Goal: Information Seeking & Learning: Learn about a topic

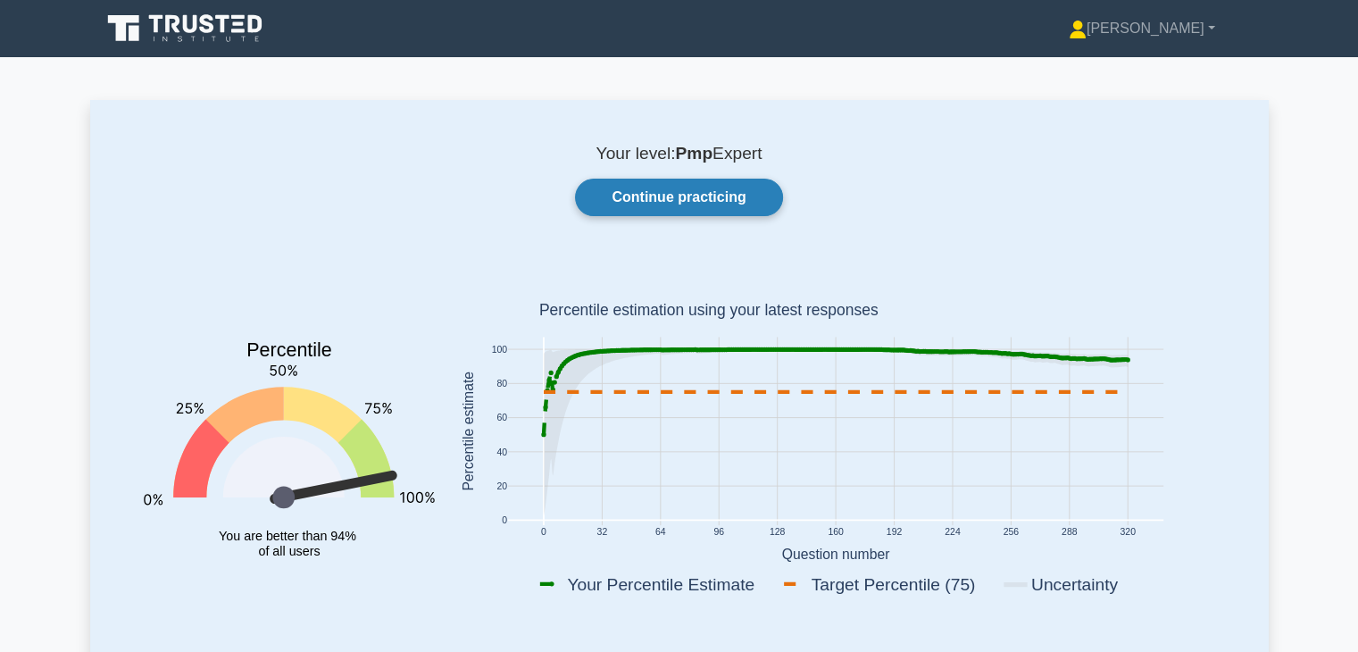
click at [677, 191] on link "Continue practicing" at bounding box center [678, 198] width 207 height 38
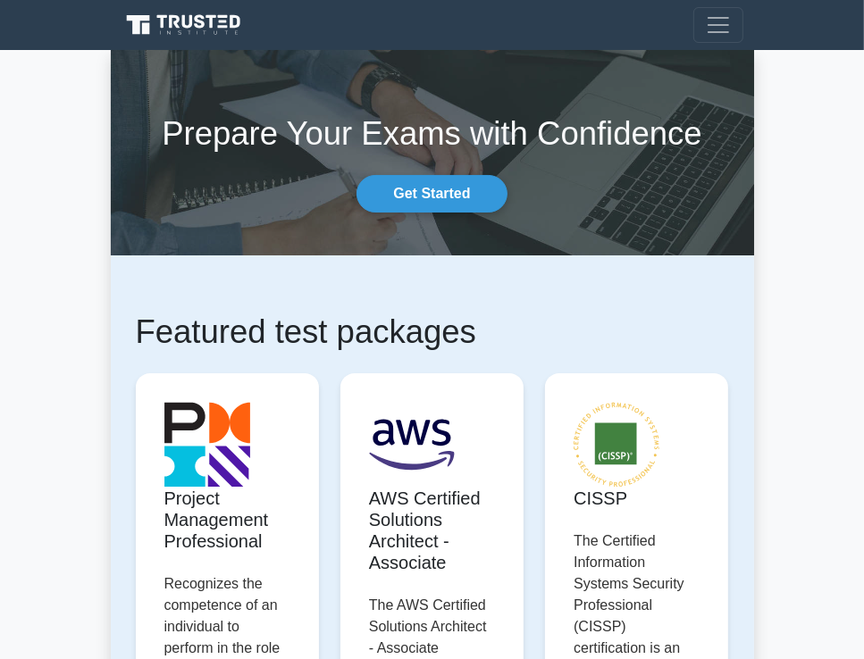
drag, startPoint x: 716, startPoint y: 43, endPoint x: 721, endPoint y: 35, distance: 9.2
click at [721, 35] on nav "[PERSON_NAME] Profile Settings" at bounding box center [432, 25] width 864 height 50
click at [721, 35] on span "Toggle navigation" at bounding box center [718, 25] width 27 height 27
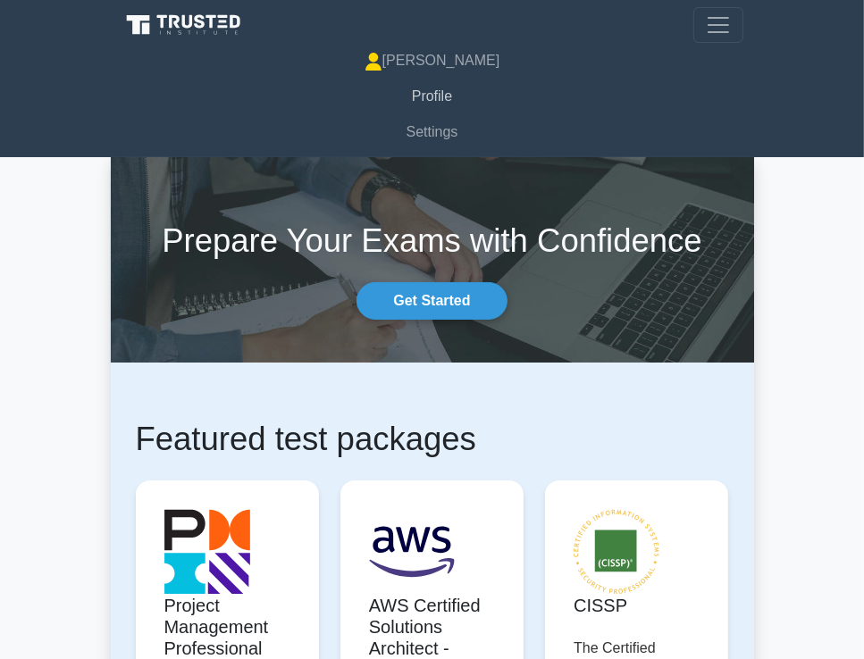
click at [442, 87] on link "Profile" at bounding box center [432, 97] width 622 height 36
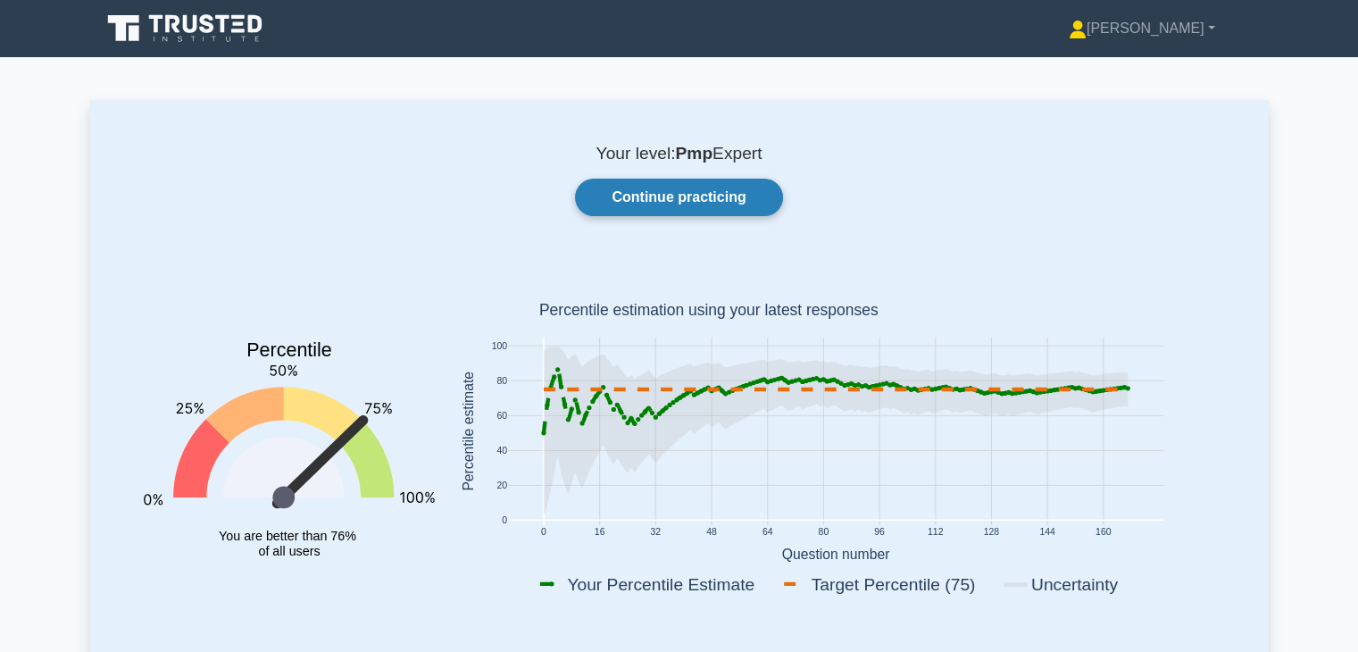
click at [665, 183] on link "Continue practicing" at bounding box center [678, 198] width 207 height 38
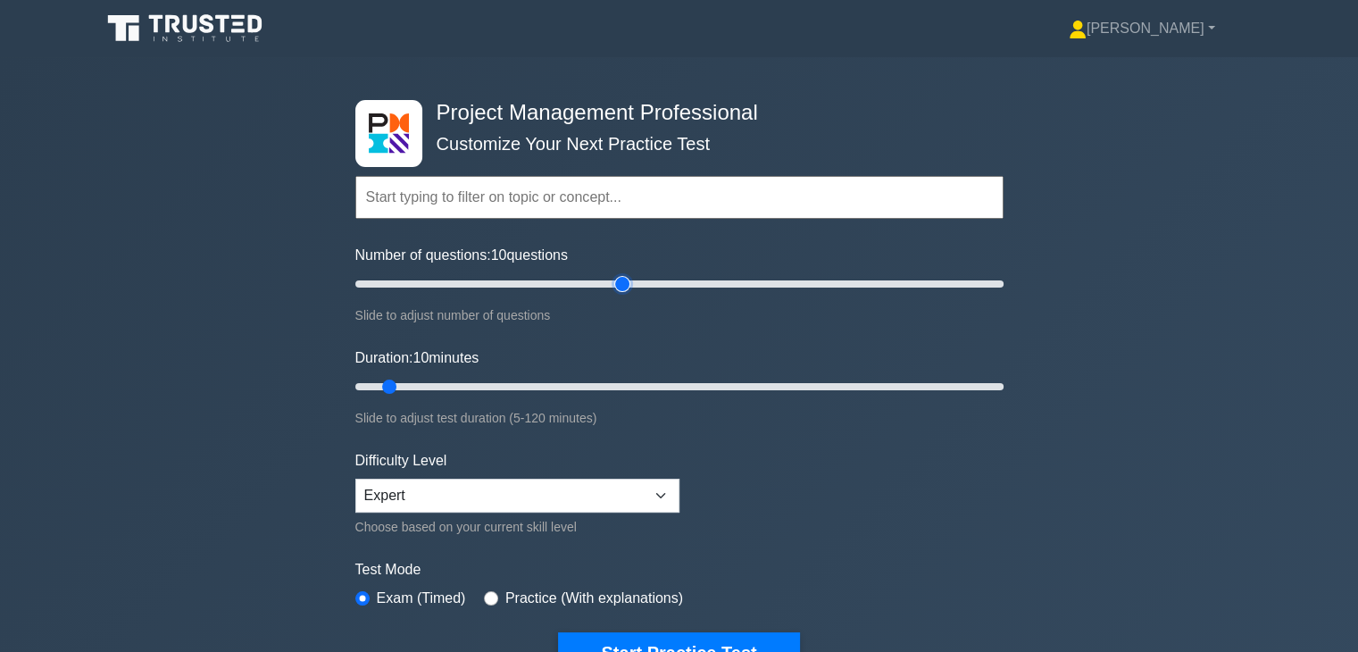
click at [618, 281] on input "Number of questions: 10 questions" at bounding box center [679, 283] width 648 height 21
click at [599, 279] on input "Number of questions: 80 questions" at bounding box center [679, 283] width 648 height 21
click at [575, 279] on input "Number of questions: 80 questions" at bounding box center [679, 283] width 648 height 21
type input "60"
click at [546, 280] on input "Number of questions: 70 questions" at bounding box center [679, 283] width 648 height 21
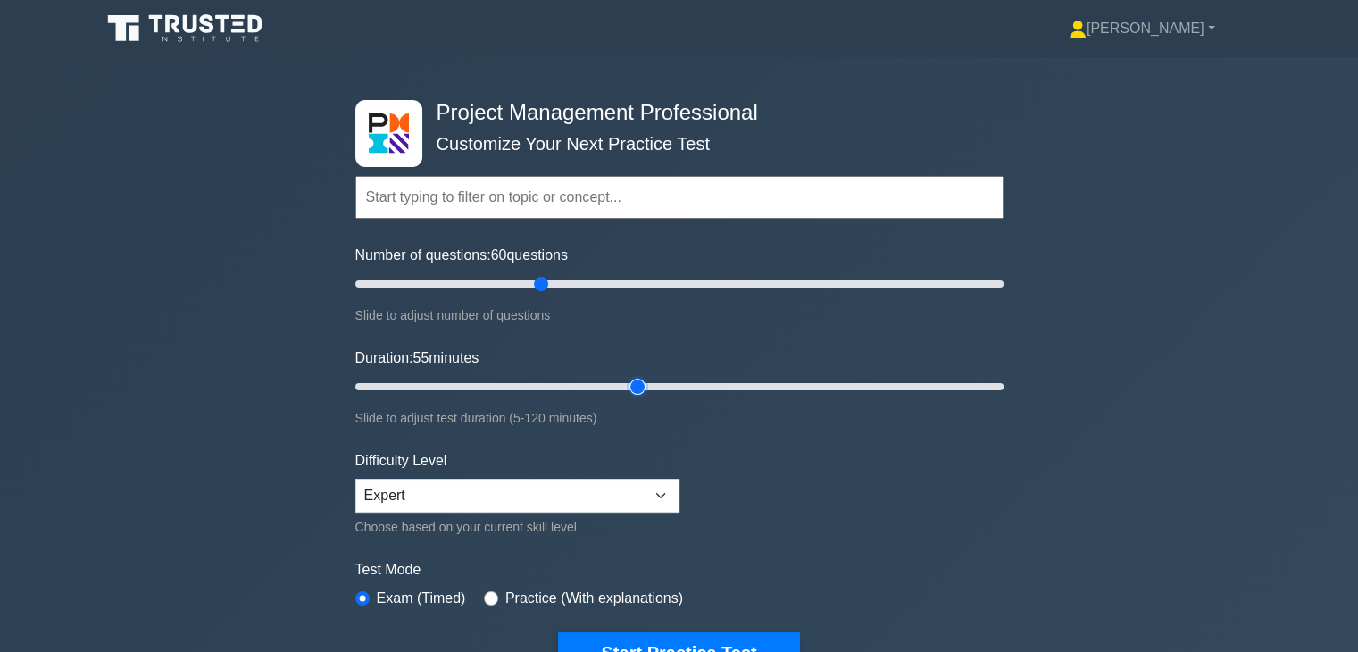
click at [629, 382] on input "Duration: 55 minutes" at bounding box center [679, 386] width 648 height 21
type input "60"
click at [666, 383] on input "Duration: 60 minutes" at bounding box center [679, 386] width 648 height 21
click at [672, 632] on button "Start Practice Test" at bounding box center [678, 652] width 241 height 41
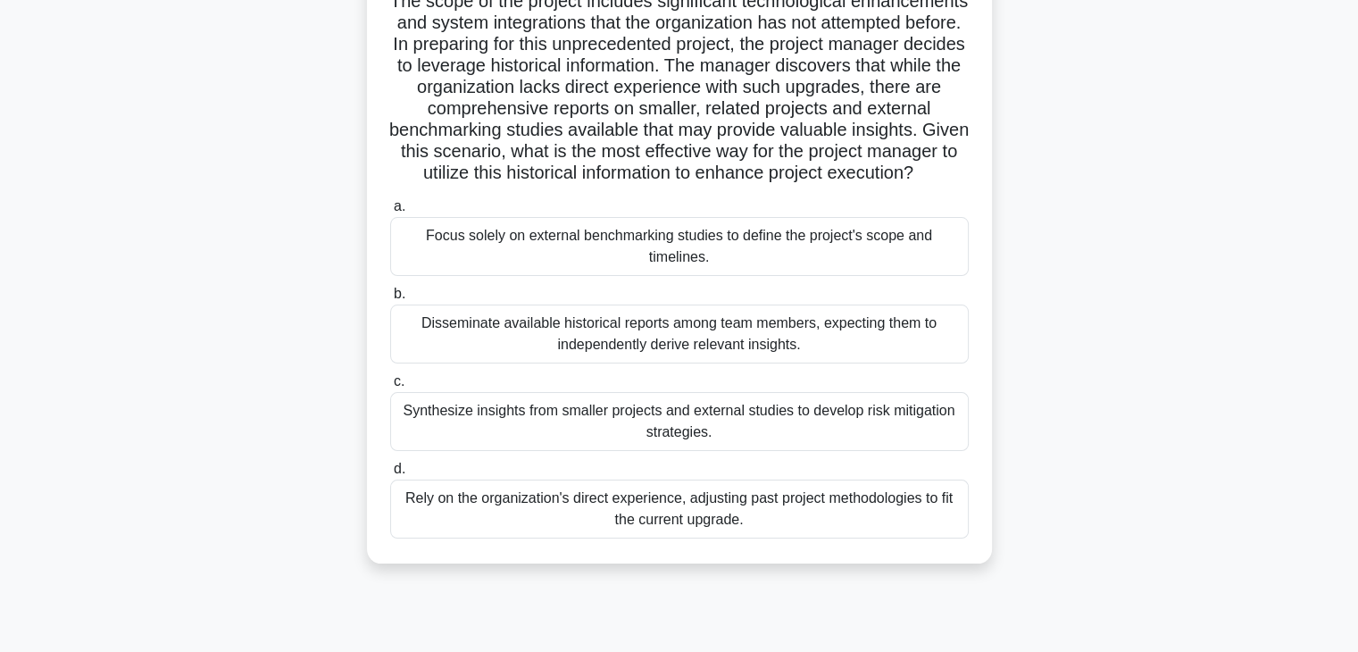
scroll to position [161, 0]
click at [636, 450] on div "Synthesize insights from smaller projects and external studies to develop risk …" at bounding box center [679, 420] width 579 height 59
click at [390, 387] on input "c. Synthesize insights from smaller projects and external studies to develop ri…" at bounding box center [390, 381] width 0 height 12
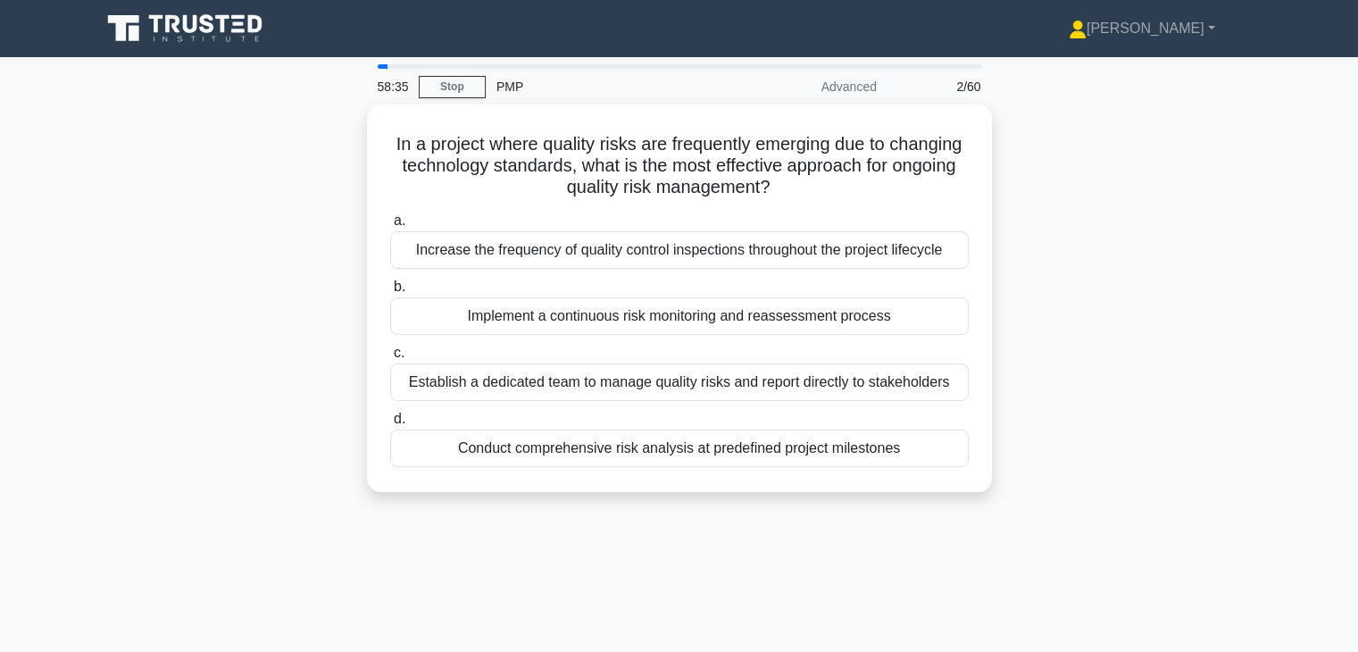
scroll to position [0, 0]
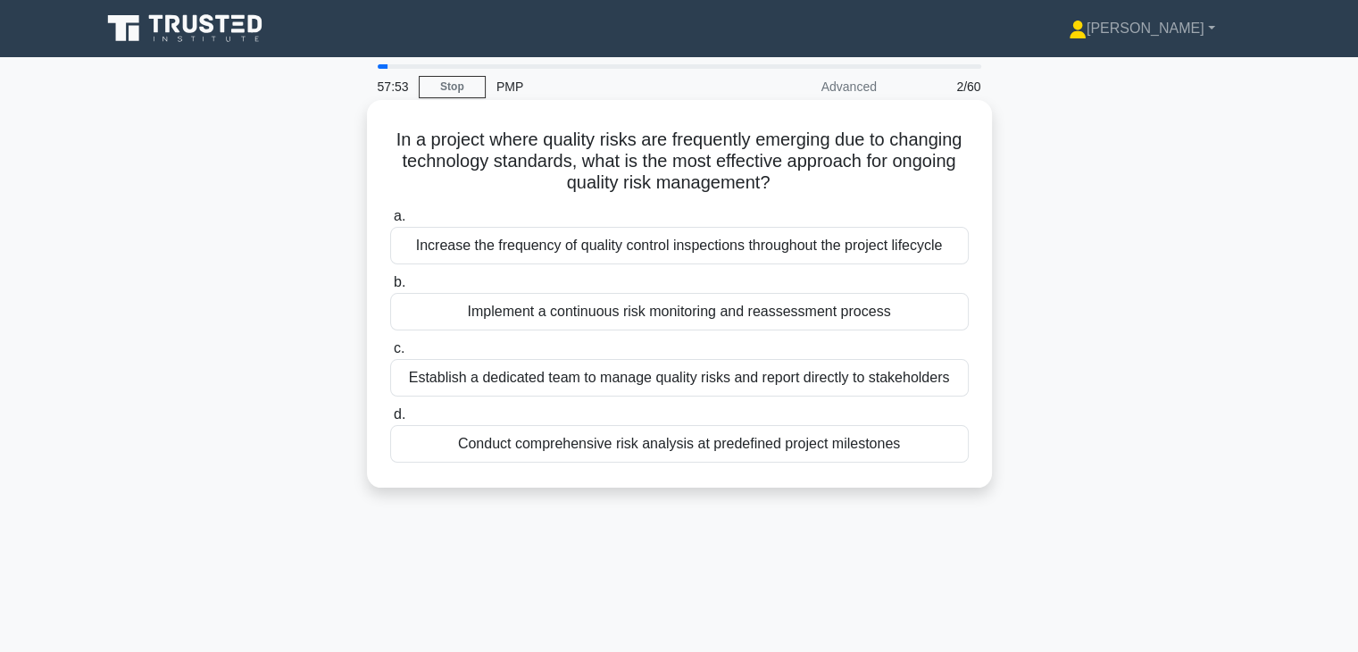
click at [772, 256] on div "Increase the frequency of quality control inspections throughout the project li…" at bounding box center [679, 246] width 579 height 38
click at [390, 222] on input "a. Increase the frequency of quality control inspections throughout the project…" at bounding box center [390, 217] width 0 height 12
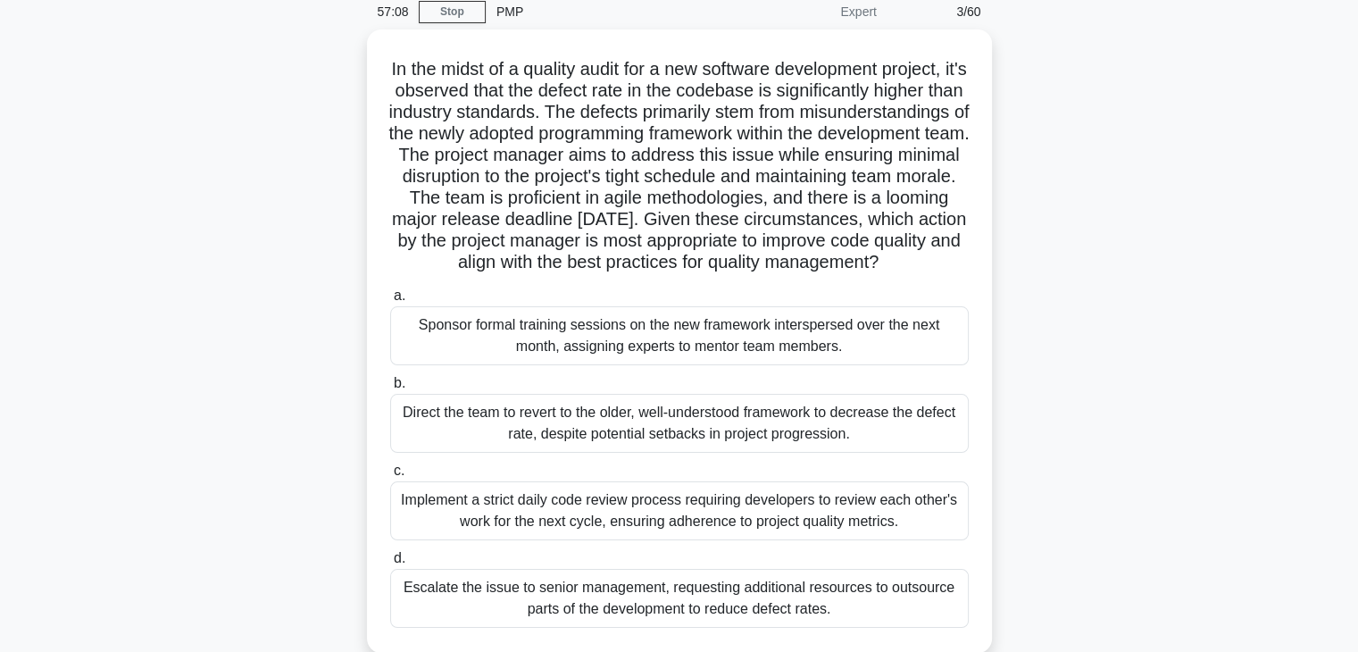
scroll to position [91, 0]
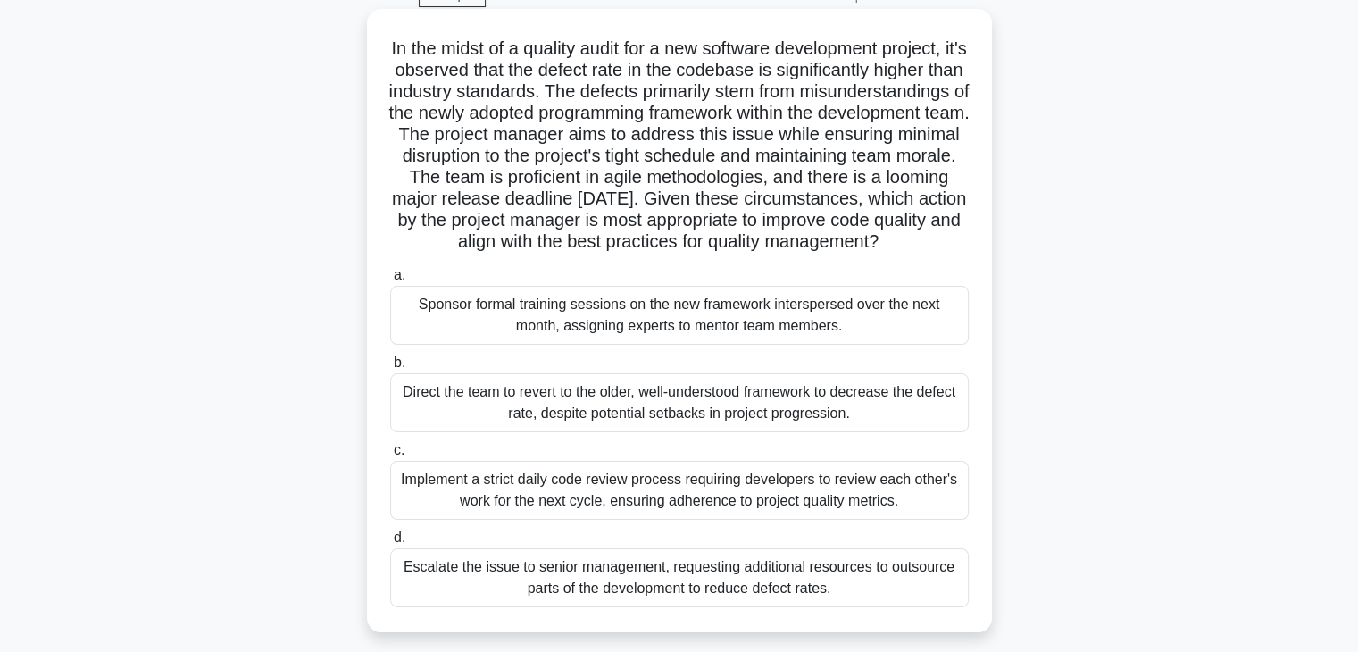
click at [893, 520] on div "Implement a strict daily code review process requiring developers to review eac…" at bounding box center [679, 490] width 579 height 59
click at [390, 456] on input "c. Implement a strict daily code review process requiring developers to review …" at bounding box center [390, 451] width 0 height 12
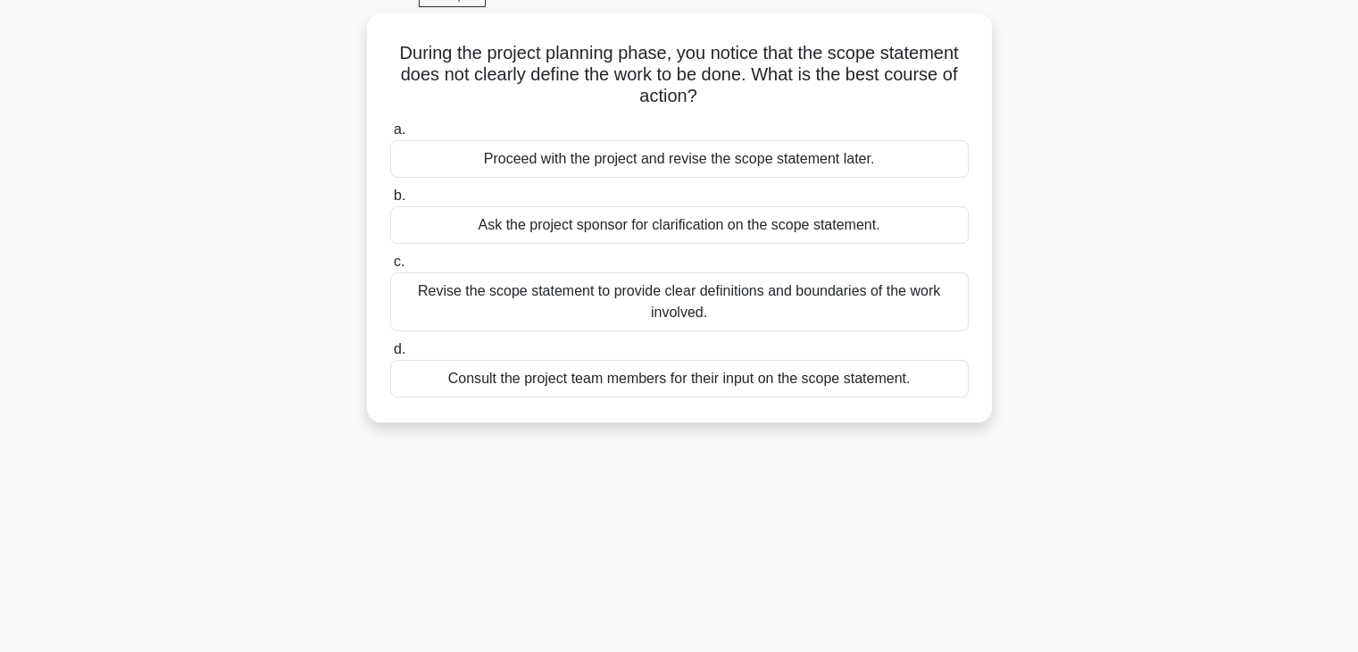
scroll to position [0, 0]
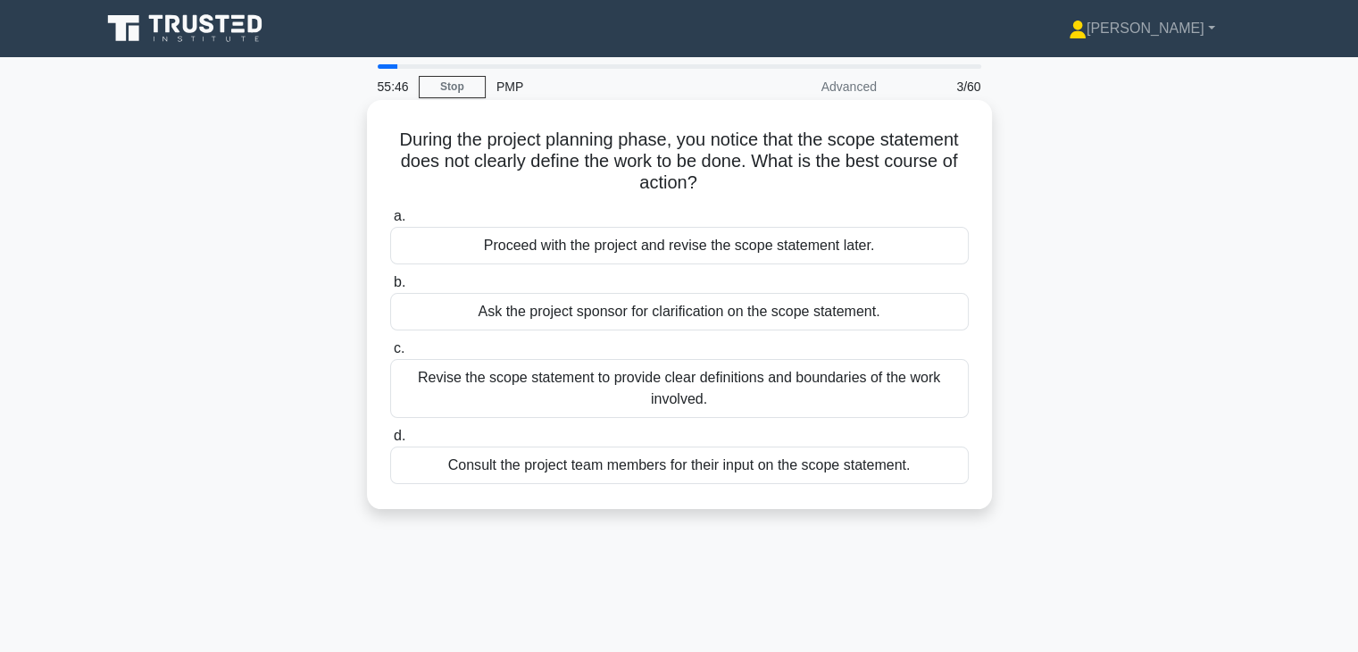
click at [749, 379] on div "Revise the scope statement to provide clear definitions and boundaries of the w…" at bounding box center [679, 388] width 579 height 59
click at [390, 355] on input "c. Revise the scope statement to provide clear definitions and boundaries of th…" at bounding box center [390, 349] width 0 height 12
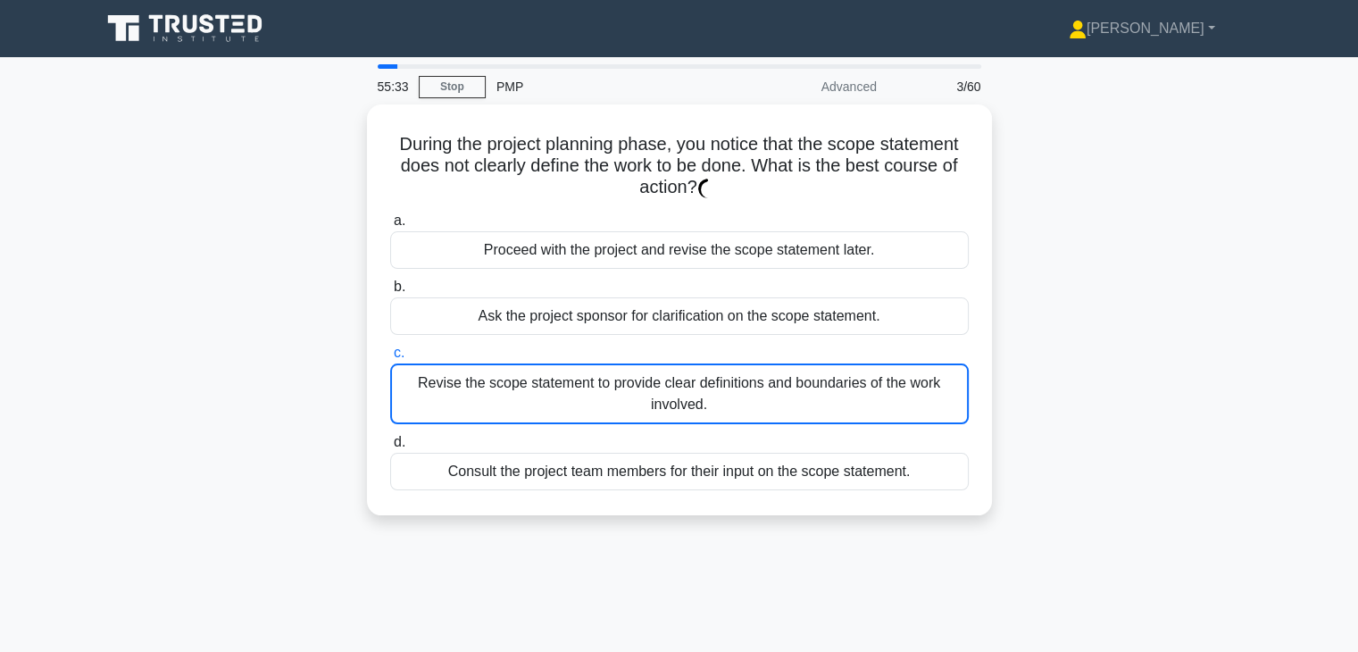
click at [1064, 369] on div "During the project planning phase, you notice that the scope statement does not…" at bounding box center [679, 320] width 1179 height 432
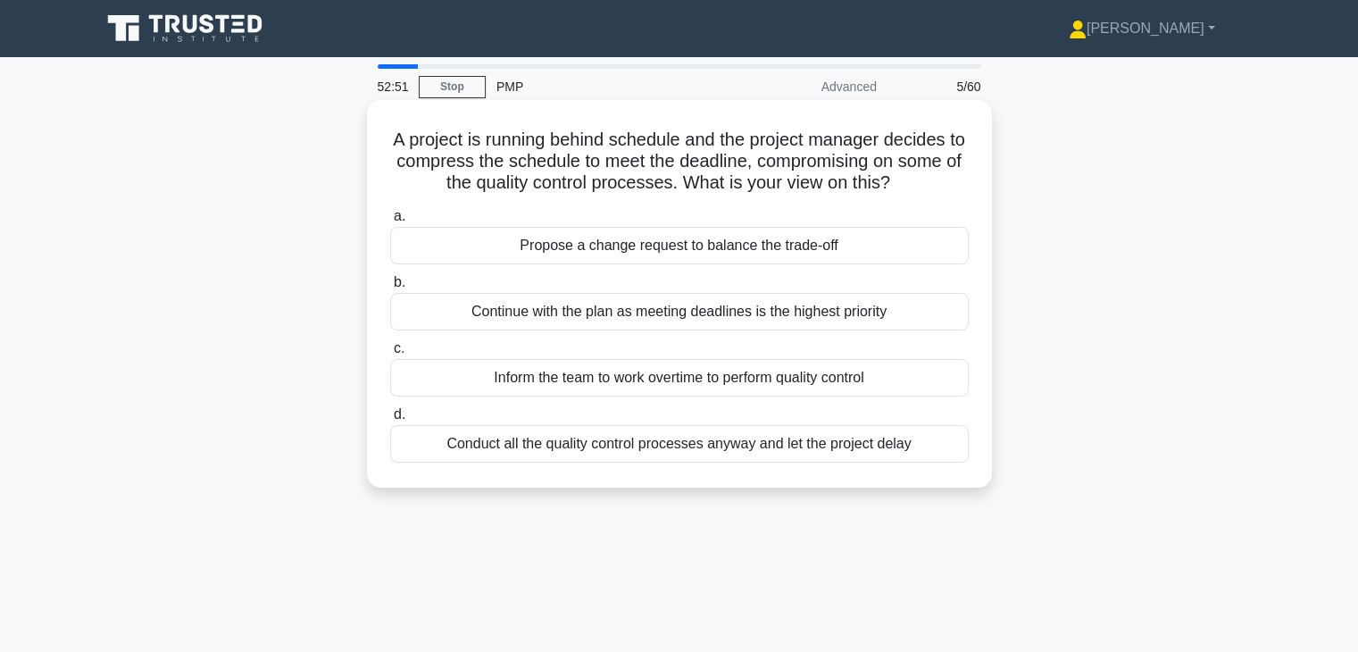
click at [766, 255] on div "Propose a change request to balance the trade-off" at bounding box center [679, 246] width 579 height 38
click at [390, 222] on input "a. Propose a change request to balance the trade-off" at bounding box center [390, 217] width 0 height 12
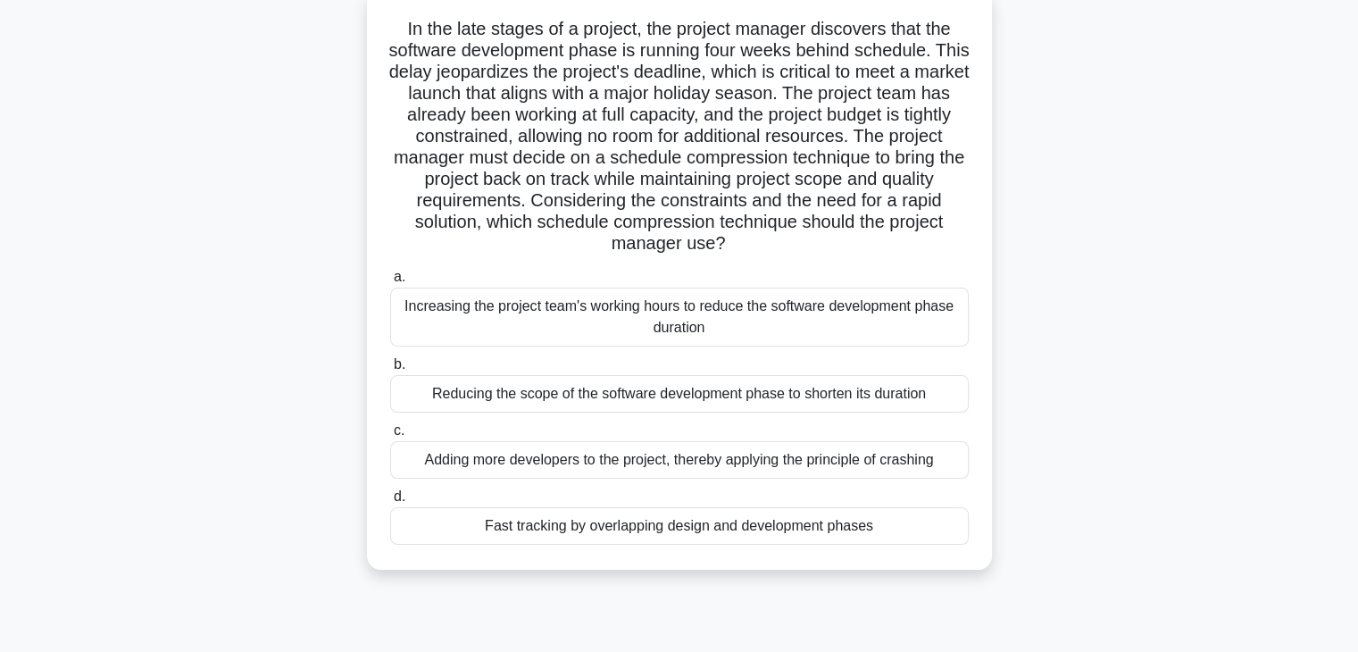
scroll to position [113, 0]
click at [772, 524] on div "Fast tracking by overlapping design and development phases" at bounding box center [679, 524] width 579 height 38
click at [390, 501] on input "d. Fast tracking by overlapping design and development phases" at bounding box center [390, 495] width 0 height 12
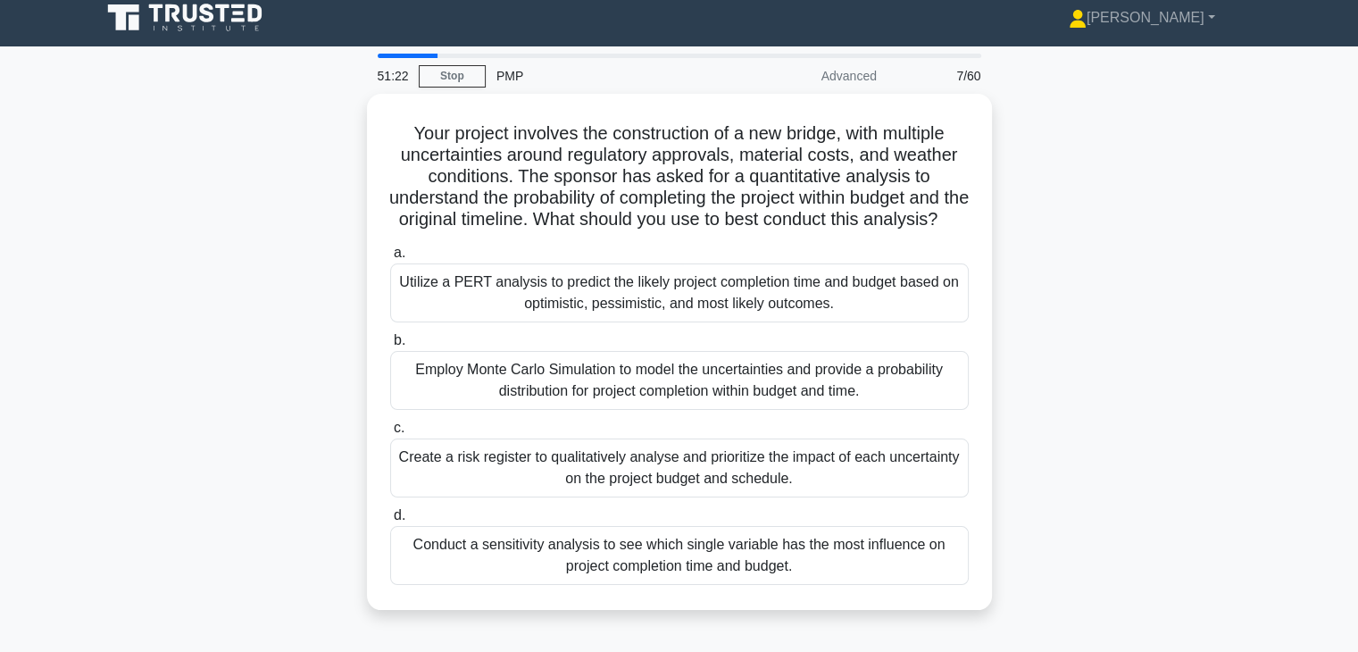
scroll to position [0, 0]
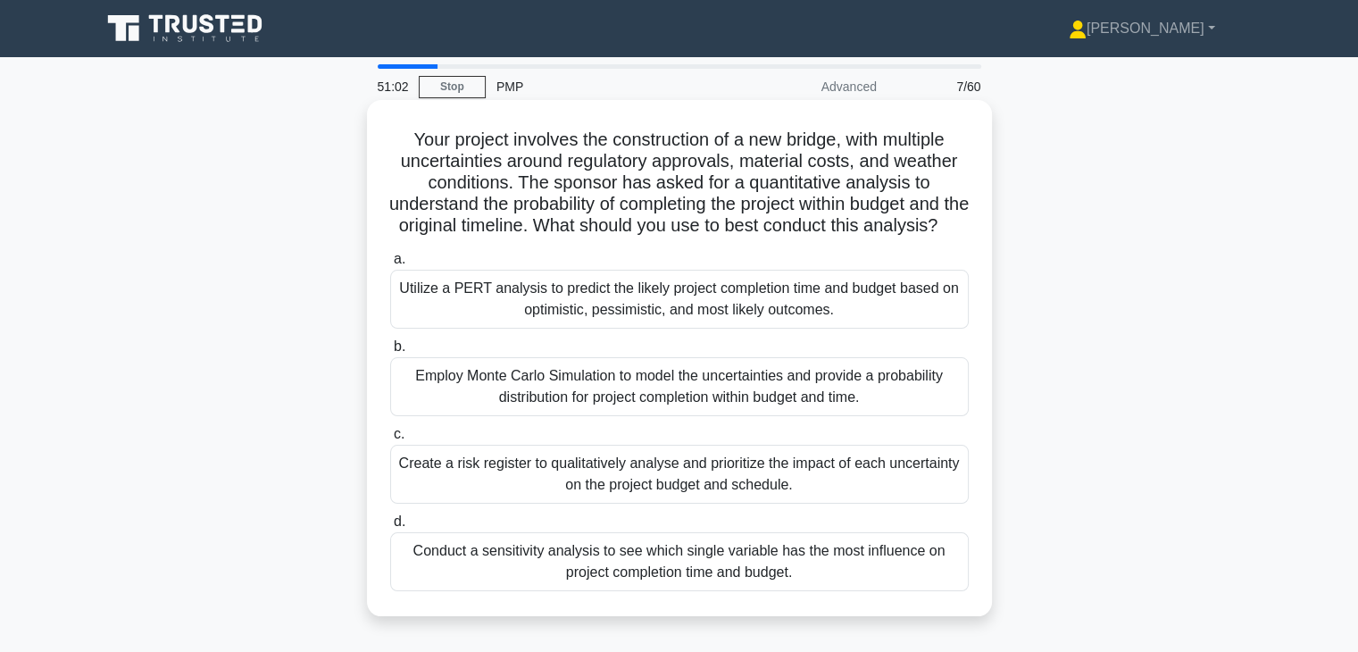
click at [699, 401] on div "Employ Monte Carlo Simulation to model the uncertainties and provide a probabil…" at bounding box center [679, 386] width 579 height 59
click at [390, 353] on input "b. Employ Monte Carlo Simulation to model the uncertainties and provide a proba…" at bounding box center [390, 347] width 0 height 12
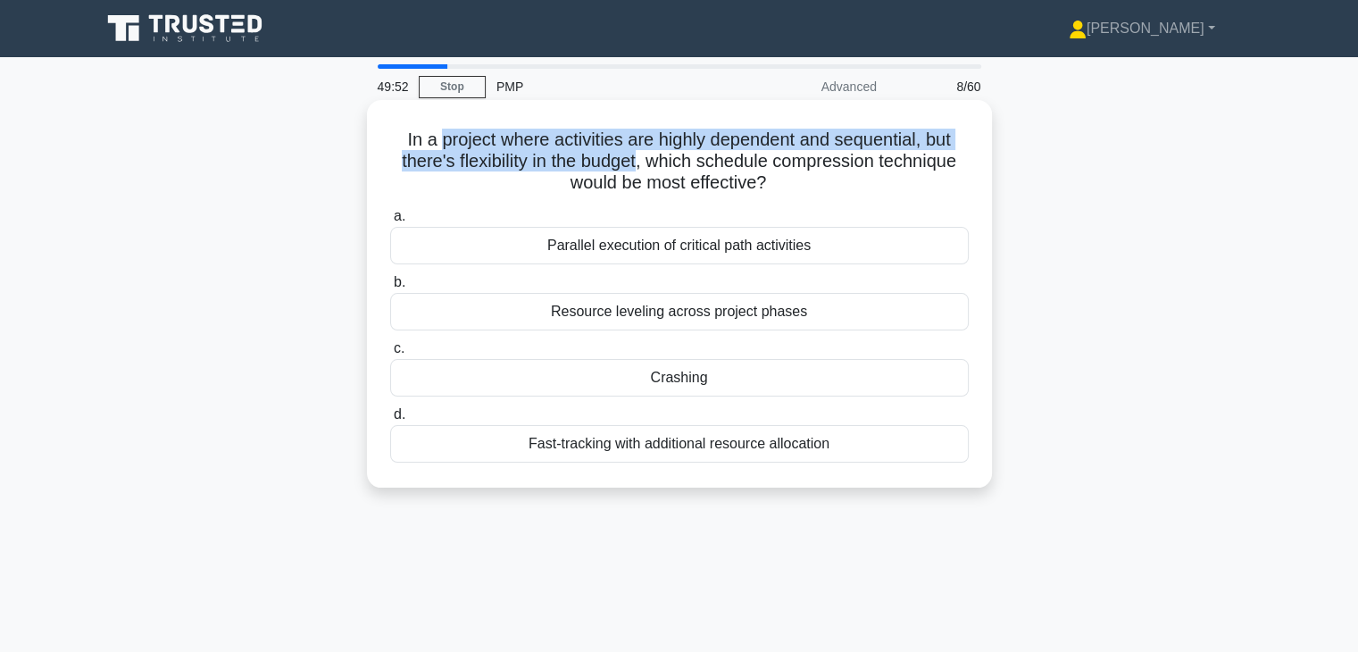
drag, startPoint x: 432, startPoint y: 139, endPoint x: 640, endPoint y: 164, distance: 209.6
click at [640, 164] on h5 "In a project where activities are highly dependent and sequential, but there's …" at bounding box center [679, 162] width 582 height 66
copy h5 "project where activities are highly dependent and sequential, but there's flexi…"
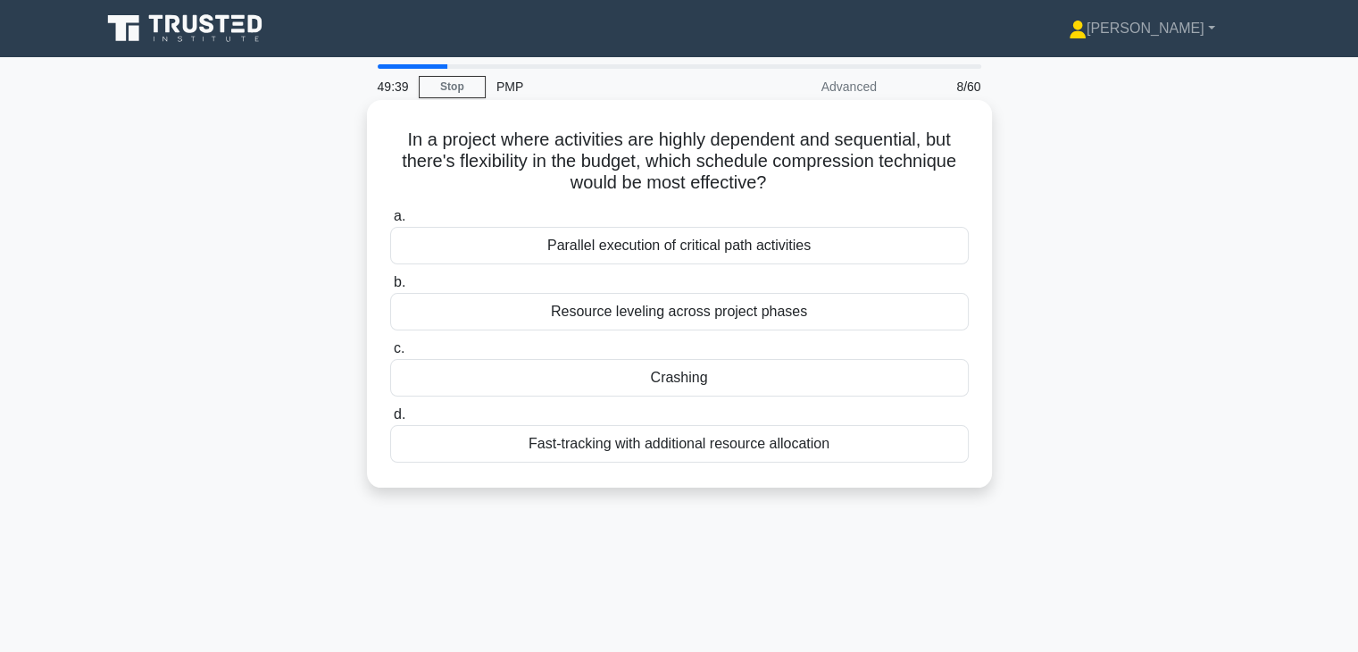
click at [607, 288] on label "b. Resource leveling across project phases" at bounding box center [679, 300] width 579 height 59
click at [390, 288] on input "b. Resource leveling across project phases" at bounding box center [390, 283] width 0 height 12
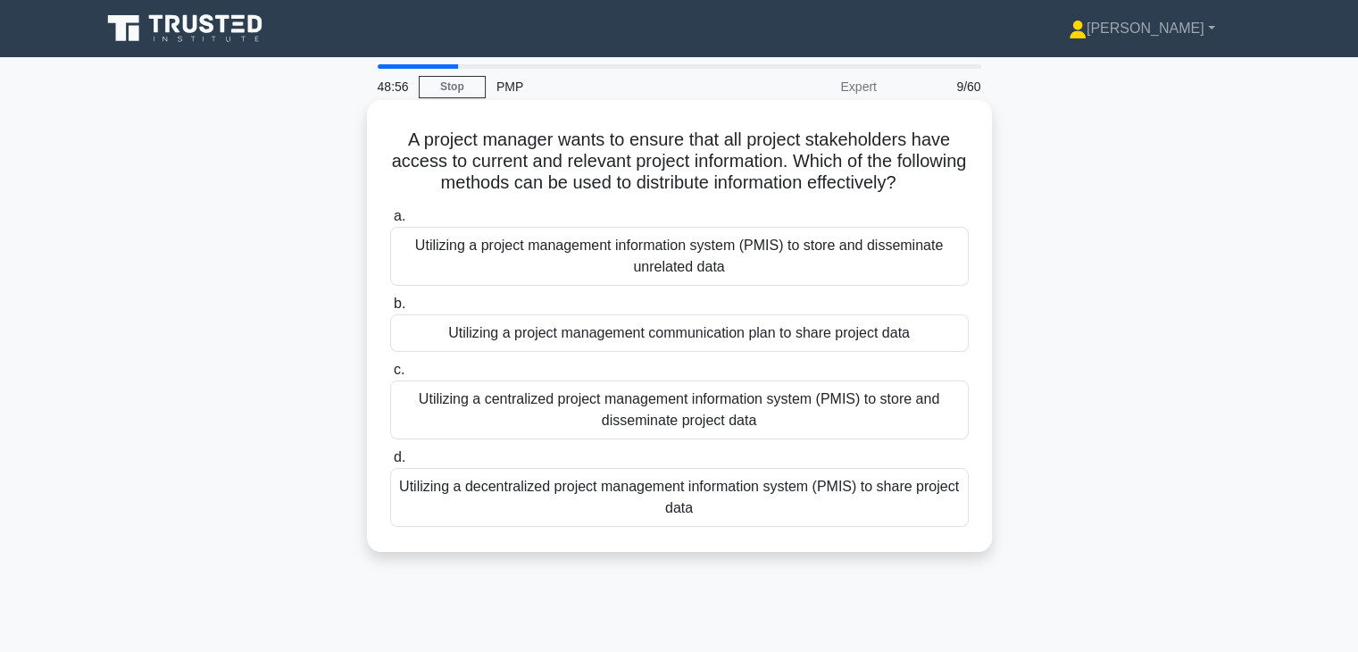
click at [786, 415] on div "Utilizing a centralized project management information system (PMIS) to store a…" at bounding box center [679, 409] width 579 height 59
click at [390, 376] on input "c. Utilizing a centralized project management information system (PMIS) to stor…" at bounding box center [390, 370] width 0 height 12
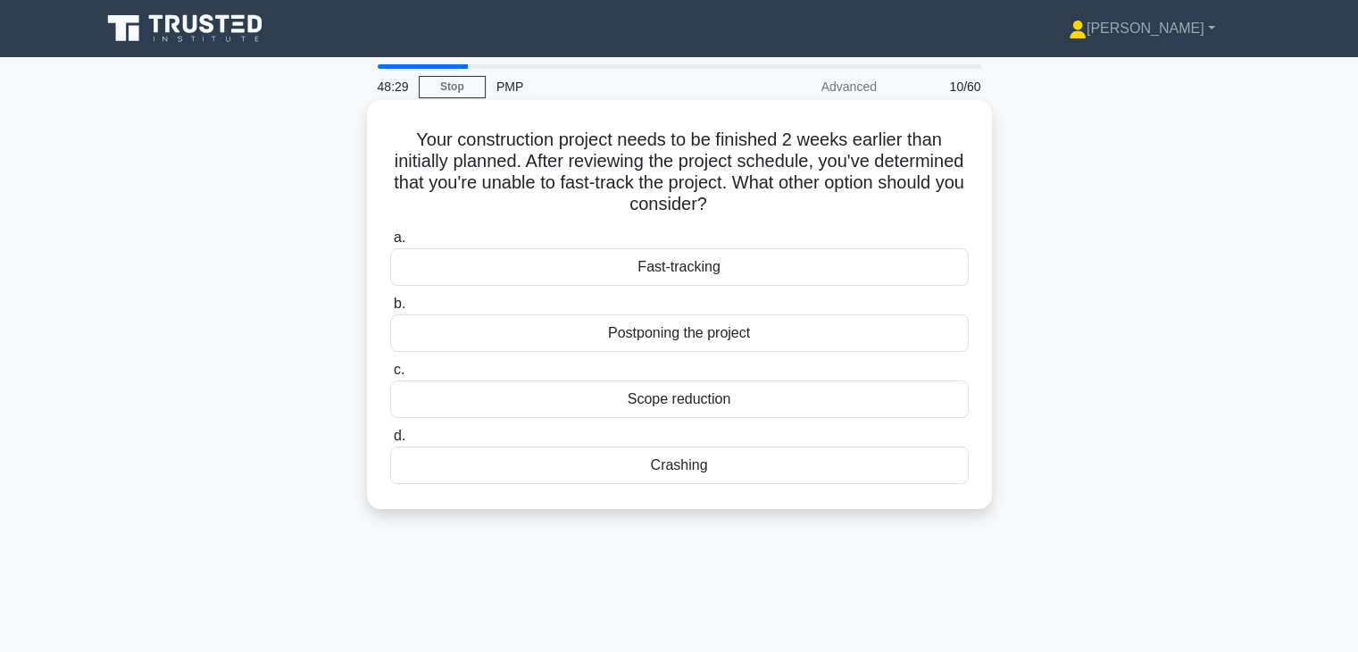
click at [764, 463] on div "Crashing" at bounding box center [679, 465] width 579 height 38
click at [390, 442] on input "d. Crashing" at bounding box center [390, 436] width 0 height 12
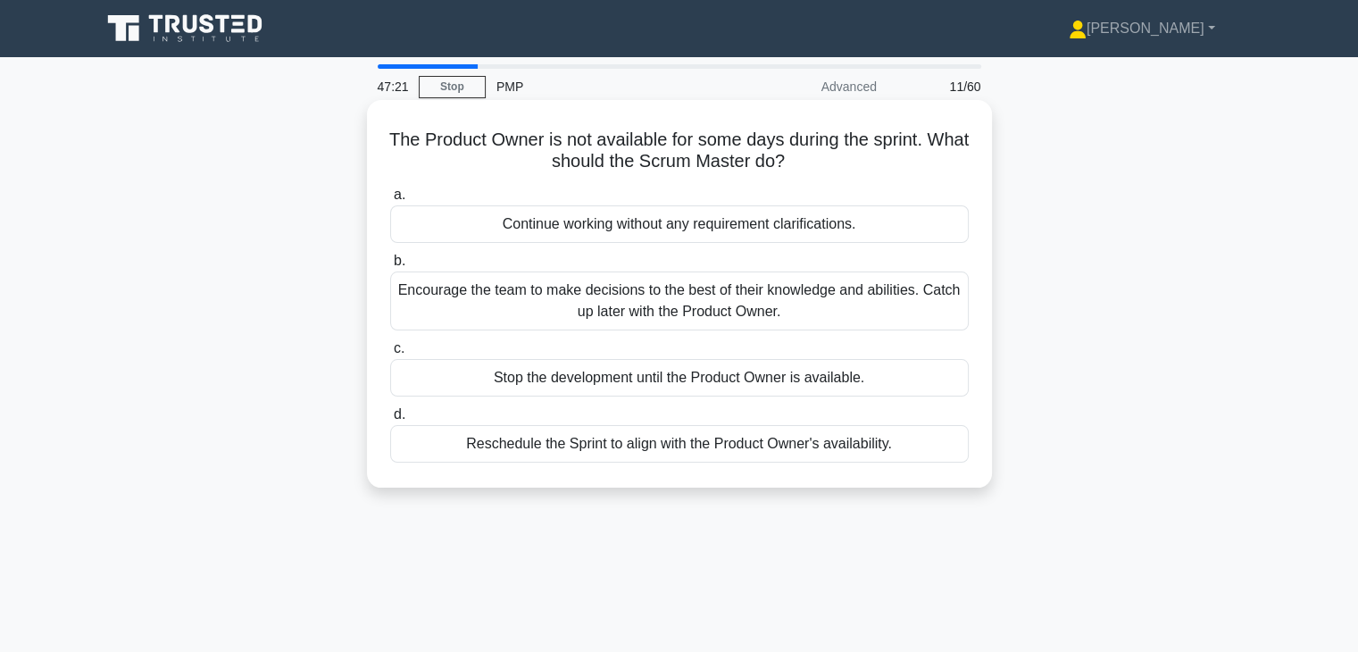
click at [688, 313] on div "Encourage the team to make decisions to the best of their knowledge and abiliti…" at bounding box center [679, 300] width 579 height 59
click at [390, 267] on input "b. Encourage the team to make decisions to the best of their knowledge and abil…" at bounding box center [390, 261] width 0 height 12
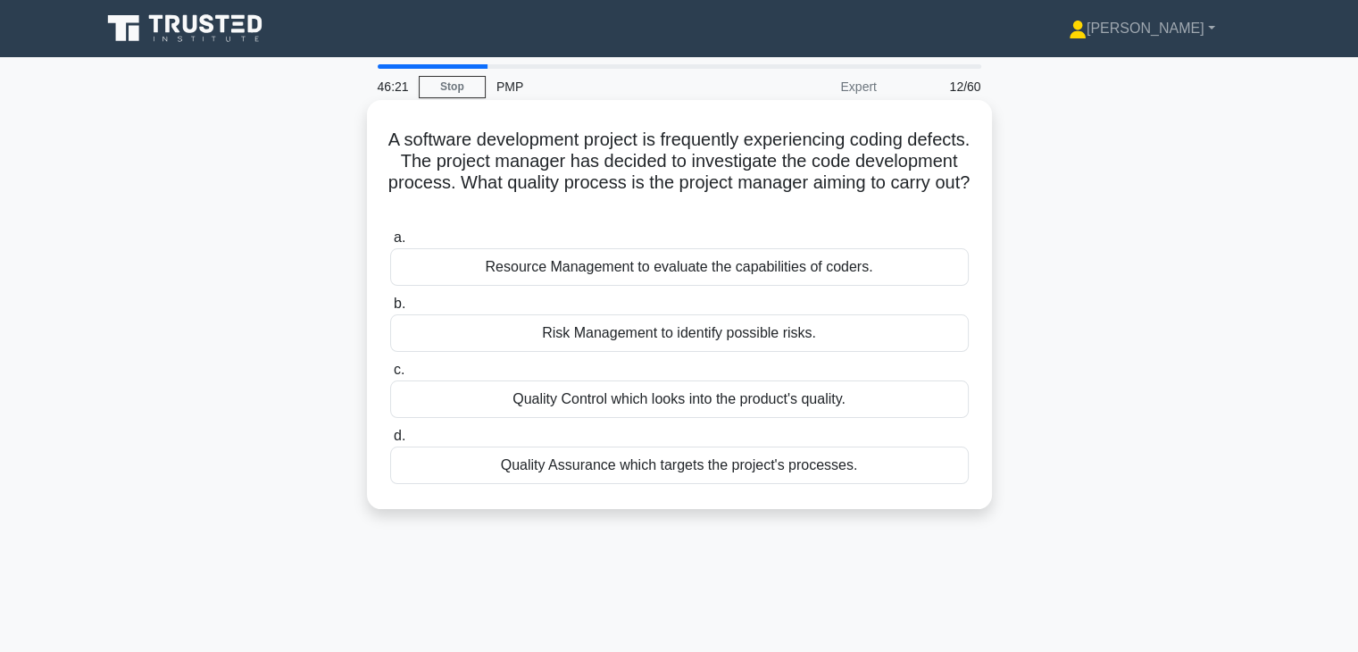
click at [671, 467] on div "Quality Assurance which targets the project's processes." at bounding box center [679, 465] width 579 height 38
click at [390, 442] on input "d. Quality Assurance which targets the project's processes." at bounding box center [390, 436] width 0 height 12
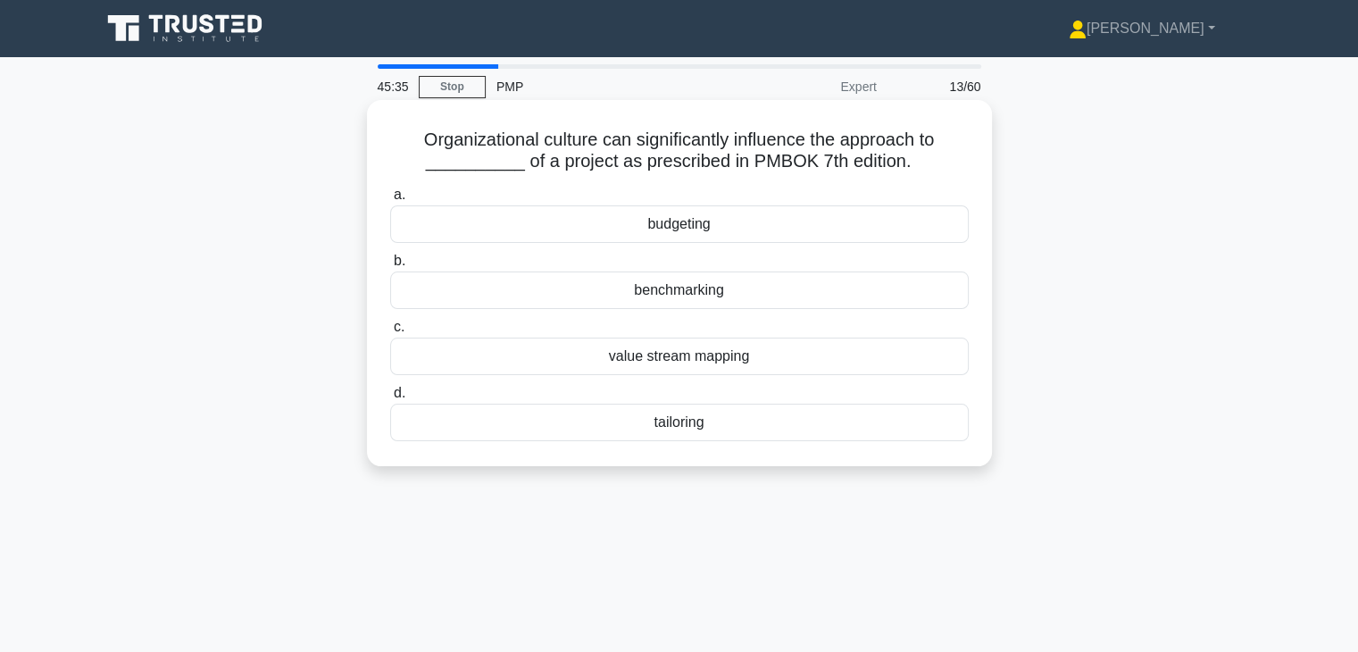
click at [639, 405] on div "tailoring" at bounding box center [679, 423] width 579 height 38
click at [390, 399] on input "d. tailoring" at bounding box center [390, 394] width 0 height 12
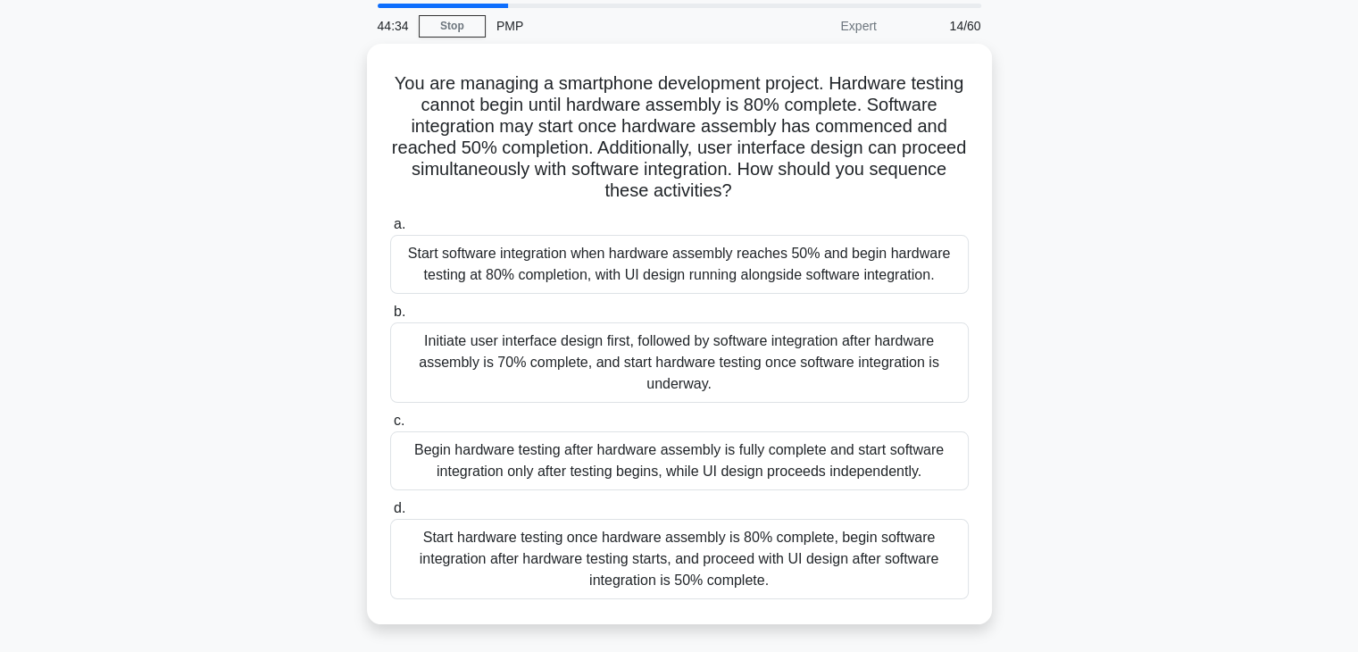
scroll to position [93, 0]
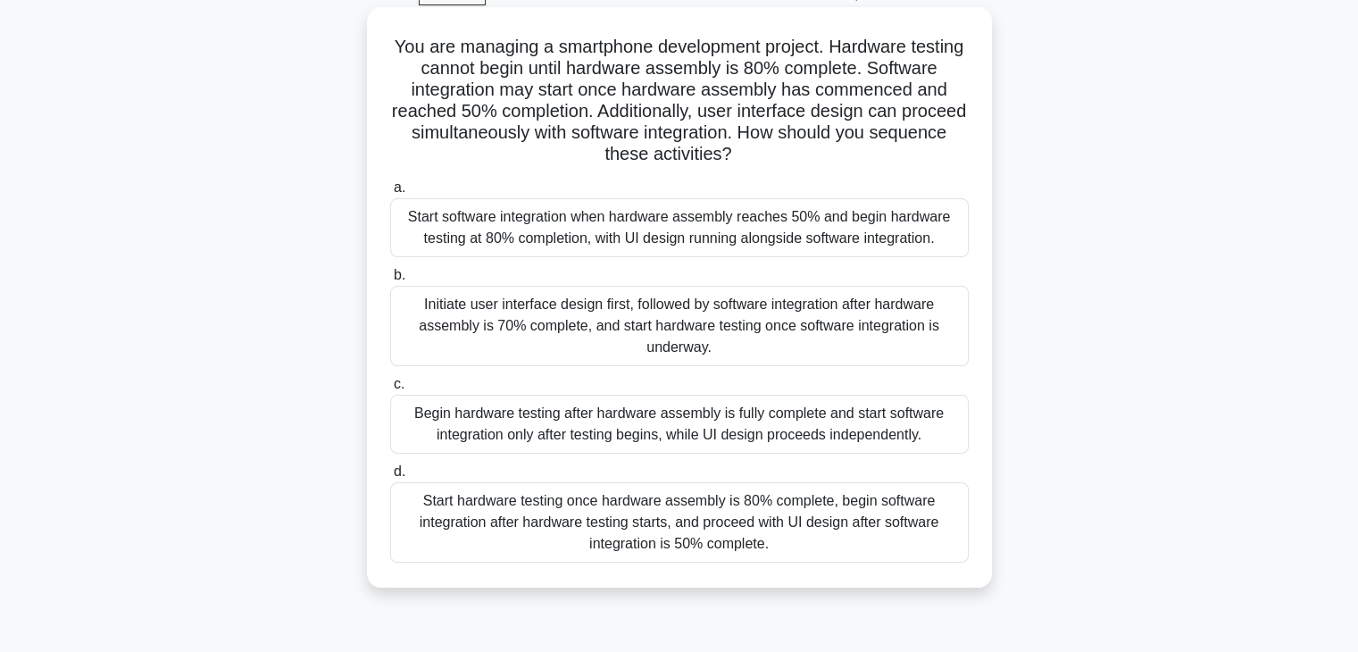
click at [925, 255] on div "Start software integration when hardware assembly reaches 50% and begin hardwar…" at bounding box center [679, 227] width 579 height 59
click at [390, 194] on input "a. Start software integration when hardware assembly reaches 50% and begin hard…" at bounding box center [390, 188] width 0 height 12
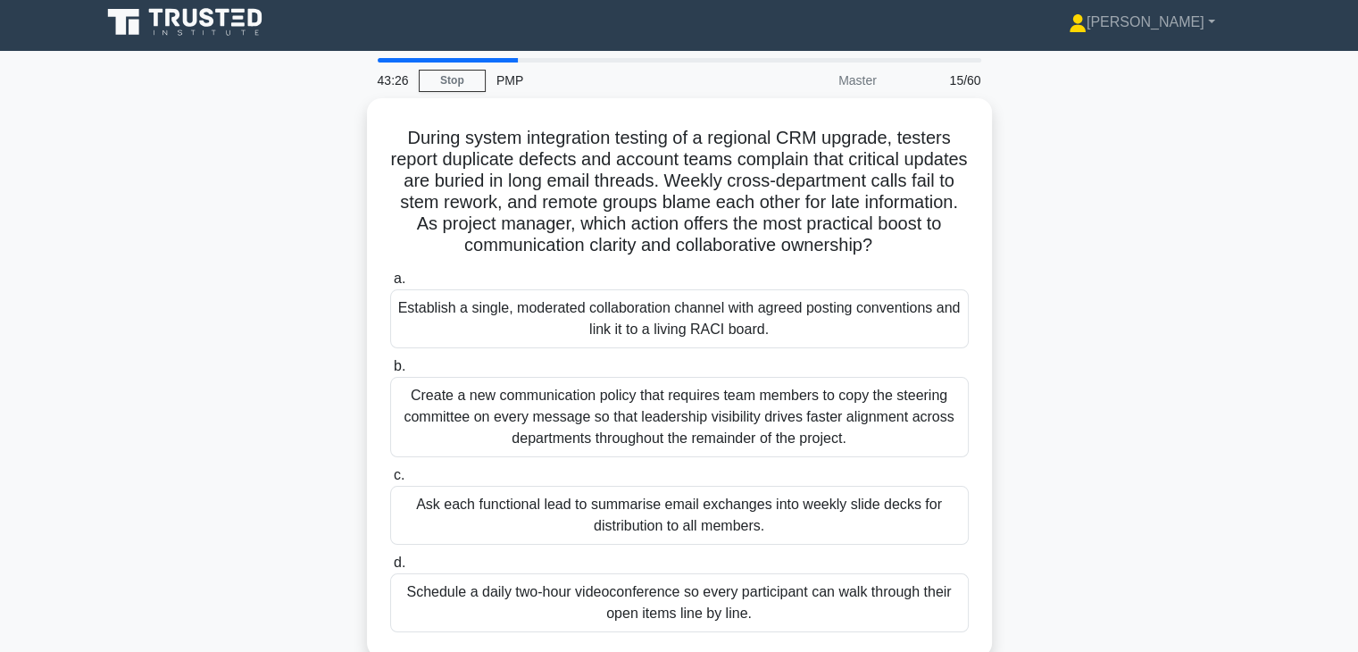
scroll to position [0, 0]
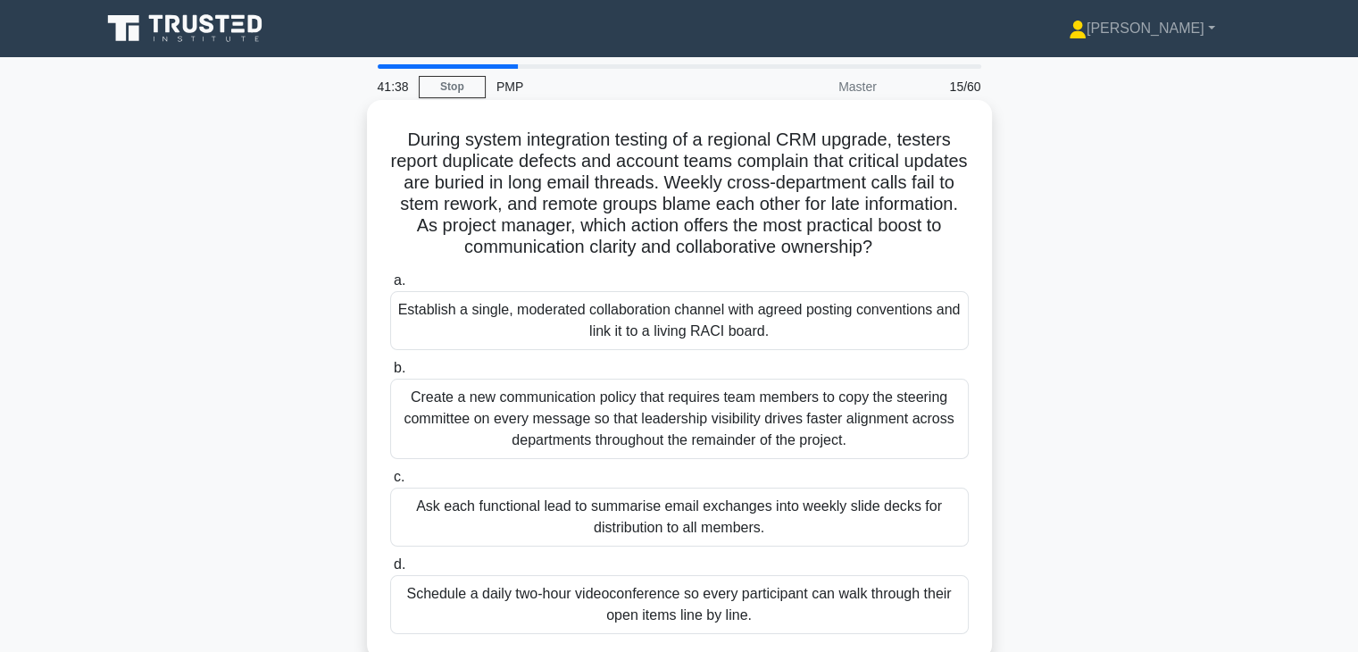
click at [657, 589] on div "Schedule a daily two-hour videoconference so every participant can walk through…" at bounding box center [679, 604] width 579 height 59
click at [390, 571] on input "d. Schedule a daily two-hour videoconference so every participant can walk thro…" at bounding box center [390, 565] width 0 height 12
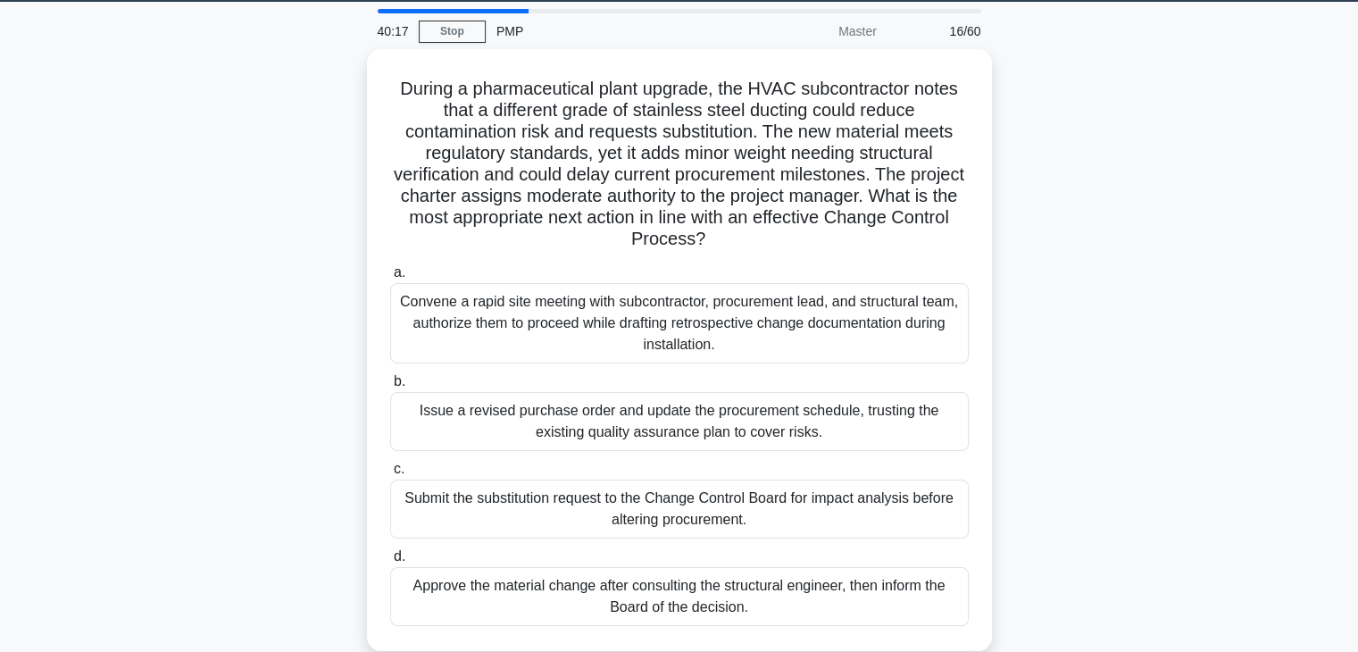
scroll to position [54, 0]
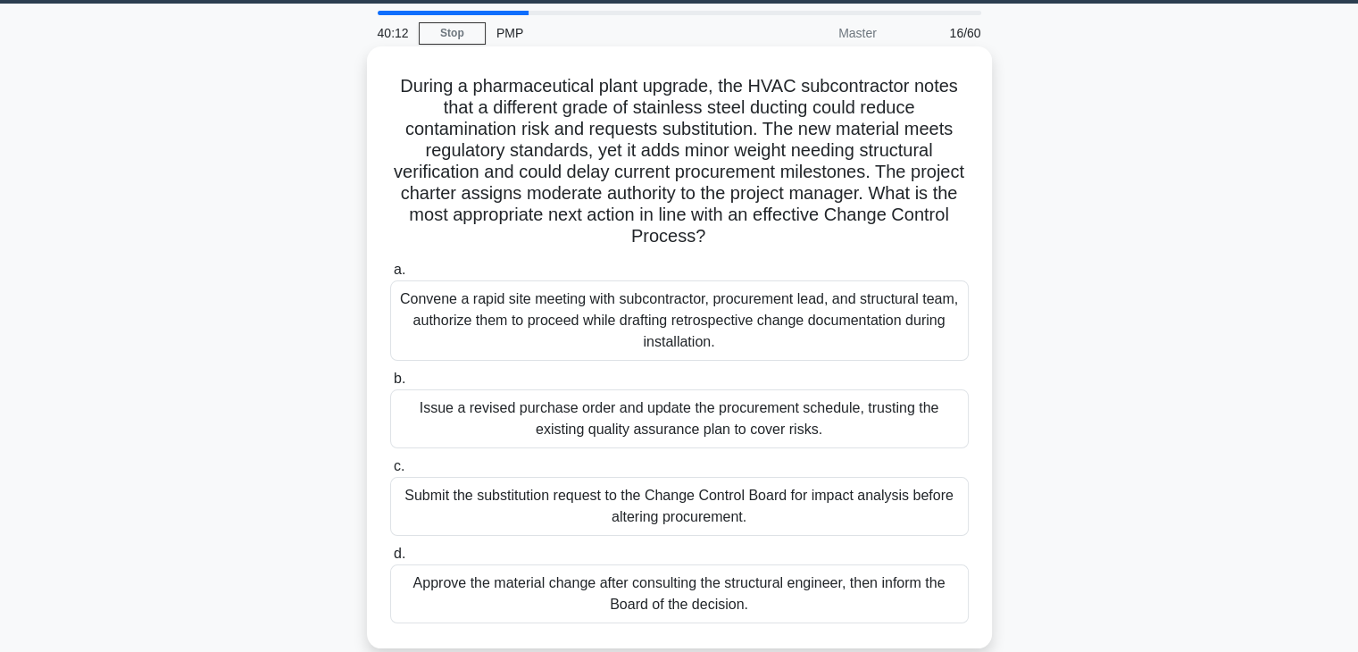
click at [669, 511] on div "Submit the substitution request to the Change Control Board for impact analysis…" at bounding box center [679, 506] width 579 height 59
click at [390, 472] on input "c. Submit the substitution request to the Change Control Board for impact analy…" at bounding box center [390, 467] width 0 height 12
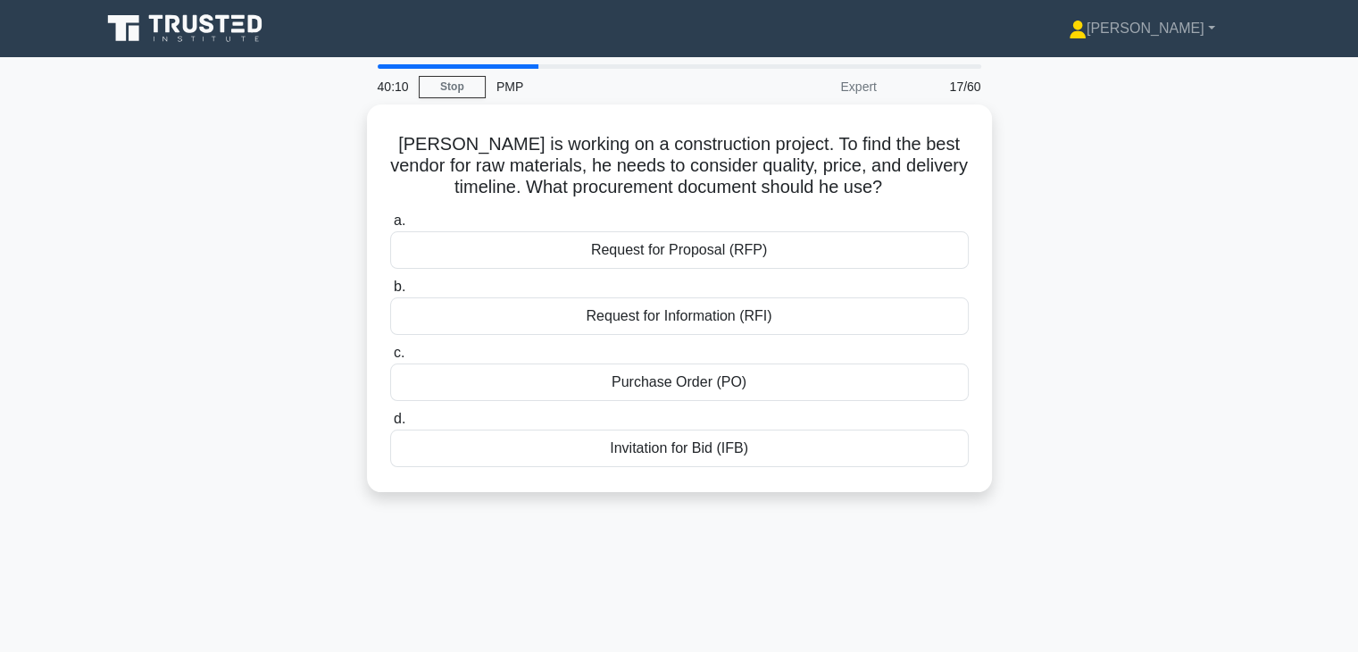
scroll to position [0, 0]
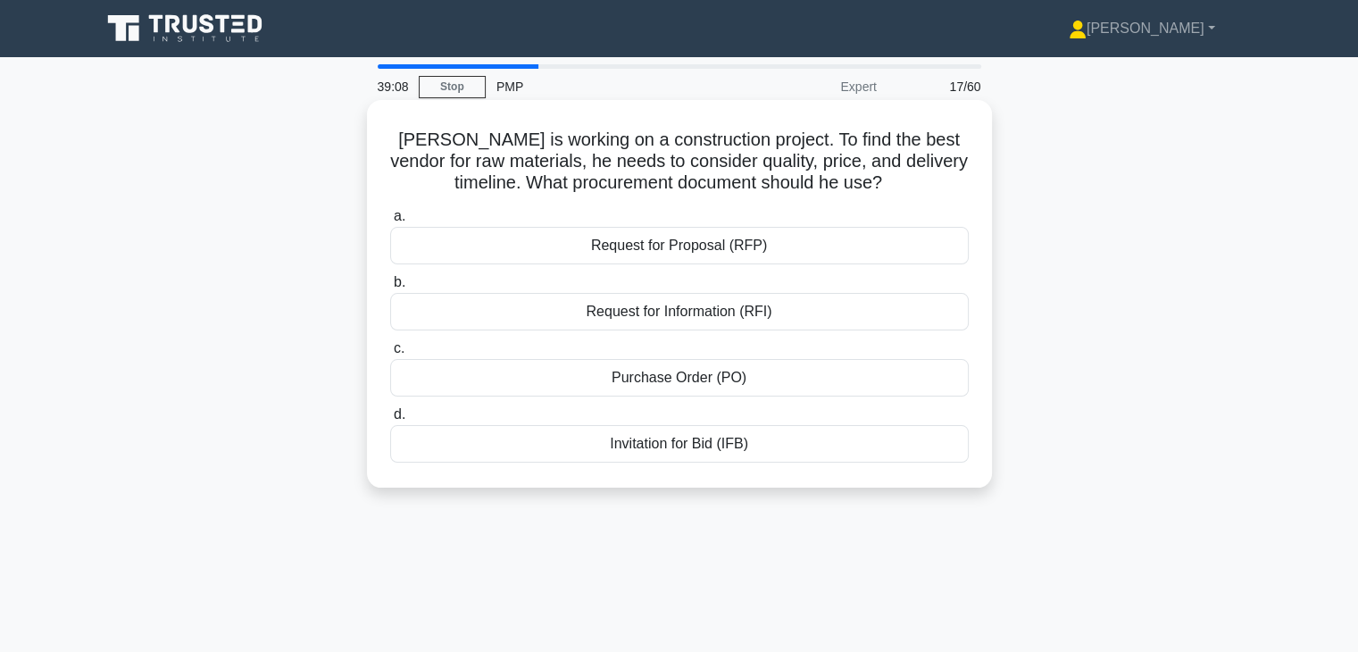
click at [686, 246] on div "Request for Proposal (RFP)" at bounding box center [679, 246] width 579 height 38
click at [390, 222] on input "a. Request for Proposal (RFP)" at bounding box center [390, 217] width 0 height 12
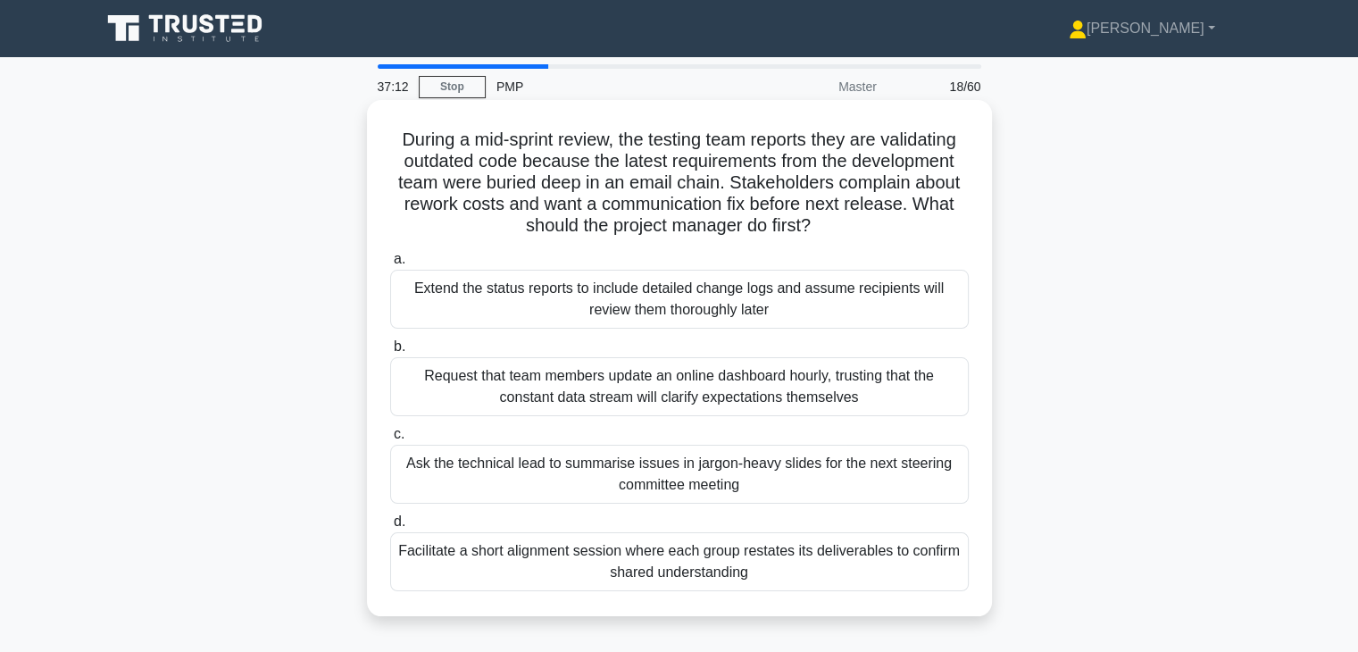
click at [667, 391] on div "Request that team members update an online dashboard hourly, trusting that the …" at bounding box center [679, 386] width 579 height 59
click at [390, 353] on input "b. Request that team members update an online dashboard hourly, trusting that t…" at bounding box center [390, 347] width 0 height 12
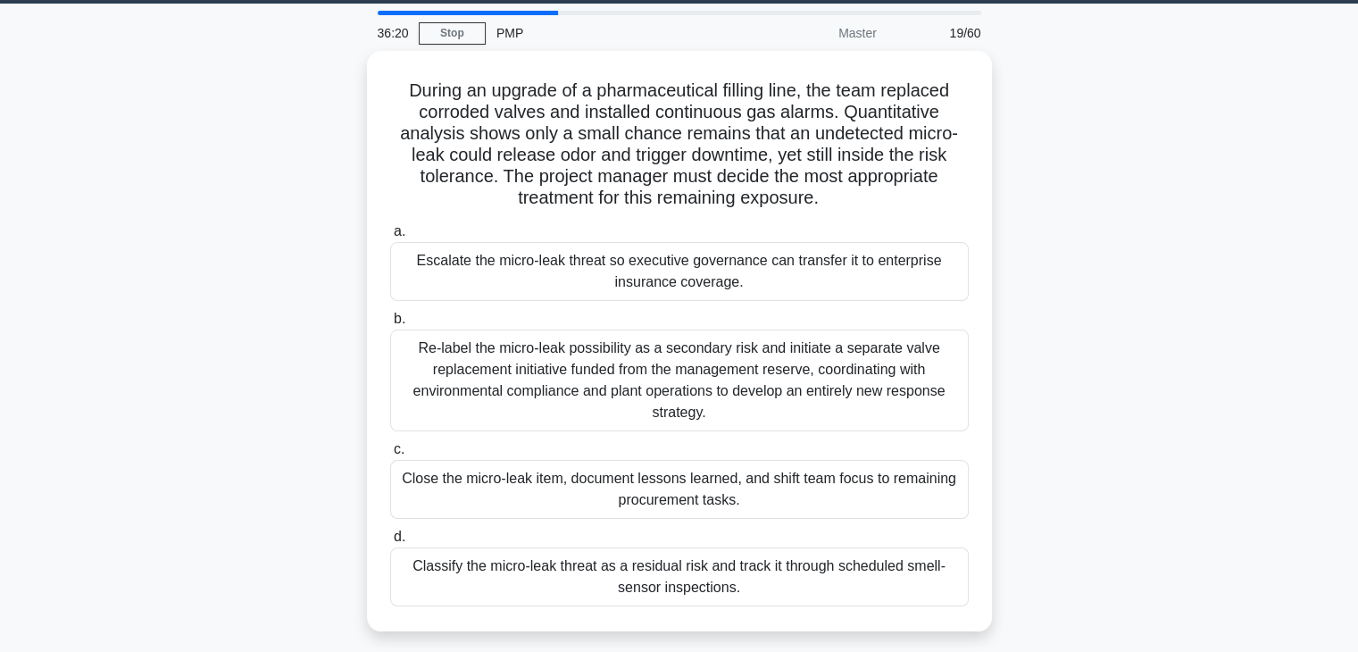
scroll to position [57, 0]
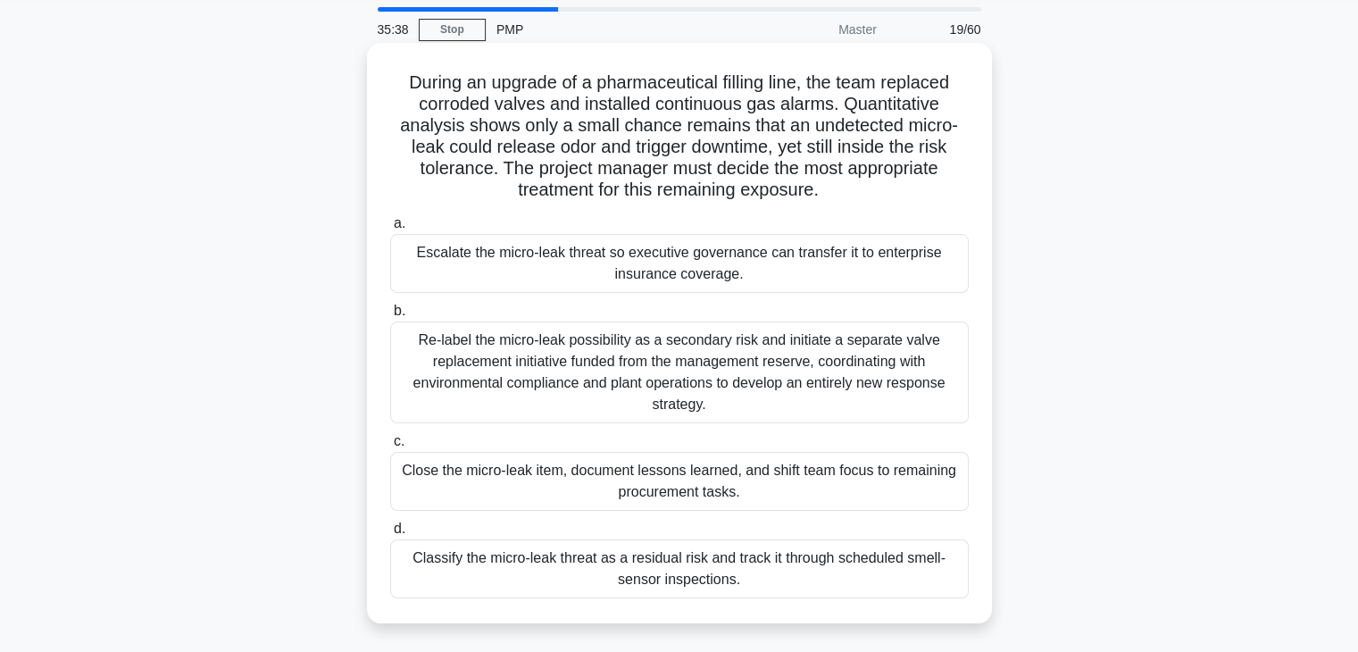
click at [664, 480] on div "Close the micro-leak item, document lessons learned, and shift team focus to re…" at bounding box center [679, 481] width 579 height 59
click at [390, 447] on input "c. Close the micro-leak item, document lessons learned, and shift team focus to…" at bounding box center [390, 442] width 0 height 12
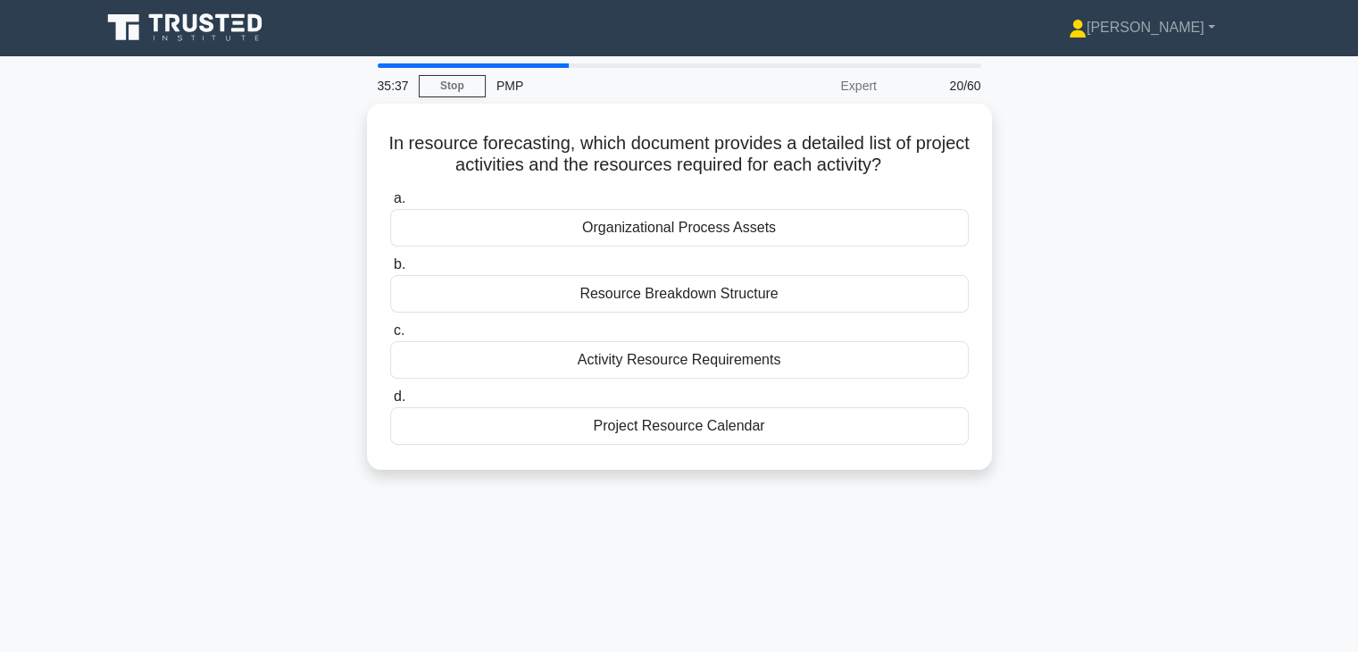
scroll to position [0, 0]
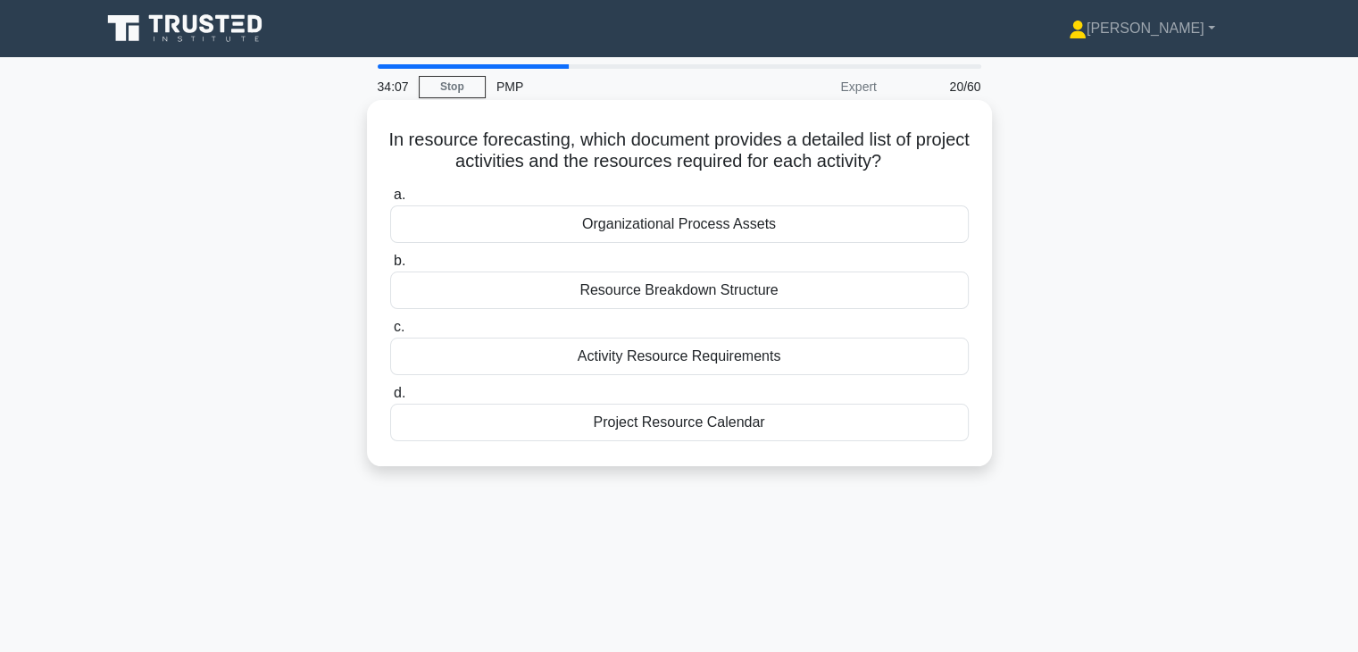
click at [611, 355] on div "Activity Resource Requirements" at bounding box center [679, 357] width 579 height 38
click at [390, 333] on input "c. Activity Resource Requirements" at bounding box center [390, 327] width 0 height 12
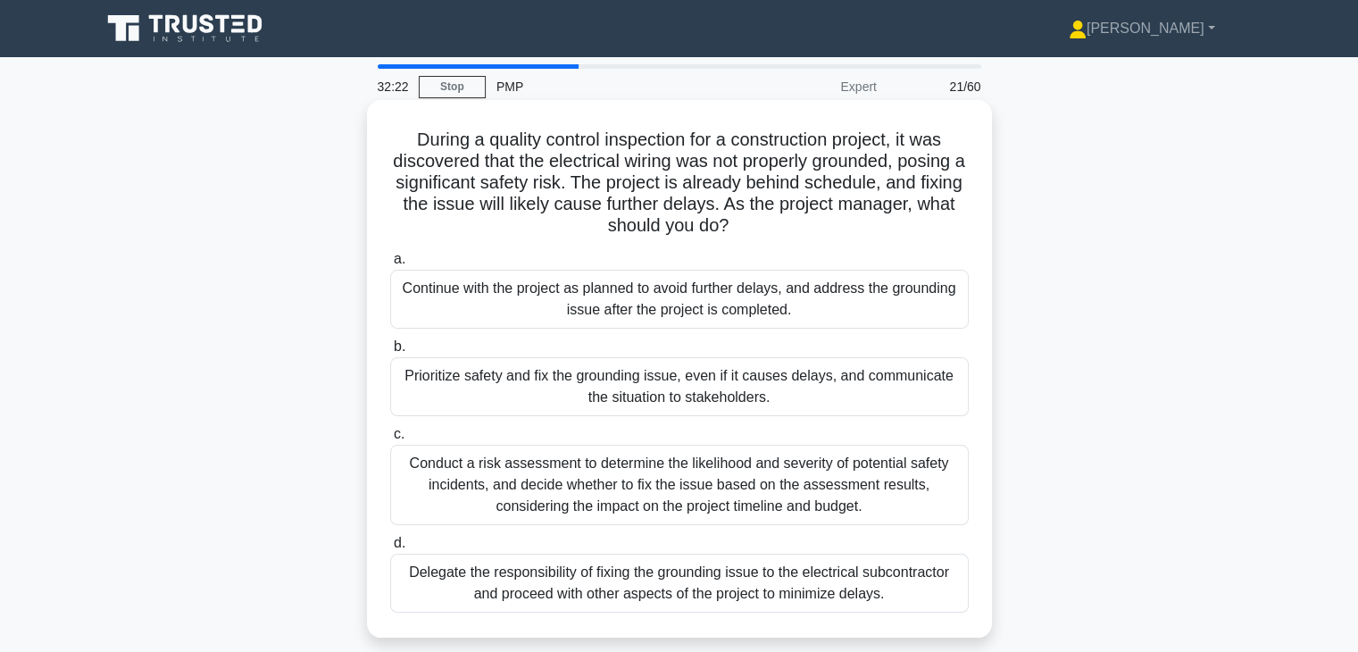
click at [632, 463] on div "Conduct a risk assessment to determine the likelihood and severity of potential…" at bounding box center [679, 485] width 579 height 80
click at [390, 440] on input "c. Conduct a risk assessment to determine the likelihood and severity of potent…" at bounding box center [390, 435] width 0 height 12
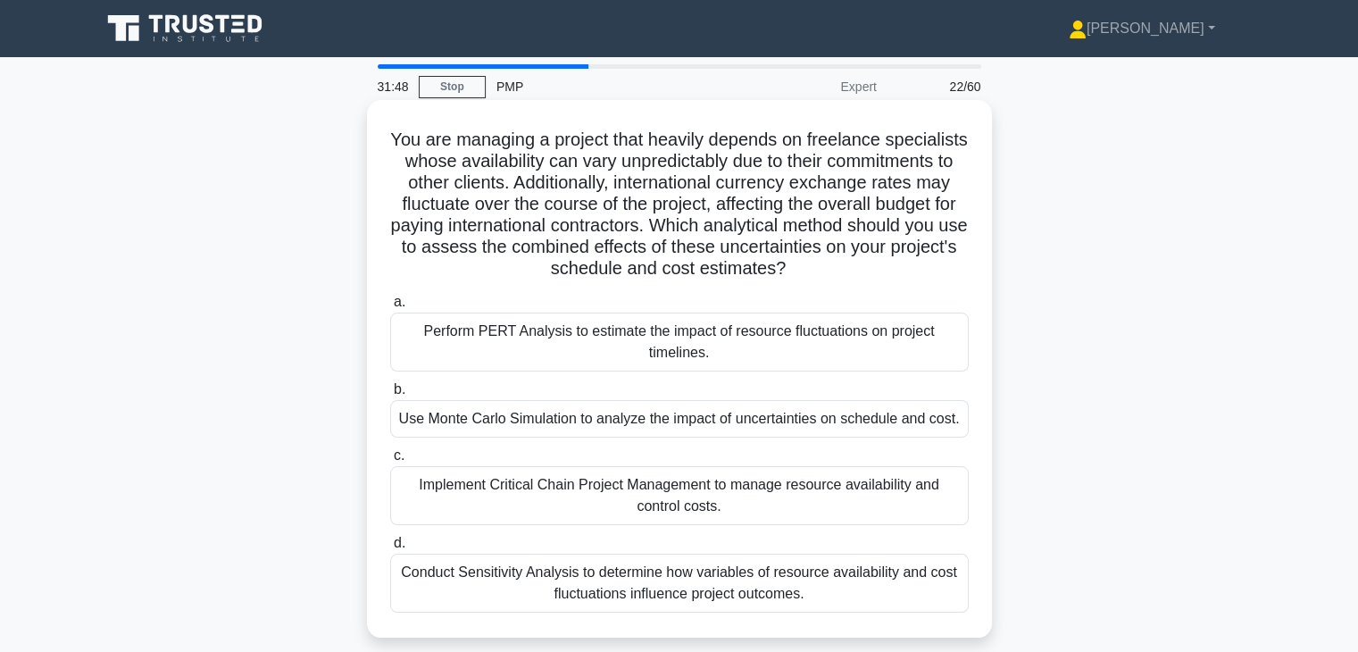
click at [644, 415] on div "Use Monte Carlo Simulation to analyze the impact of uncertainties on schedule a…" at bounding box center [679, 419] width 579 height 38
click at [390, 396] on input "b. Use Monte Carlo Simulation to analyze the impact of uncertainties on schedul…" at bounding box center [390, 390] width 0 height 12
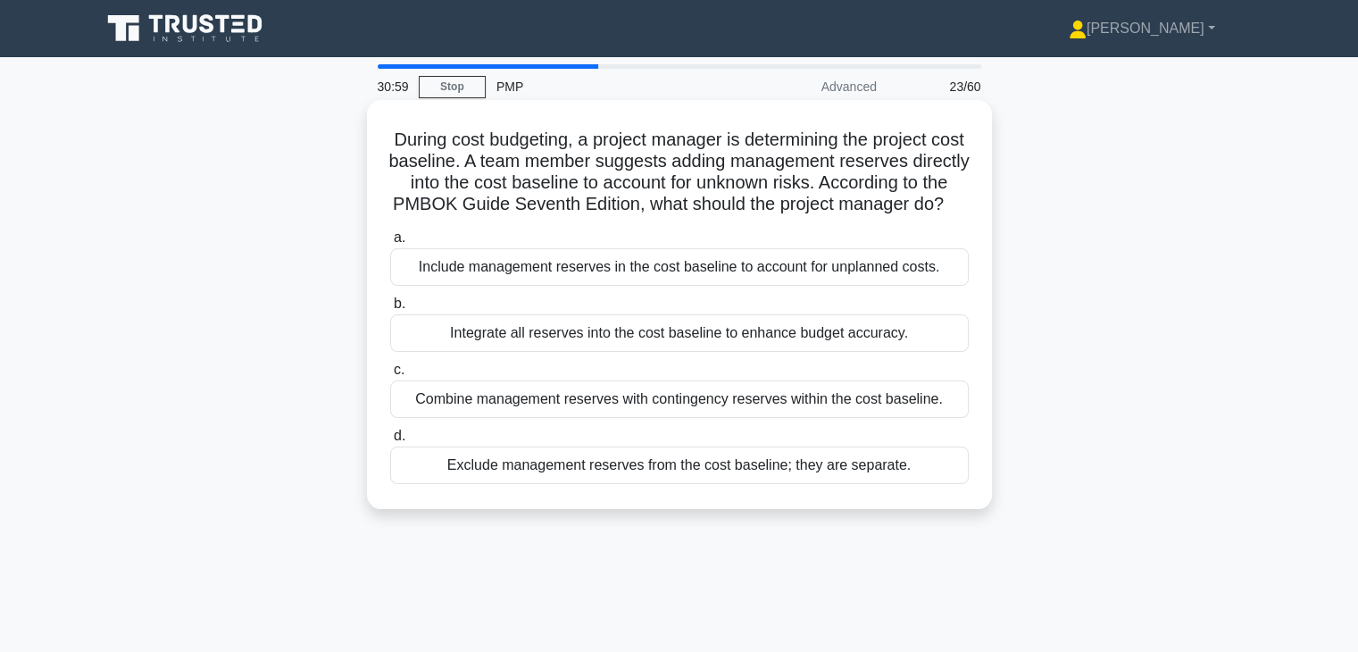
click at [595, 484] on div "Exclude management reserves from the cost baseline; they are separate." at bounding box center [679, 465] width 579 height 38
click at [390, 442] on input "d. Exclude management reserves from the cost baseline; they are separate." at bounding box center [390, 436] width 0 height 12
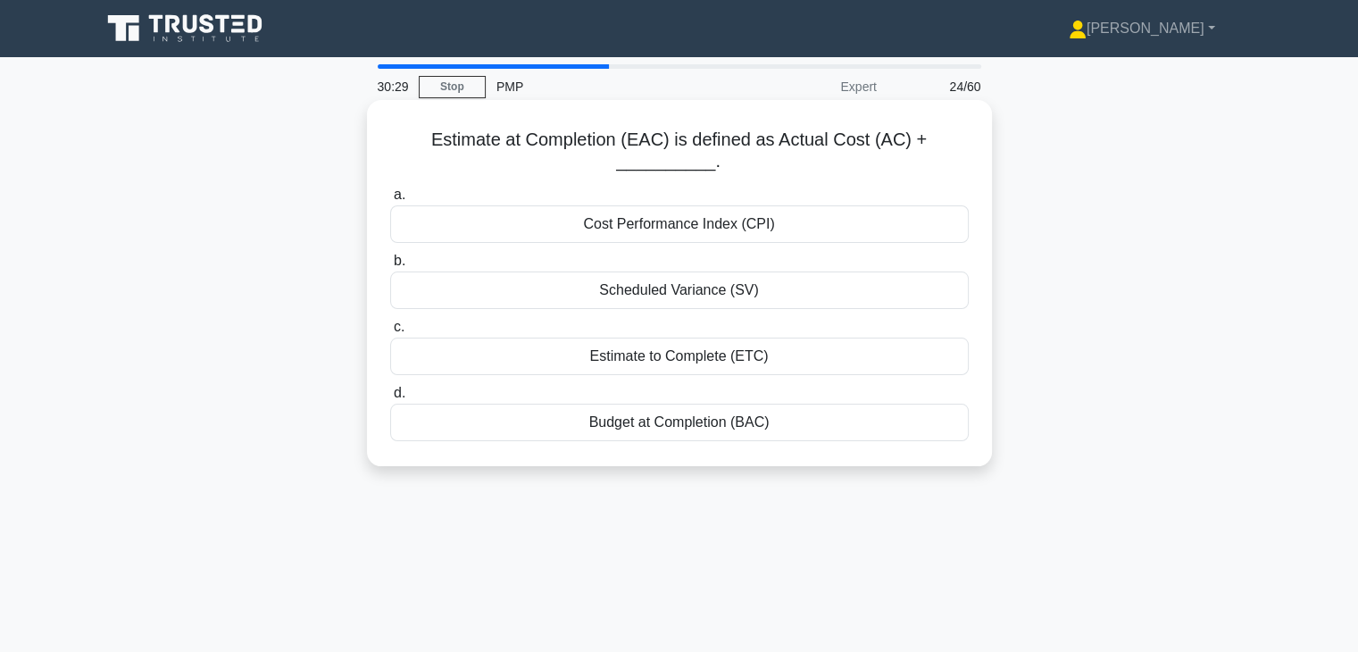
click at [655, 430] on div "Budget at Completion (BAC)" at bounding box center [679, 423] width 579 height 38
click at [390, 399] on input "d. Budget at Completion (BAC)" at bounding box center [390, 394] width 0 height 12
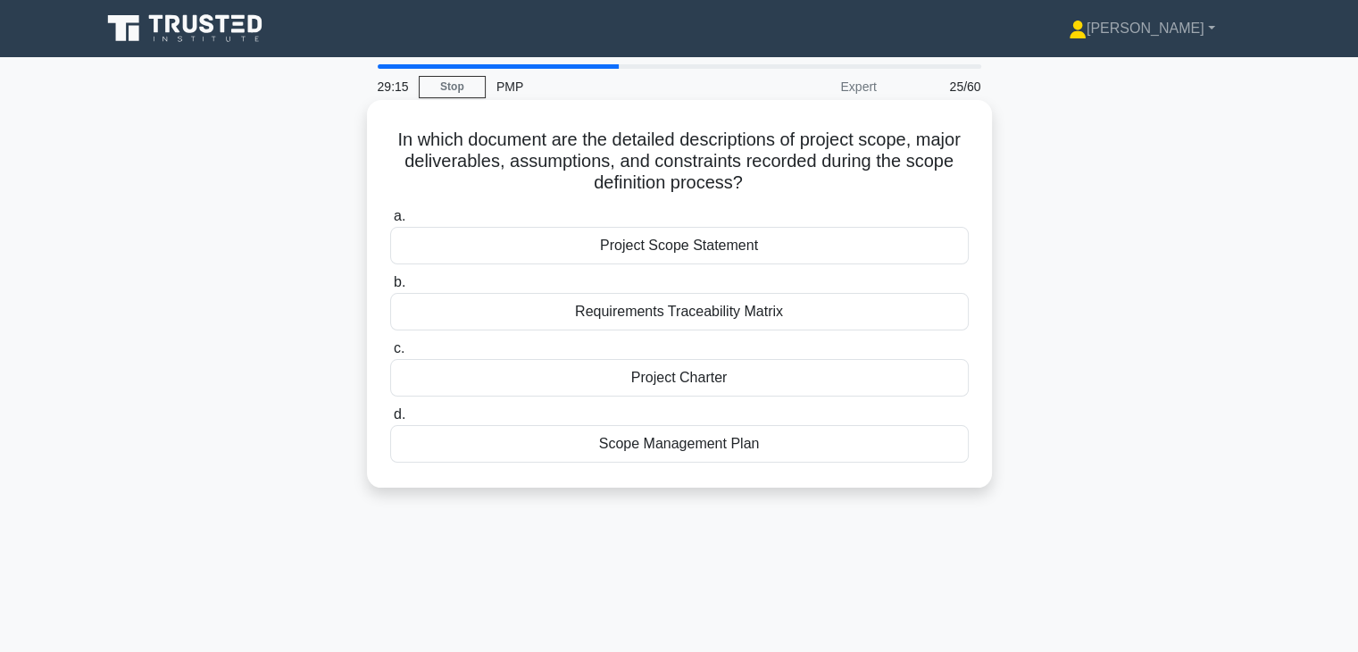
click at [696, 245] on div "Project Scope Statement" at bounding box center [679, 246] width 579 height 38
click at [390, 222] on input "a. Project Scope Statement" at bounding box center [390, 217] width 0 height 12
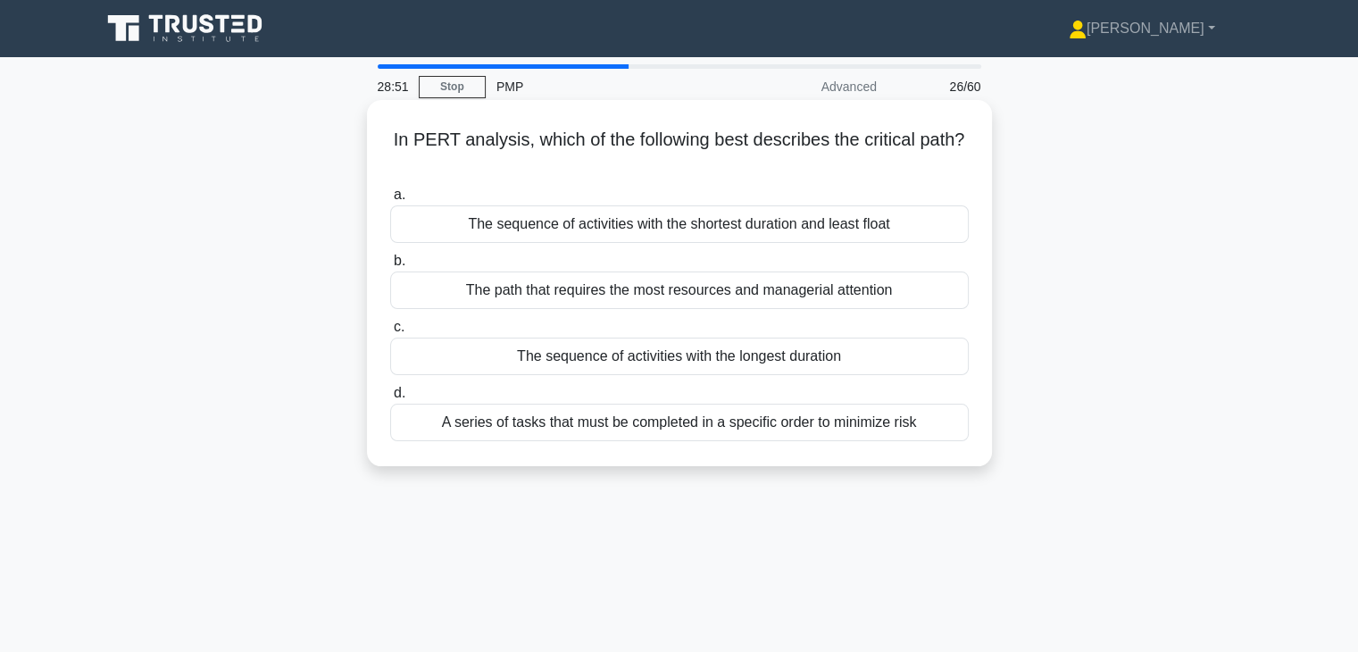
click at [700, 227] on div "The sequence of activities with the shortest duration and least float" at bounding box center [679, 224] width 579 height 38
click at [390, 201] on input "a. The sequence of activities with the shortest duration and least float" at bounding box center [390, 195] width 0 height 12
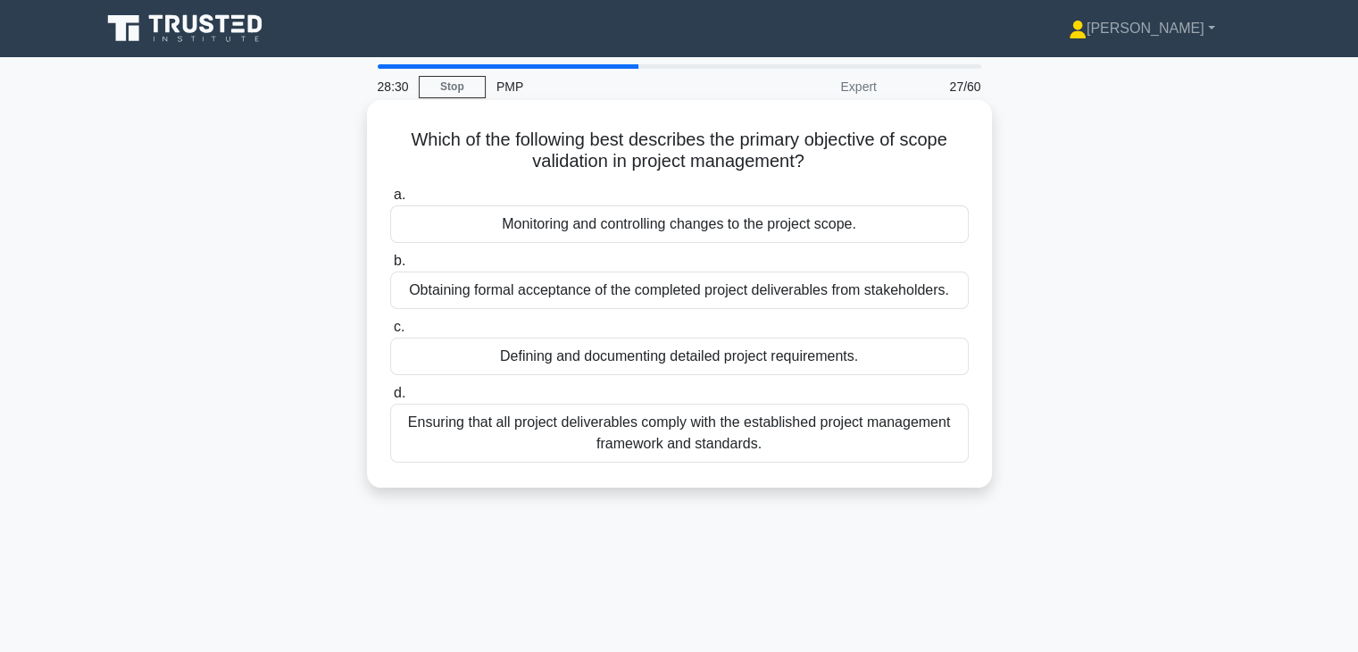
click at [708, 422] on div "Ensuring that all project deliverables comply with the established project mana…" at bounding box center [679, 433] width 579 height 59
click at [390, 399] on input "d. Ensuring that all project deliverables comply with the established project m…" at bounding box center [390, 394] width 0 height 12
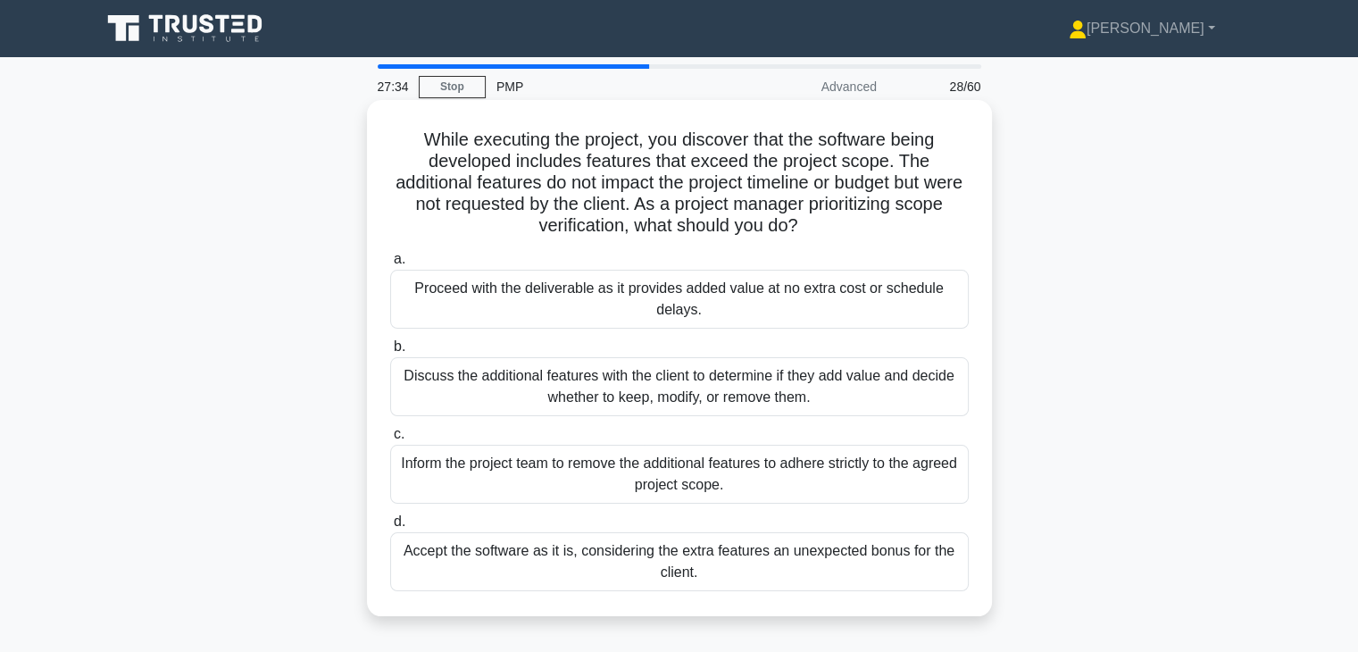
click at [856, 380] on div "Discuss the additional features with the client to determine if they add value …" at bounding box center [679, 386] width 579 height 59
click at [390, 353] on input "b. Discuss the additional features with the client to determine if they add val…" at bounding box center [390, 347] width 0 height 12
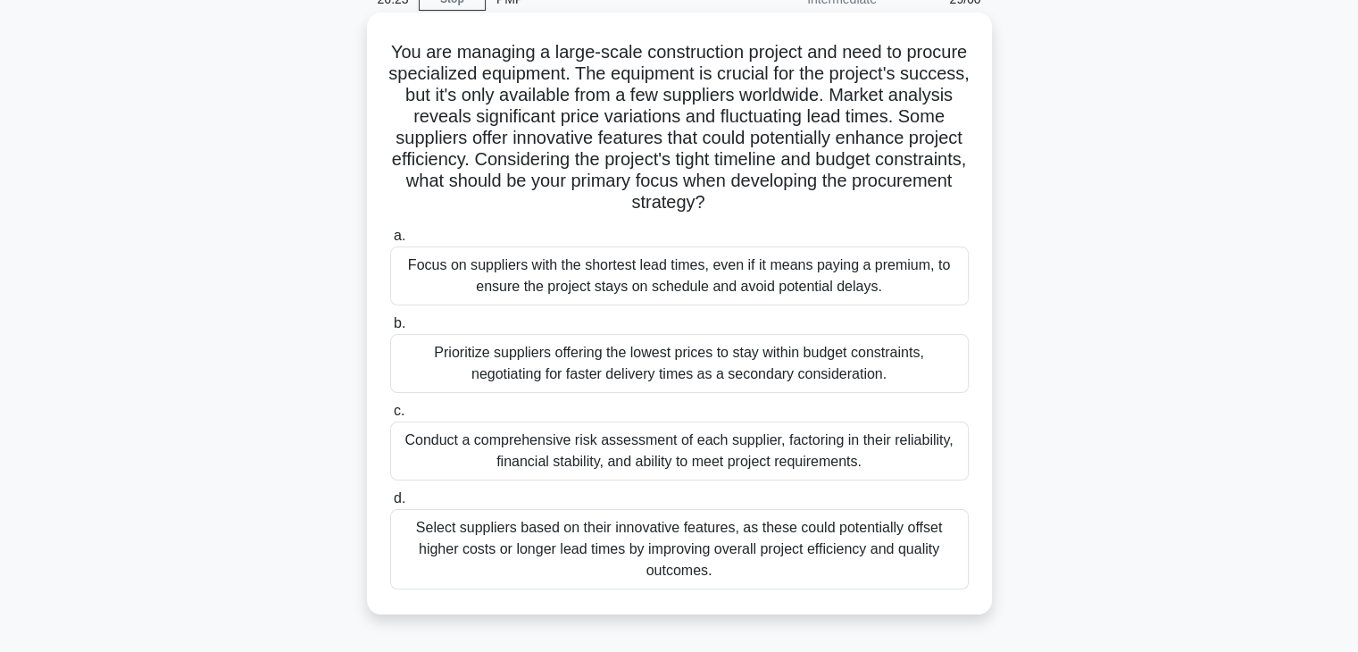
scroll to position [91, 0]
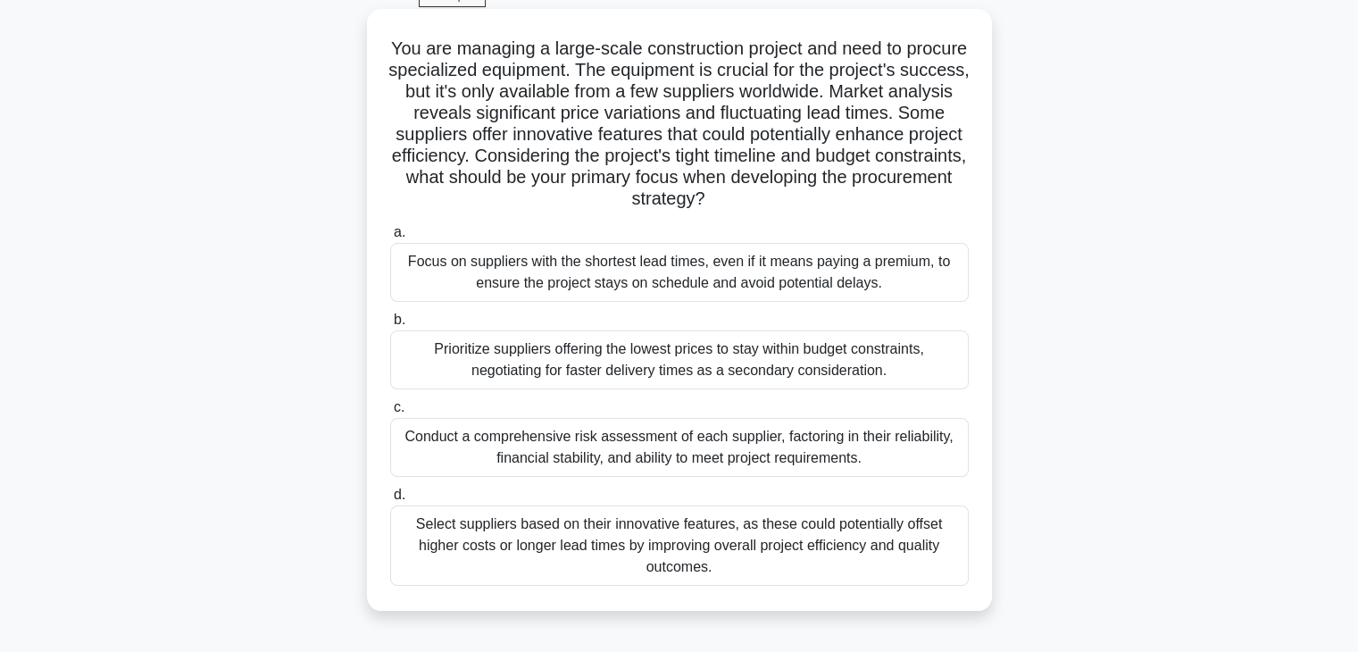
click at [868, 472] on div "Conduct a comprehensive risk assessment of each supplier, factoring in their re…" at bounding box center [679, 447] width 579 height 59
click at [390, 413] on input "c. Conduct a comprehensive risk assessment of each supplier, factoring in their…" at bounding box center [390, 408] width 0 height 12
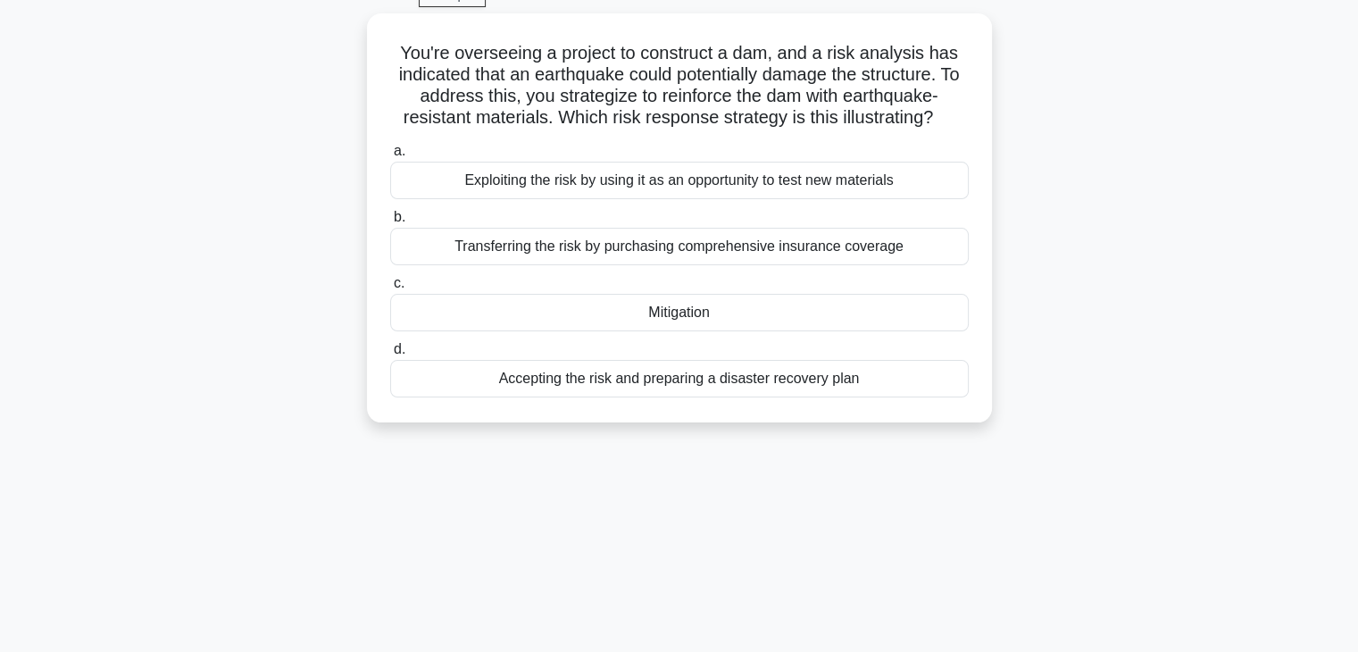
scroll to position [0, 0]
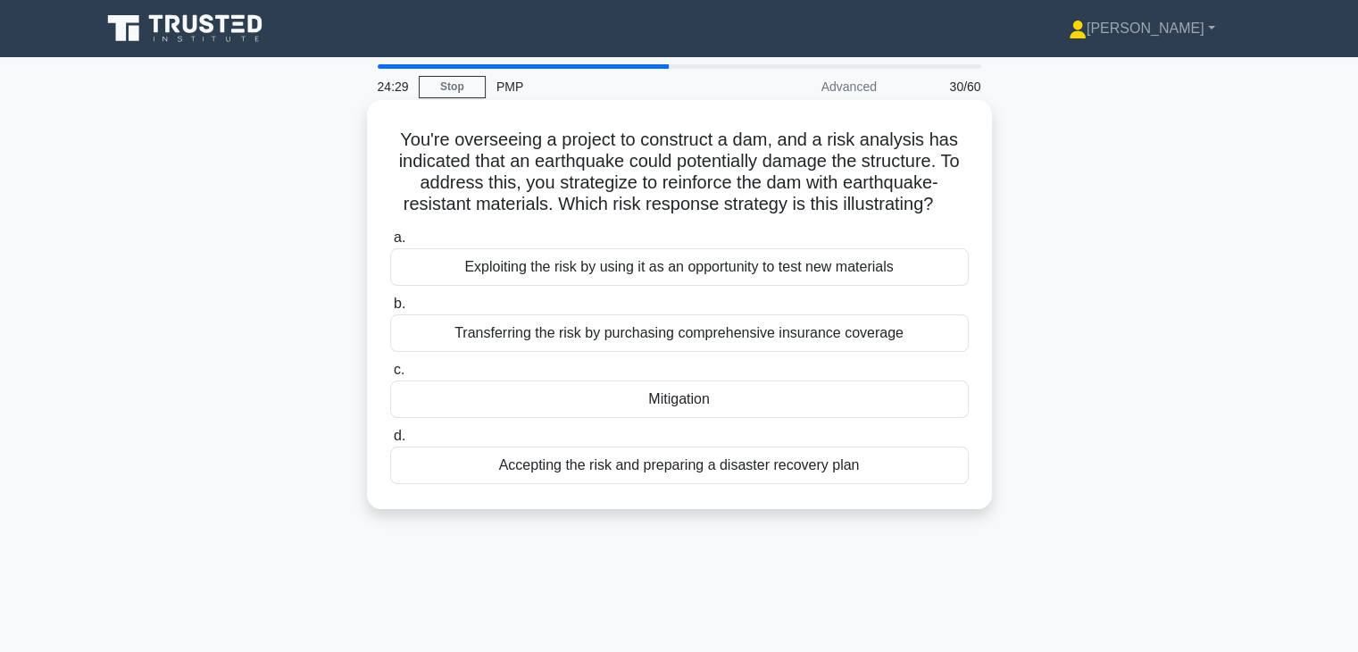
click at [707, 278] on div "Exploiting the risk by using it as an opportunity to test new materials" at bounding box center [679, 267] width 579 height 38
click at [390, 244] on input "a. Exploiting the risk by using it as an opportunity to test new materials" at bounding box center [390, 238] width 0 height 12
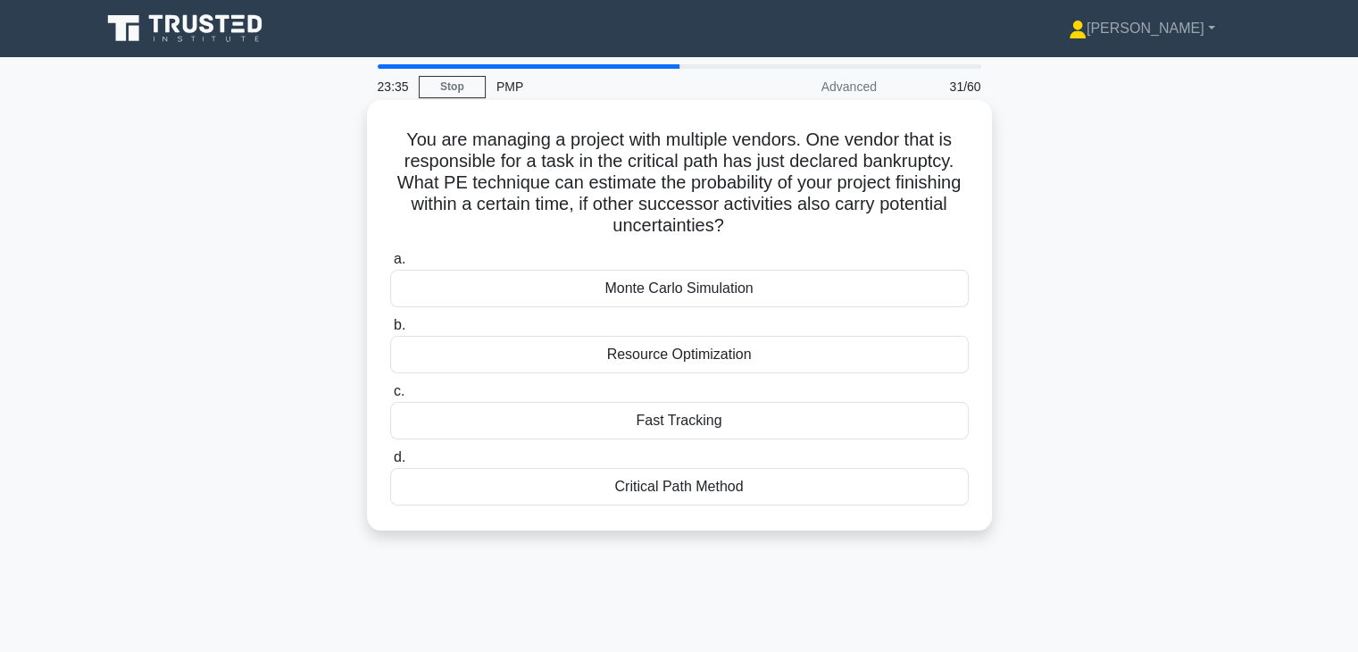
click at [708, 292] on div "Monte Carlo Simulation" at bounding box center [679, 289] width 579 height 38
click at [390, 265] on input "a. Monte Carlo Simulation" at bounding box center [390, 260] width 0 height 12
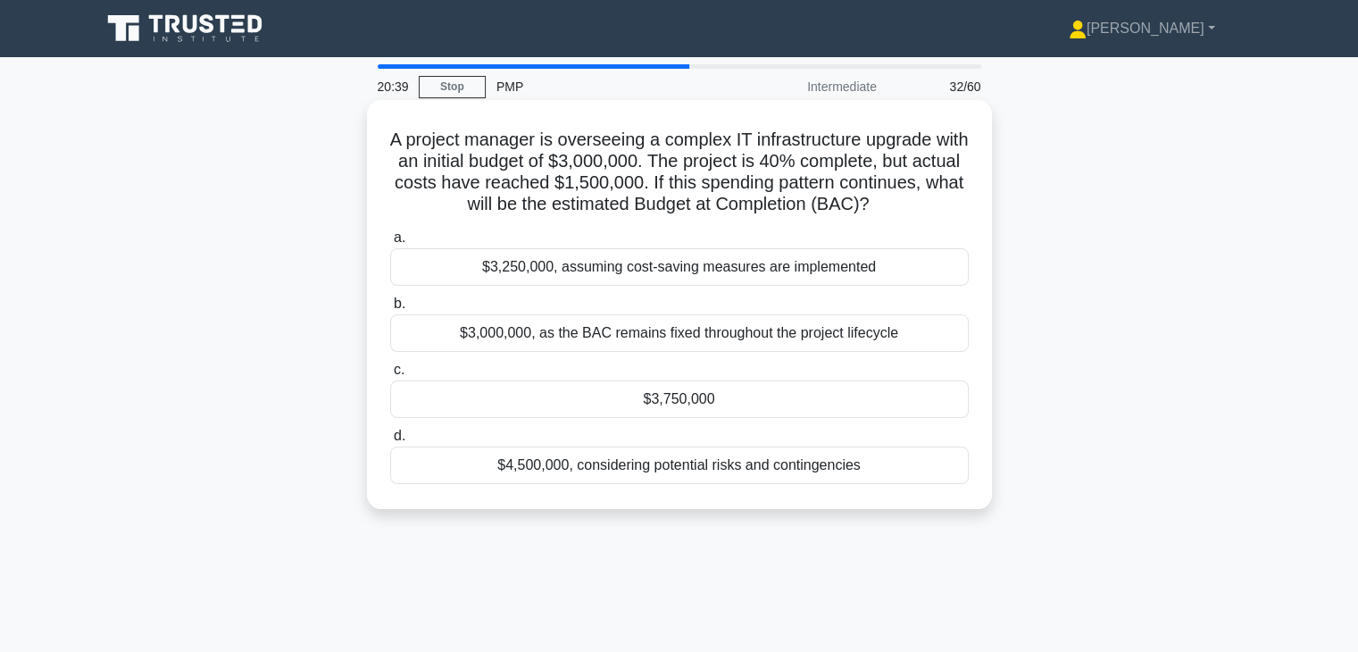
click at [682, 395] on div "$3,750,000" at bounding box center [679, 399] width 579 height 38
click at [390, 376] on input "c. $3,750,000" at bounding box center [390, 370] width 0 height 12
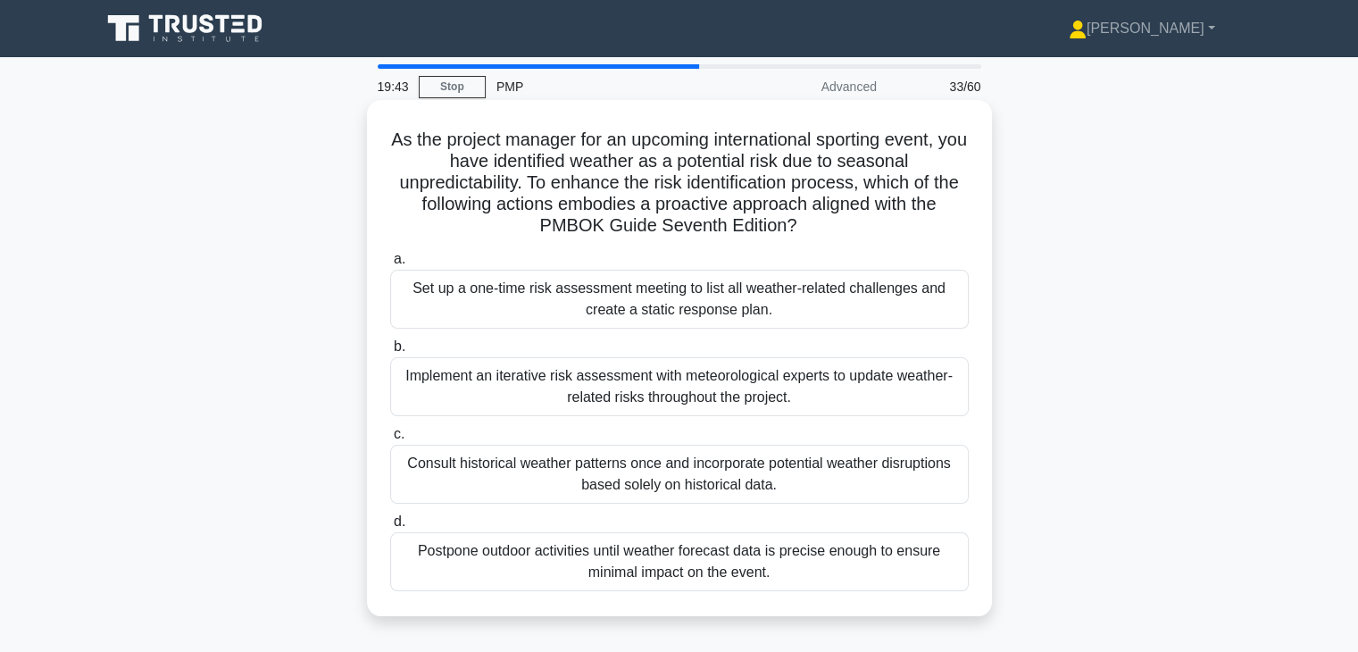
click at [678, 390] on div "Implement an iterative risk assessment with meteorological experts to update we…" at bounding box center [679, 386] width 579 height 59
click at [390, 353] on input "b. Implement an iterative risk assessment with meteorological experts to update…" at bounding box center [390, 347] width 0 height 12
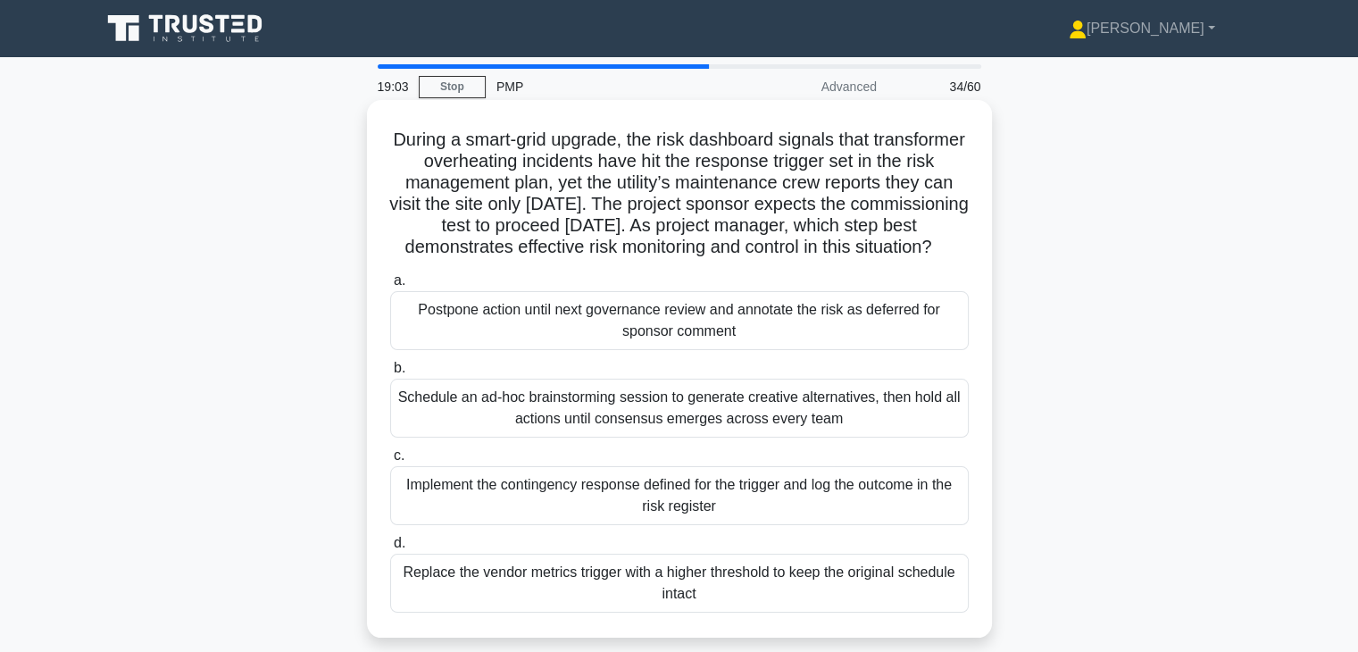
click at [647, 517] on div "Implement the contingency response defined for the trigger and log the outcome …" at bounding box center [679, 495] width 579 height 59
click at [390, 462] on input "c. Implement the contingency response defined for the trigger and log the outco…" at bounding box center [390, 456] width 0 height 12
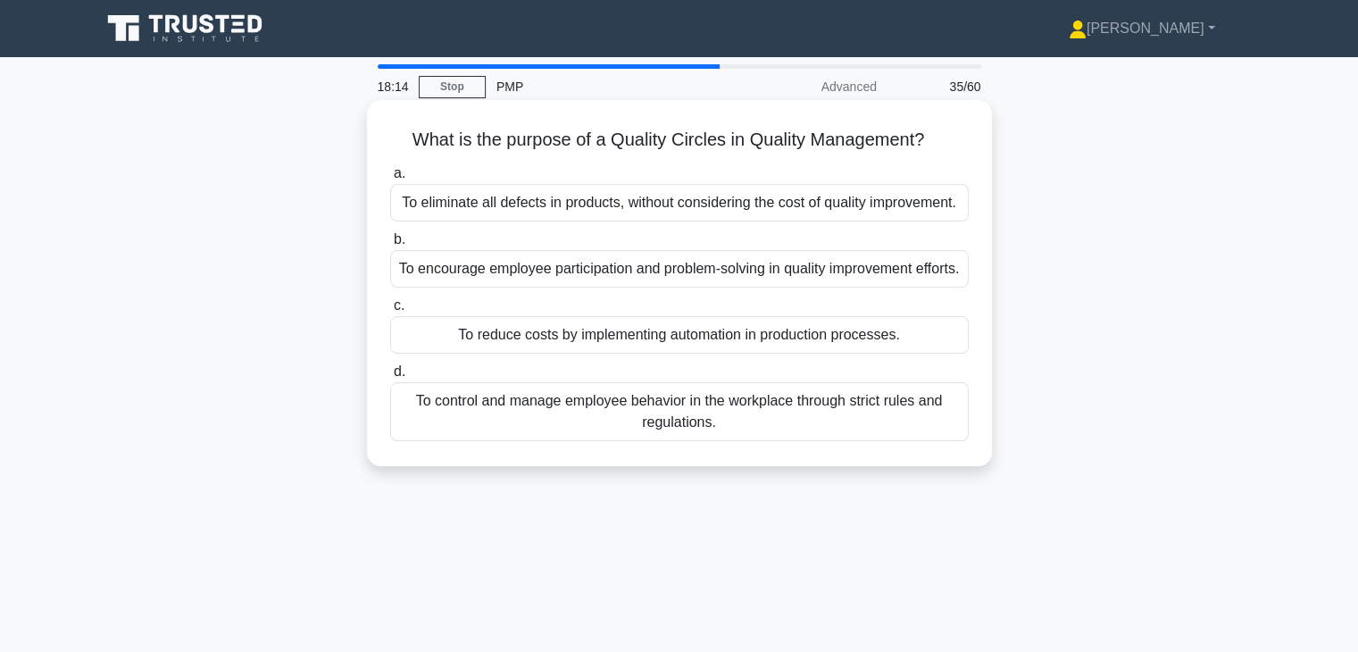
click at [685, 274] on div "To encourage employee participation and problem-solving in quality improvement …" at bounding box center [679, 269] width 579 height 38
click at [390, 246] on input "b. To encourage employee participation and problem-solving in quality improveme…" at bounding box center [390, 240] width 0 height 12
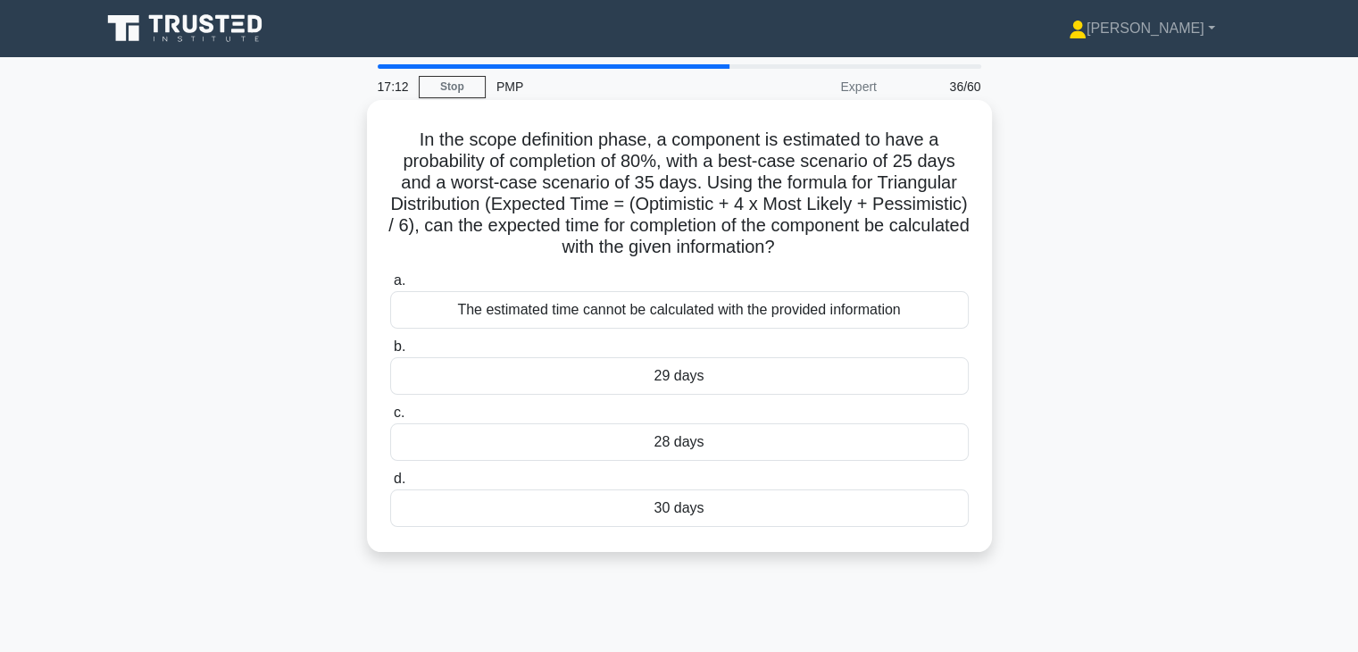
click at [681, 322] on div "The estimated time cannot be calculated with the provided information" at bounding box center [679, 310] width 579 height 38
click at [390, 287] on input "a. The estimated time cannot be calculated with the provided information" at bounding box center [390, 281] width 0 height 12
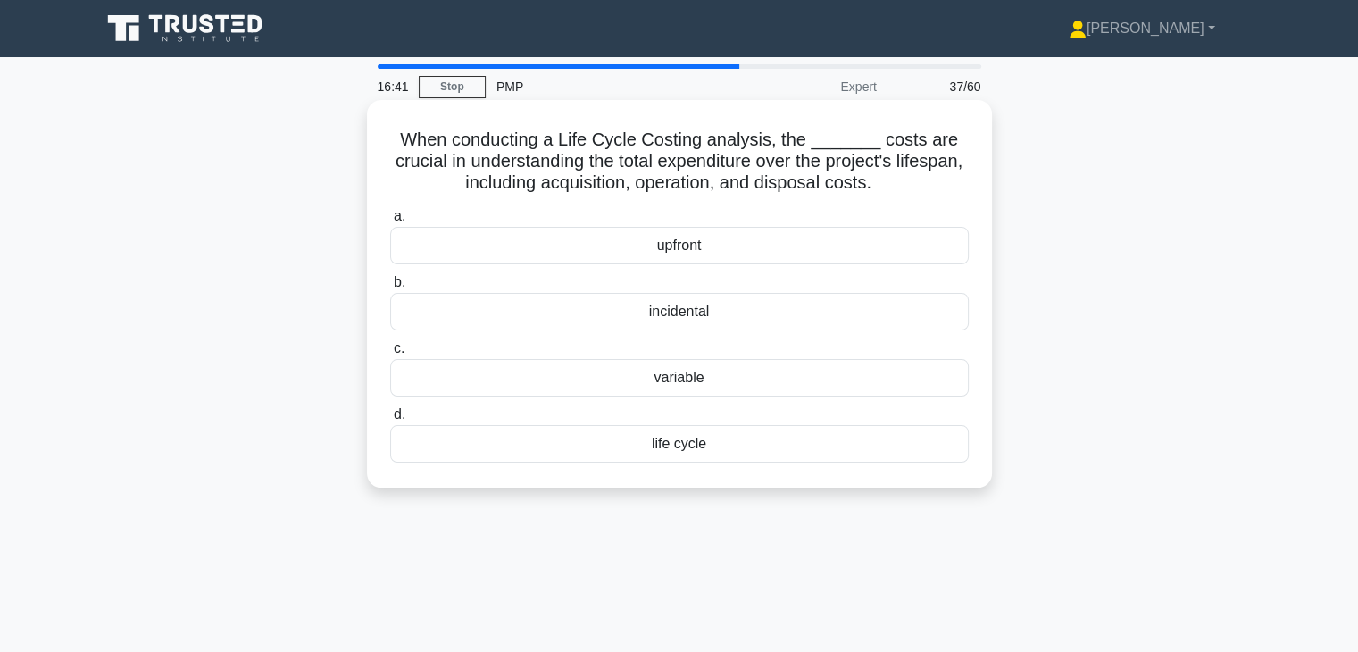
click at [676, 445] on div "life cycle" at bounding box center [679, 444] width 579 height 38
click at [390, 421] on input "d. life cycle" at bounding box center [390, 415] width 0 height 12
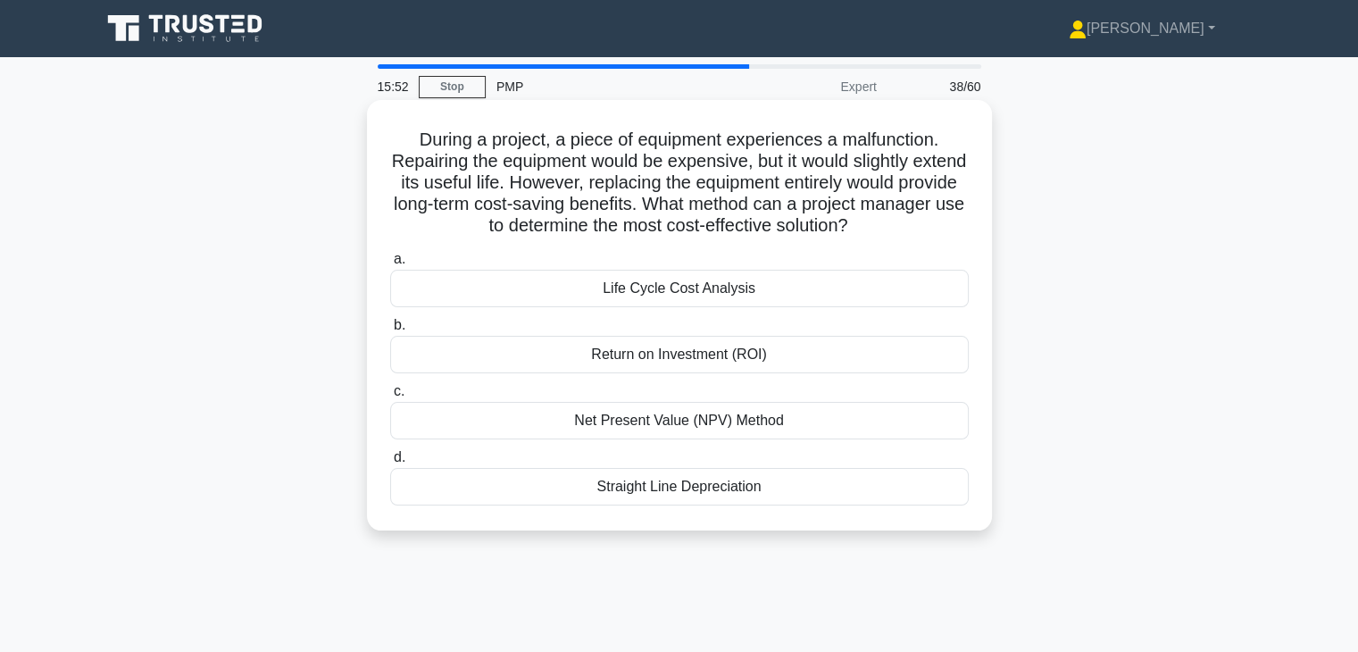
click at [678, 354] on div "Return on Investment (ROI)" at bounding box center [679, 355] width 579 height 38
click at [390, 331] on input "b. Return on Investment (ROI)" at bounding box center [390, 326] width 0 height 12
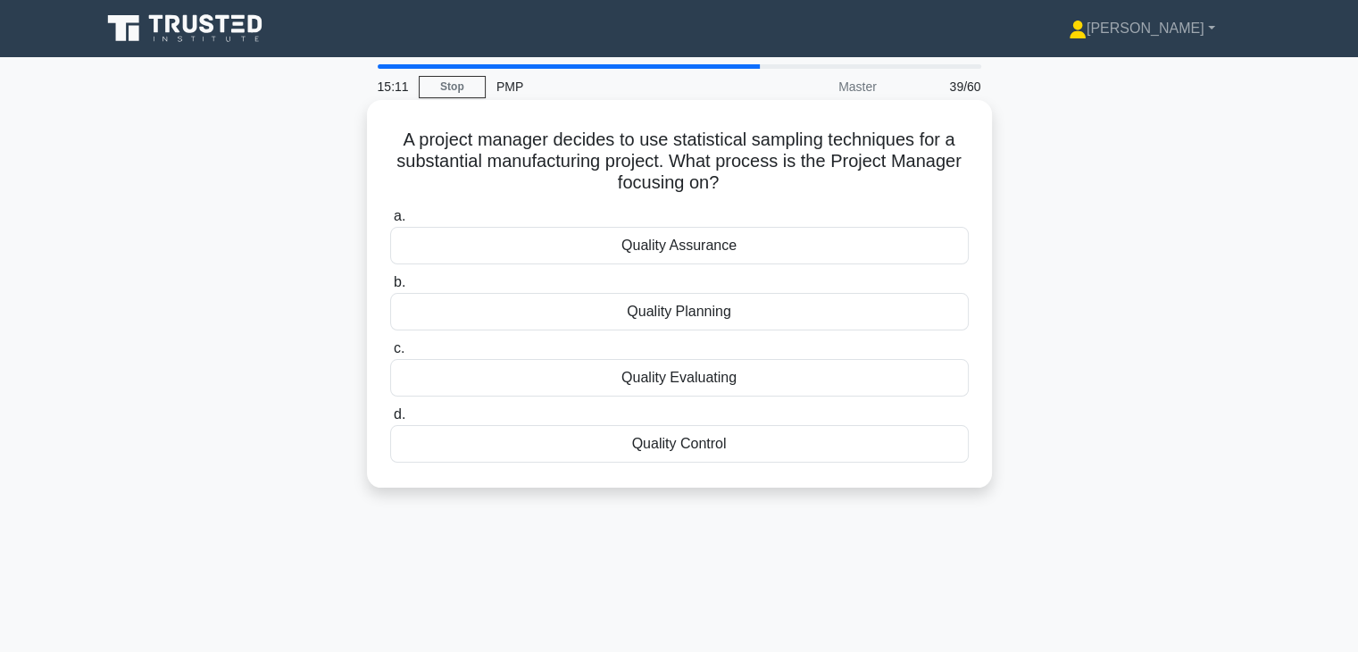
click at [671, 256] on div "Quality Assurance" at bounding box center [679, 246] width 579 height 38
click at [390, 222] on input "a. Quality Assurance" at bounding box center [390, 217] width 0 height 12
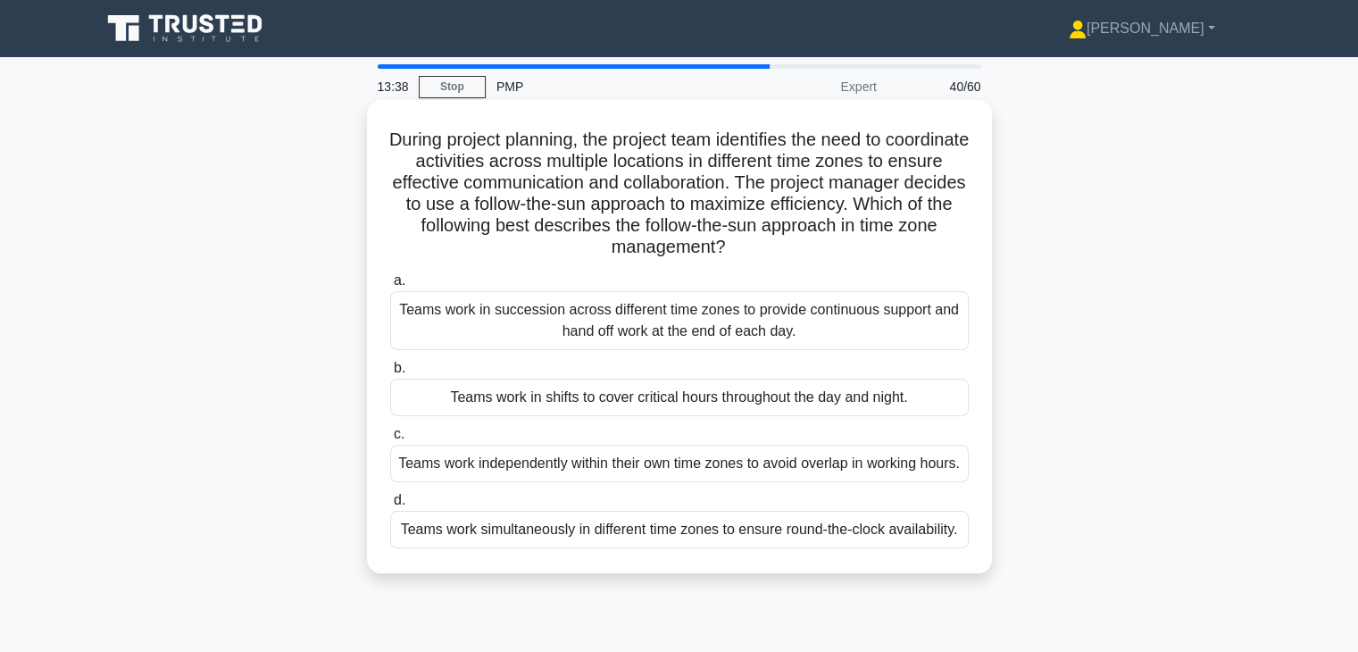
click at [633, 548] on div "Teams work simultaneously in different time zones to ensure round-the-clock ava…" at bounding box center [679, 530] width 579 height 38
click at [390, 506] on input "d. Teams work simultaneously in different time zones to ensure round-the-clock …" at bounding box center [390, 501] width 0 height 12
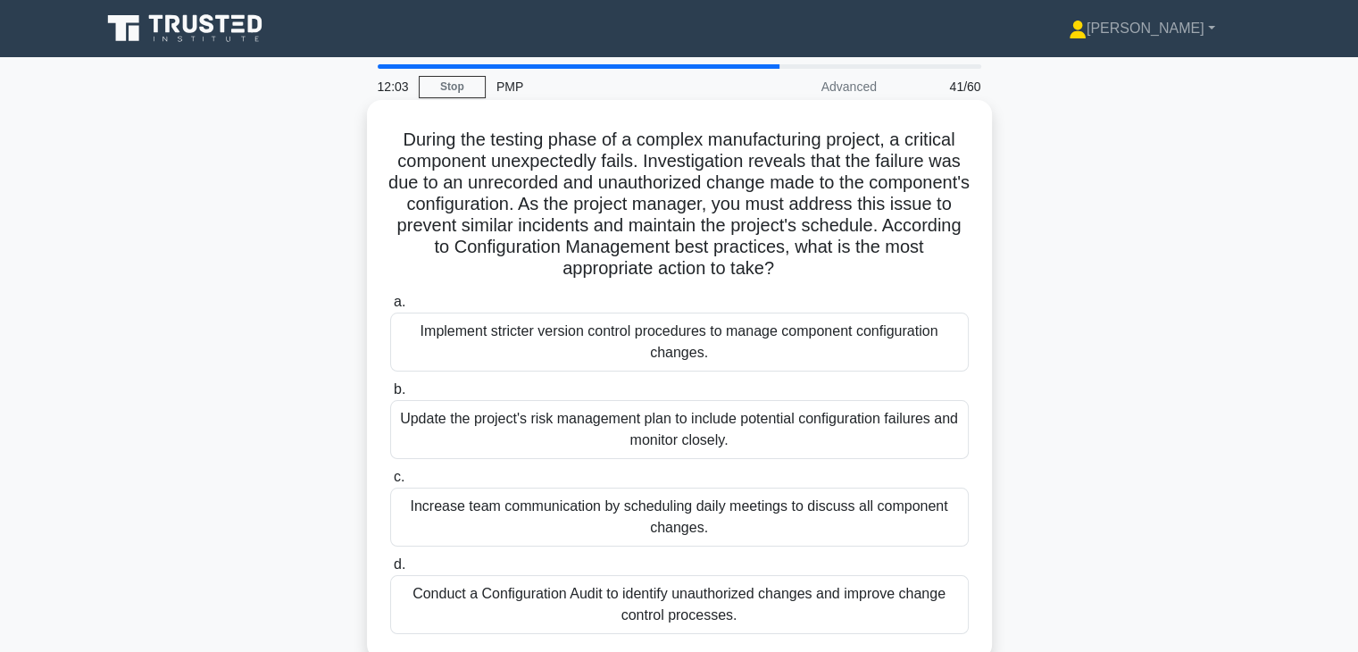
click at [588, 325] on div "Implement stricter version control procedures to manage component configuration…" at bounding box center [679, 342] width 579 height 59
click at [390, 308] on input "a. Implement stricter version control procedures to manage component configurat…" at bounding box center [390, 302] width 0 height 12
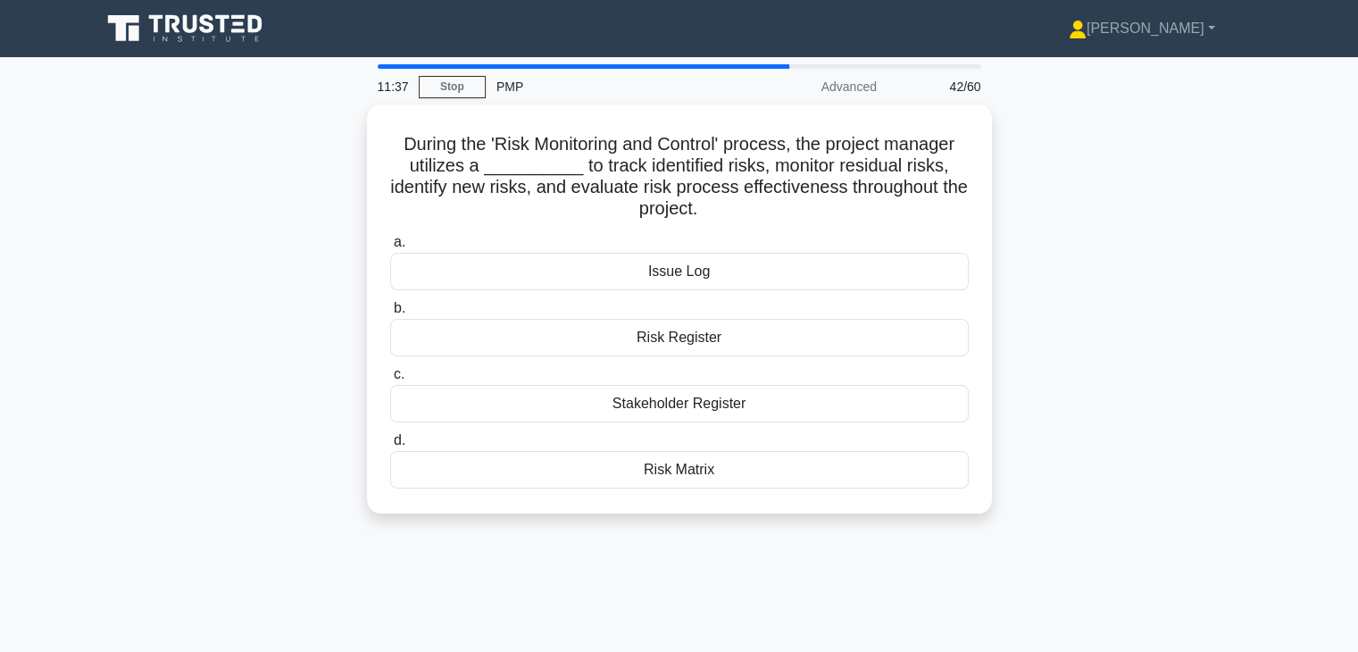
click at [588, 325] on div "Risk Register" at bounding box center [679, 338] width 579 height 38
click at [390, 314] on input "b. Risk Register" at bounding box center [390, 309] width 0 height 12
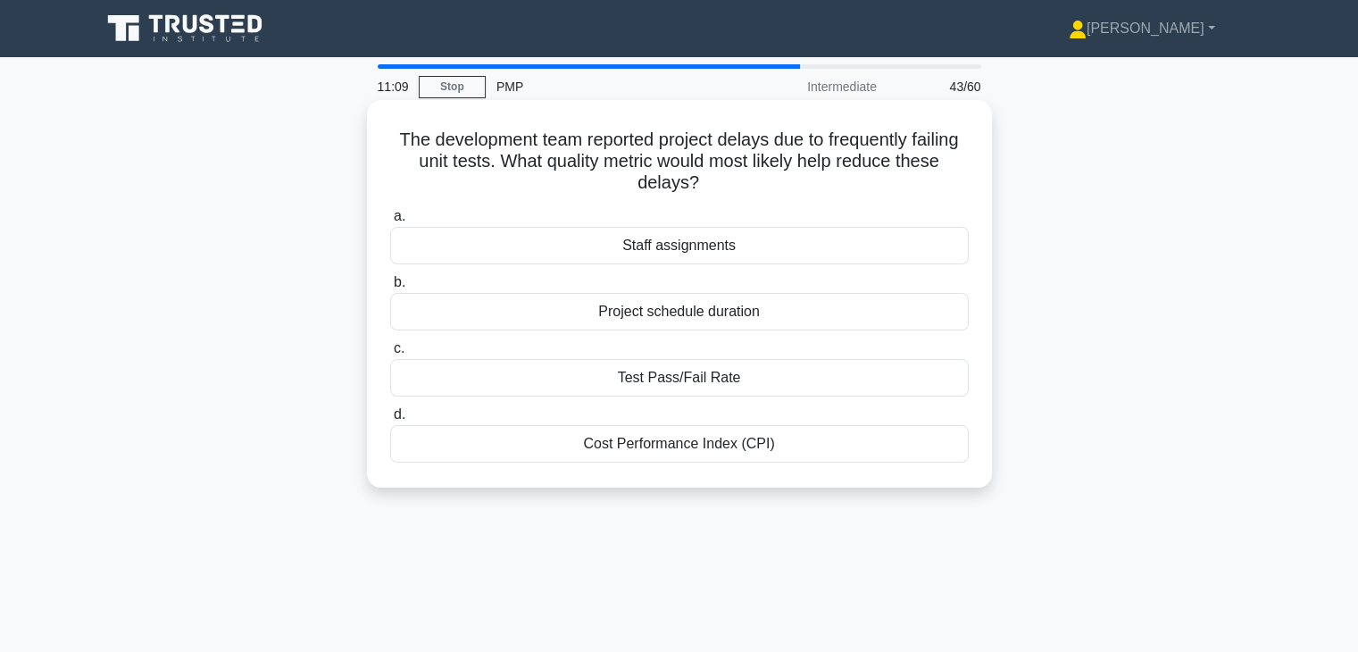
click at [688, 377] on div "Test Pass/Fail Rate" at bounding box center [679, 378] width 579 height 38
click at [390, 355] on input "c. Test Pass/Fail Rate" at bounding box center [390, 349] width 0 height 12
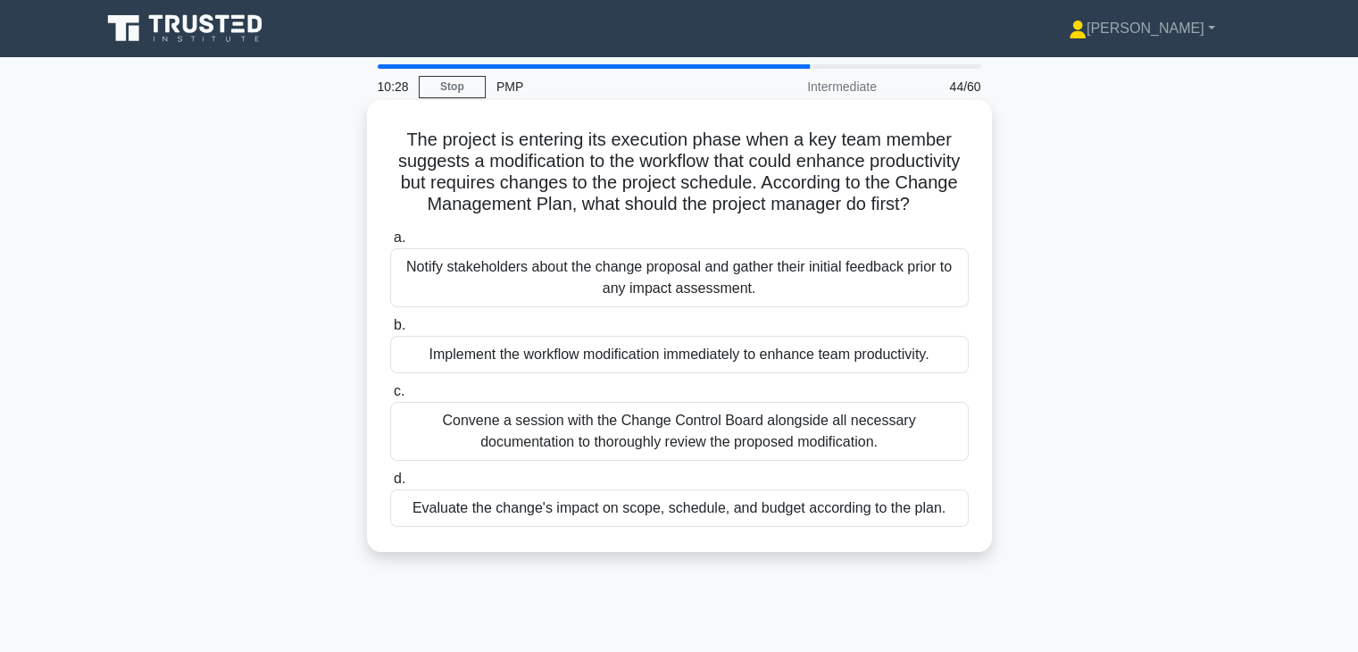
click at [704, 520] on div "Evaluate the change's impact on scope, schedule, and budget according to the pl…" at bounding box center [679, 508] width 579 height 38
click at [390, 485] on input "d. Evaluate the change's impact on scope, schedule, and budget according to the…" at bounding box center [390, 479] width 0 height 12
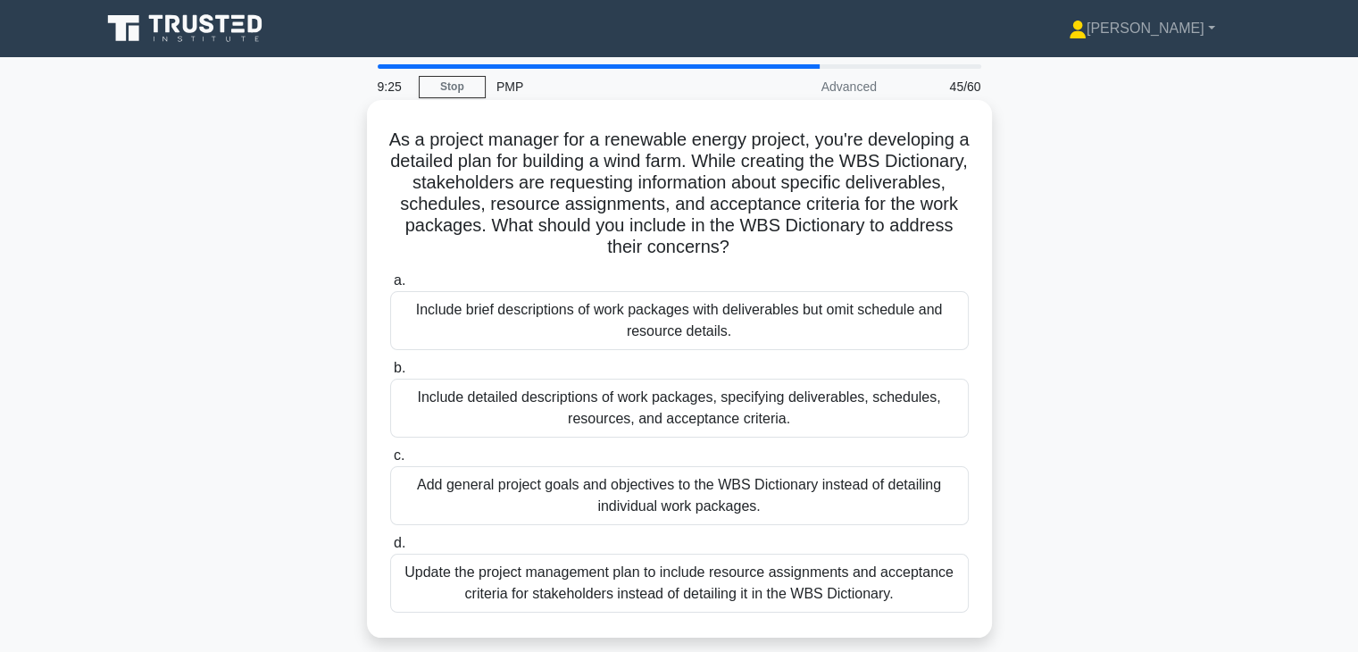
click at [685, 419] on div "Include detailed descriptions of work packages, specifying deliverables, schedu…" at bounding box center [679, 408] width 579 height 59
click at [390, 374] on input "b. Include detailed descriptions of work packages, specifying deliverables, sch…" at bounding box center [390, 369] width 0 height 12
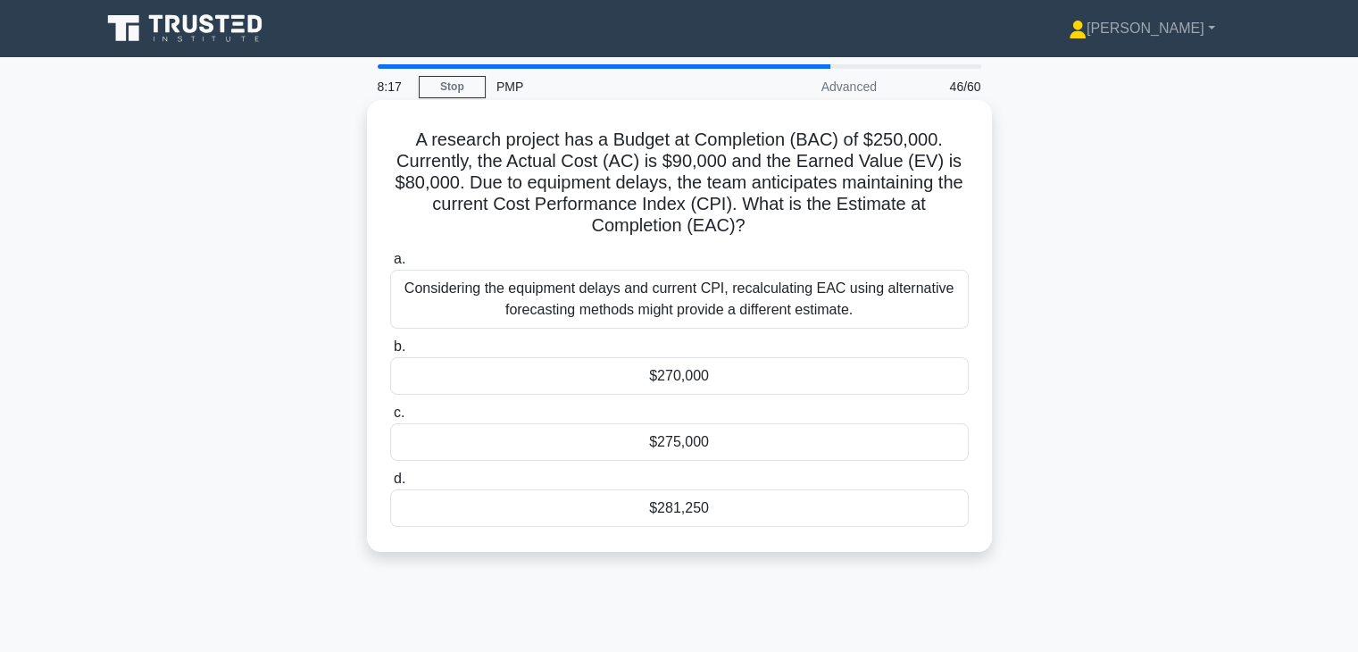
click at [667, 442] on div "$275,000" at bounding box center [679, 442] width 579 height 38
click at [390, 419] on input "c. $275,000" at bounding box center [390, 413] width 0 height 12
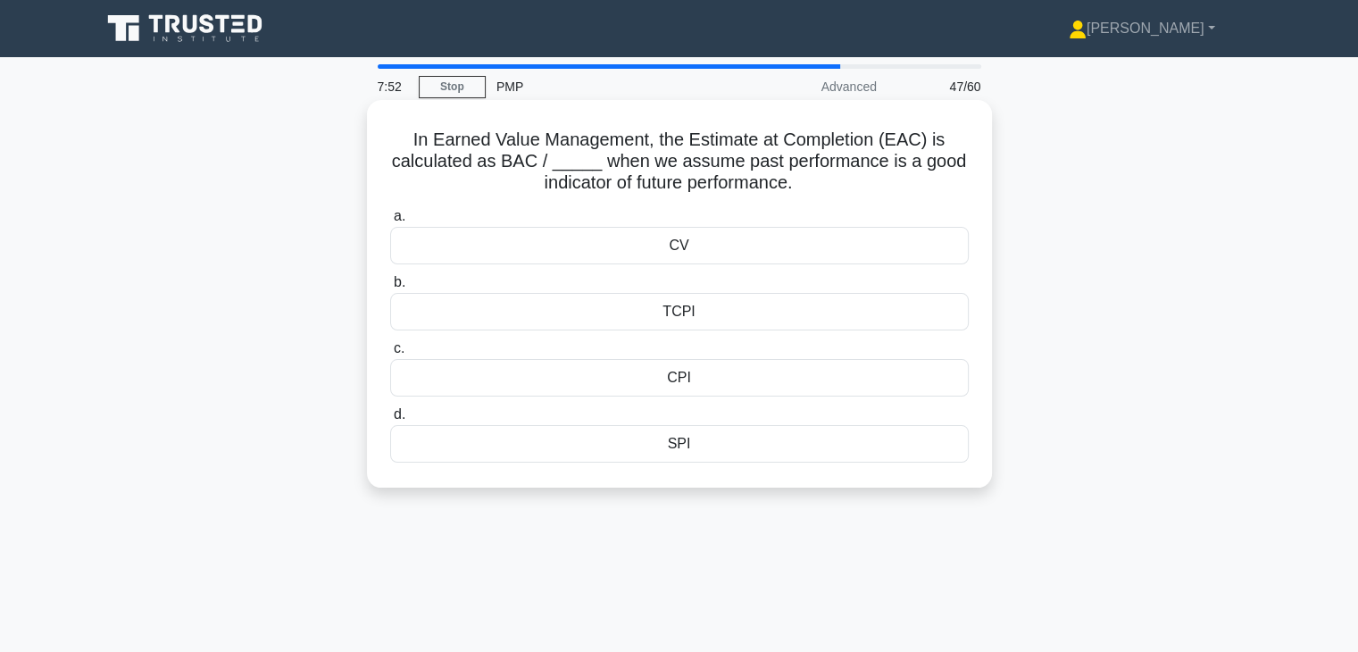
click at [697, 384] on div "CPI" at bounding box center [679, 378] width 579 height 38
click at [390, 355] on input "c. CPI" at bounding box center [390, 349] width 0 height 12
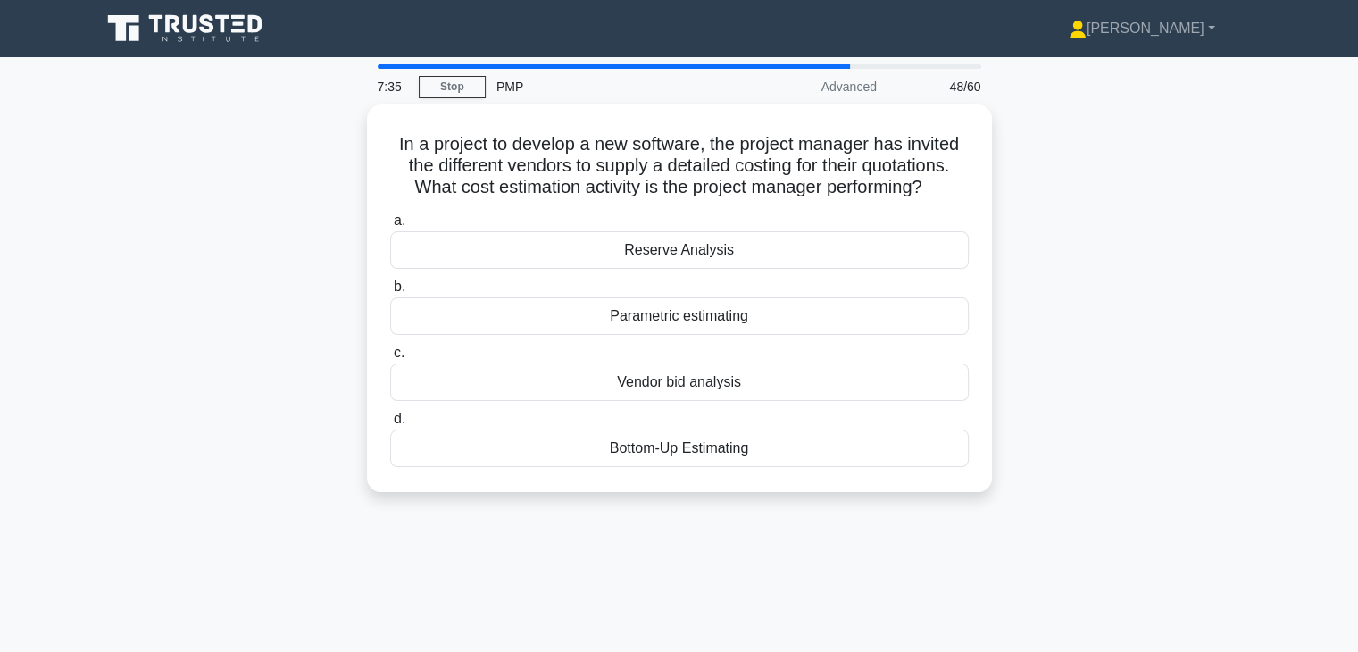
click at [697, 384] on div "Vendor bid analysis" at bounding box center [679, 382] width 579 height 38
click at [390, 359] on input "c. Vendor bid analysis" at bounding box center [390, 353] width 0 height 12
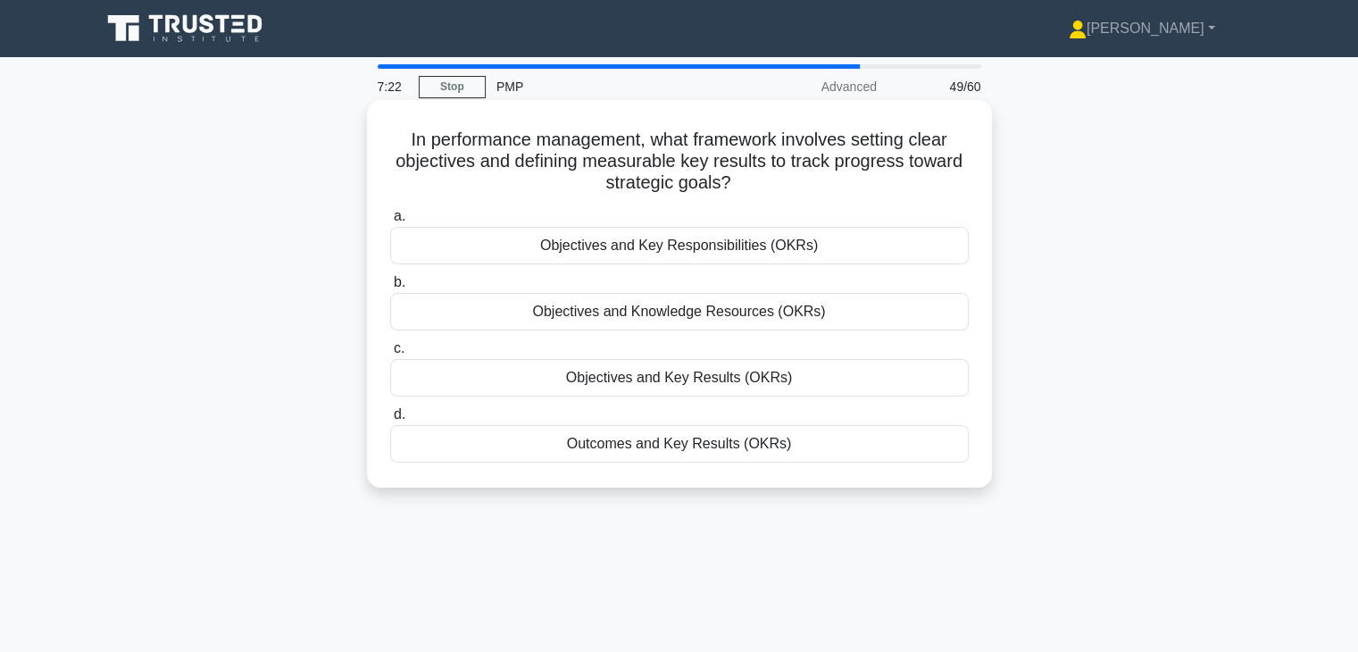
click at [739, 375] on div "Objectives and Key Results (OKRs)" at bounding box center [679, 378] width 579 height 38
click at [390, 355] on input "c. Objectives and Key Results (OKRs)" at bounding box center [390, 349] width 0 height 12
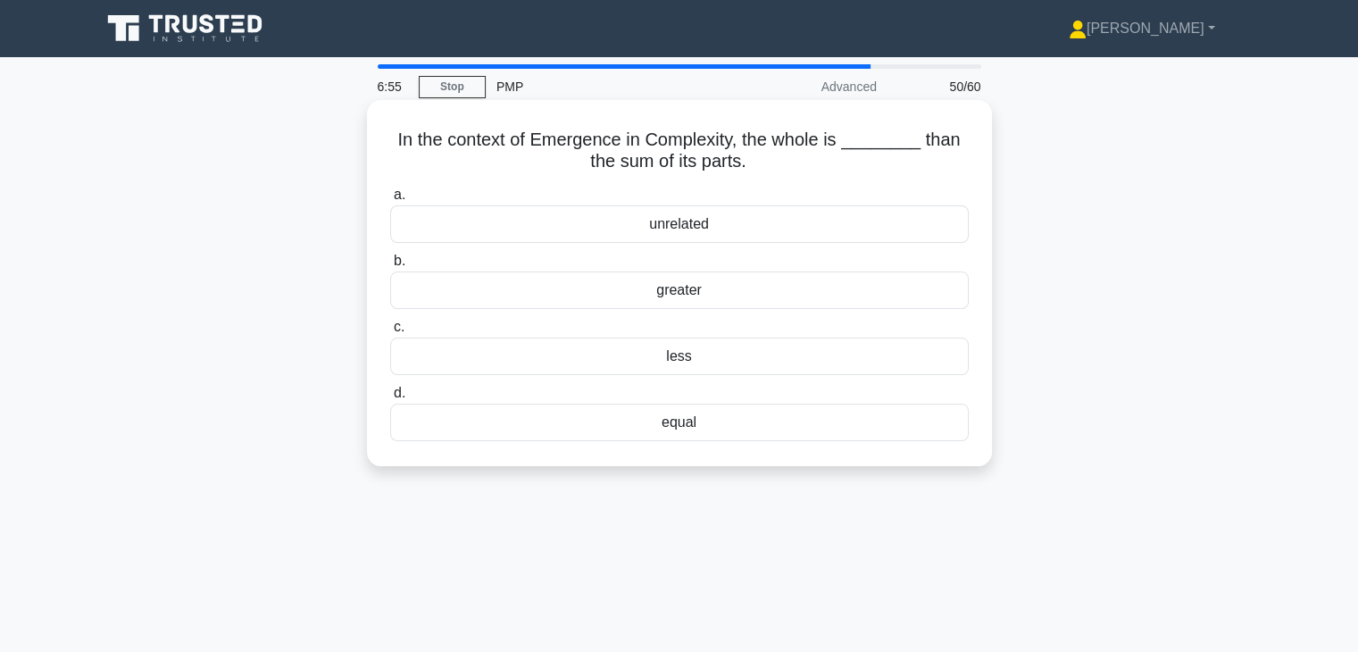
click at [682, 430] on div "equal" at bounding box center [679, 423] width 579 height 38
click at [390, 399] on input "d. equal" at bounding box center [390, 394] width 0 height 12
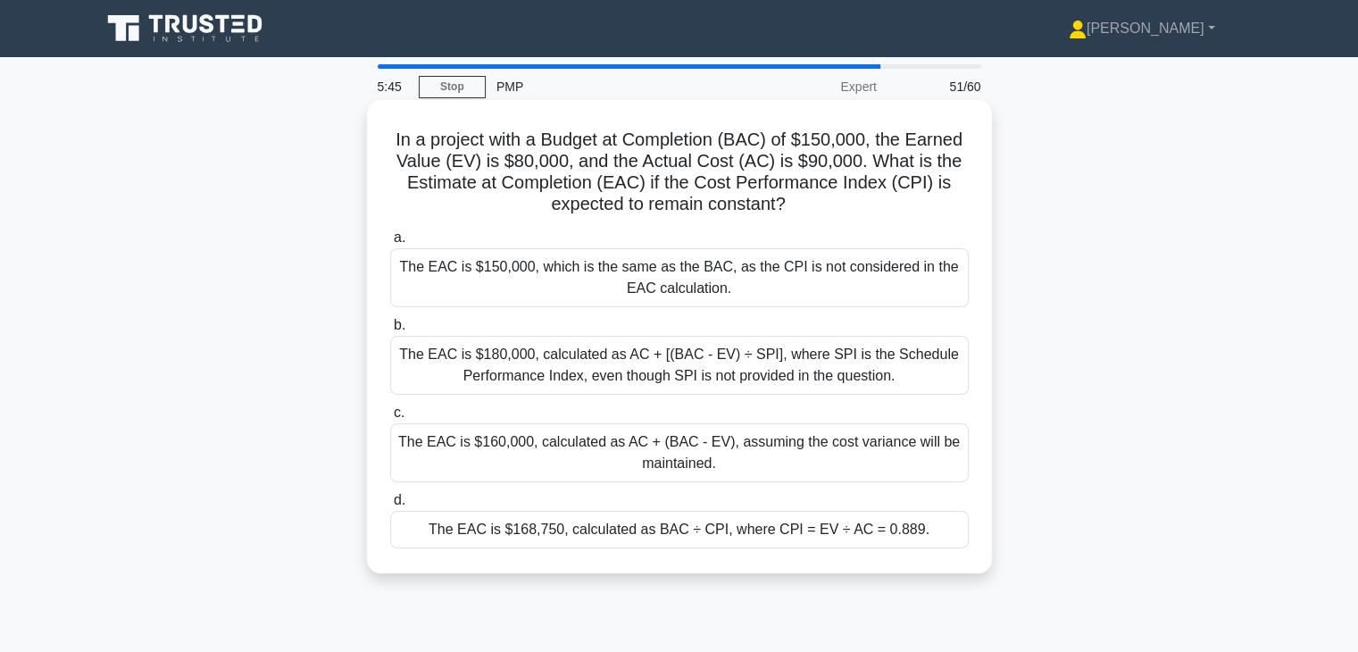
click at [632, 533] on div "The EAC is $168,750, calculated as BAC ÷ CPI, where CPI = EV ÷ AC = 0.889." at bounding box center [679, 530] width 579 height 38
click at [390, 506] on input "d. The EAC is $168,750, calculated as BAC ÷ CPI, where CPI = EV ÷ AC = 0.889." at bounding box center [390, 501] width 0 height 12
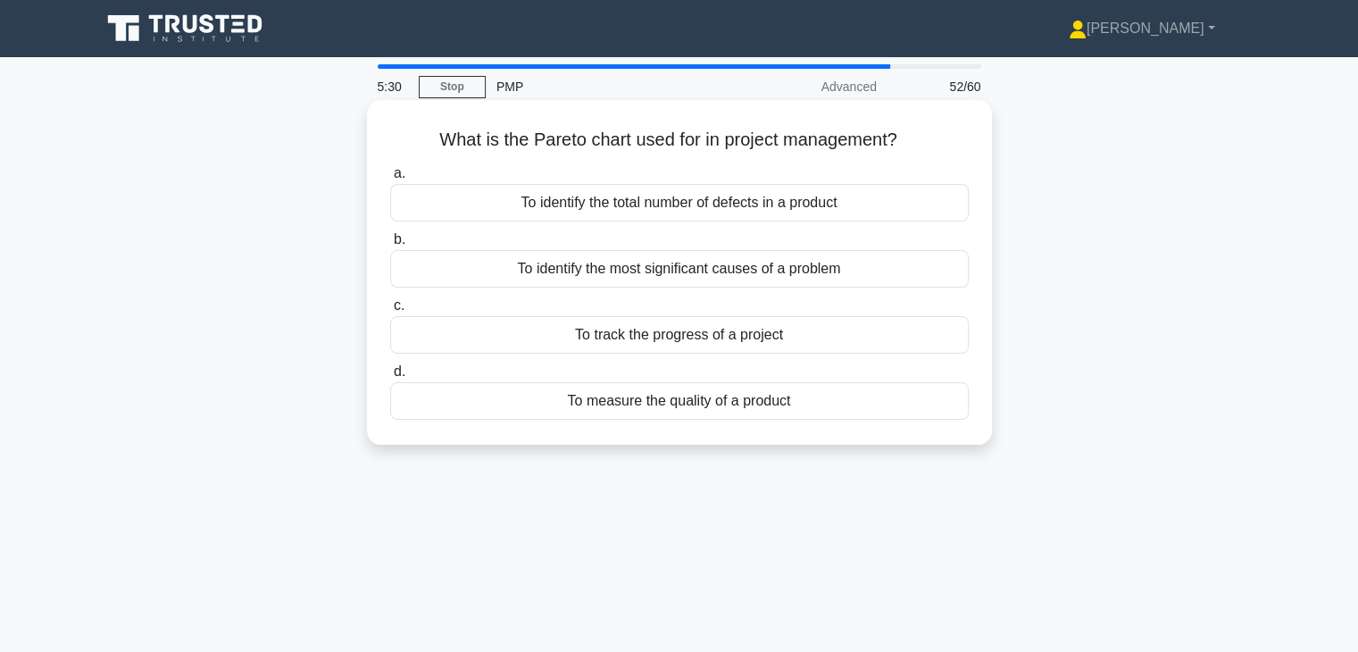
click at [719, 258] on div "To identify the most significant causes of a problem" at bounding box center [679, 269] width 579 height 38
click at [390, 246] on input "b. To identify the most significant causes of a problem" at bounding box center [390, 240] width 0 height 12
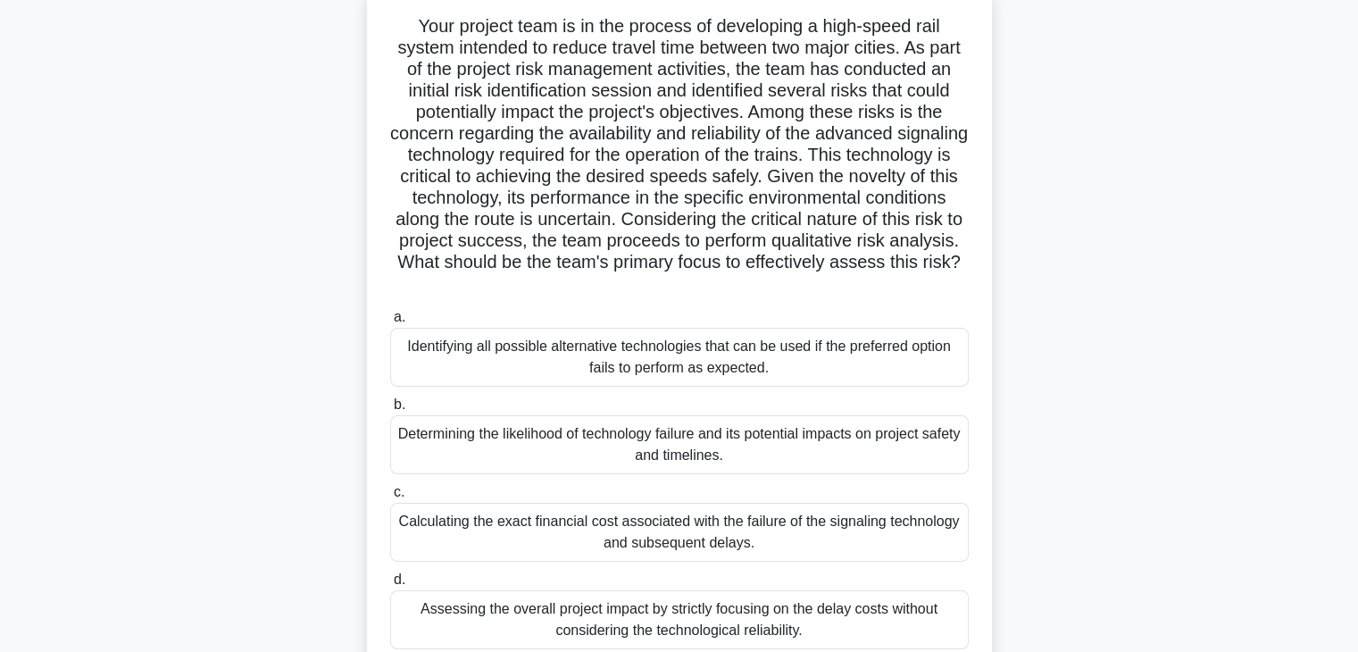
scroll to position [118, 0]
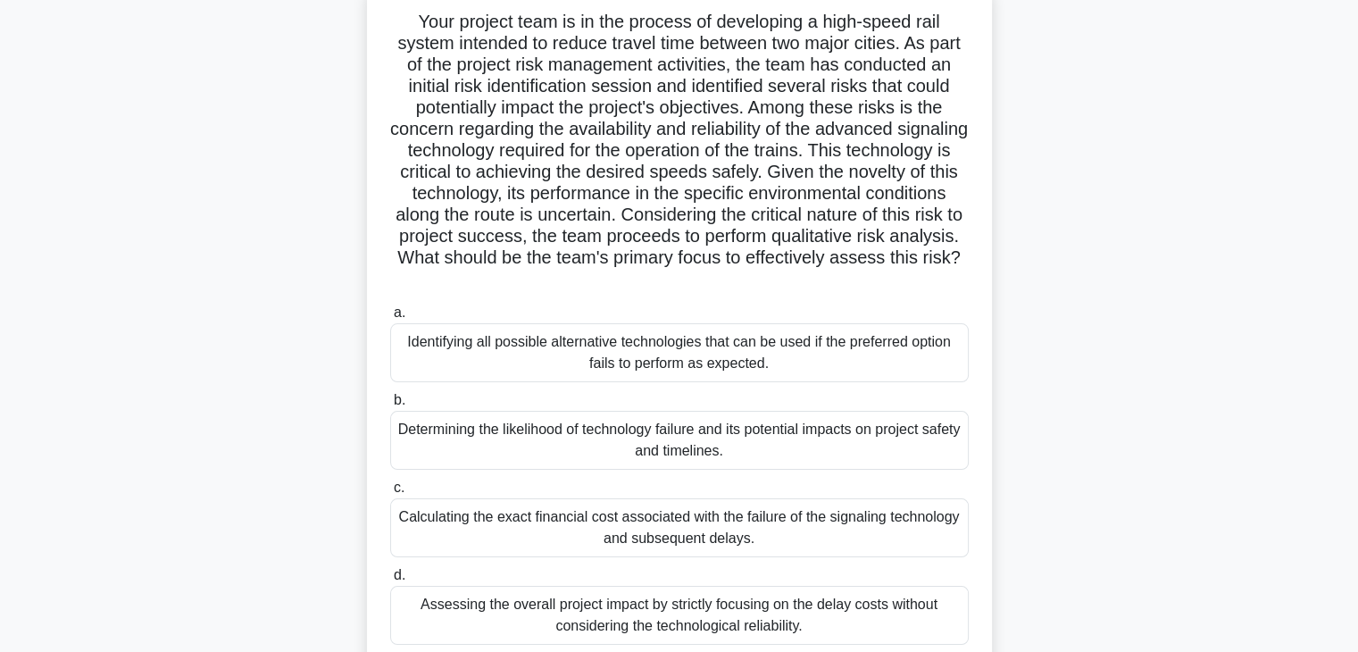
click at [762, 547] on div "Calculating the exact financial cost associated with the failure of the signali…" at bounding box center [679, 527] width 579 height 59
click at [390, 494] on input "c. Calculating the exact financial cost associated with the failure of the sign…" at bounding box center [390, 488] width 0 height 12
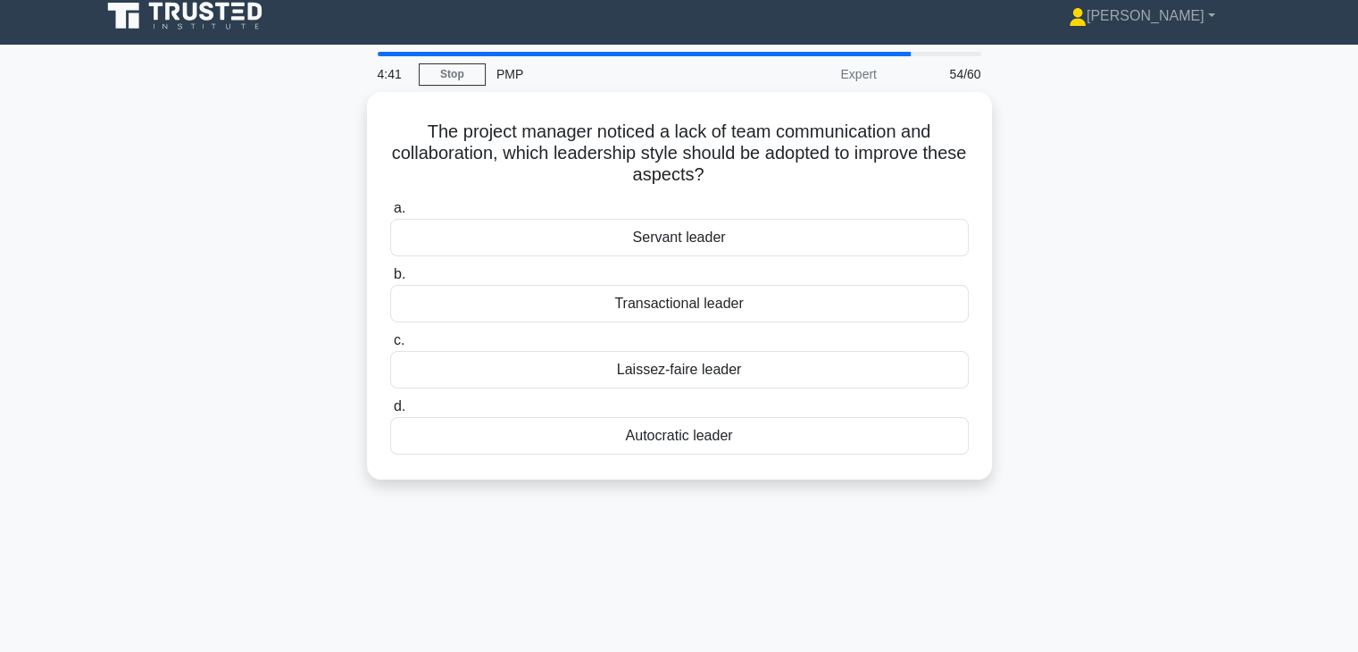
scroll to position [0, 0]
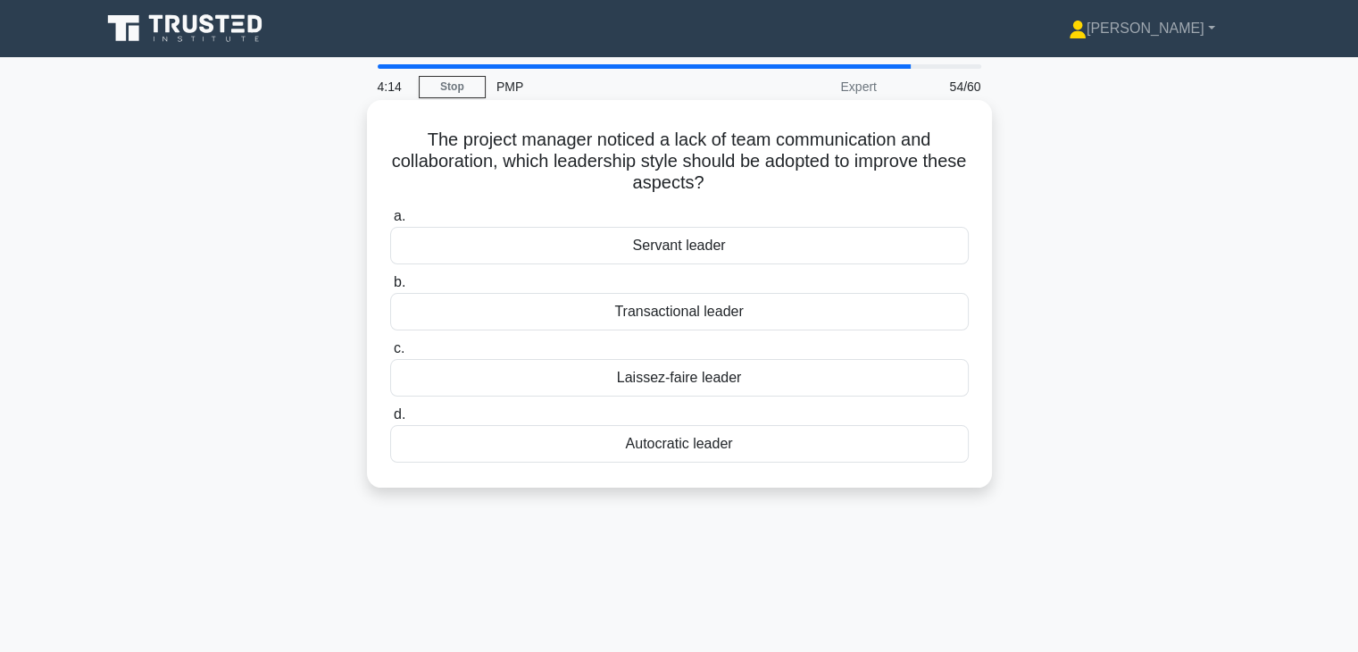
click at [772, 245] on div "Servant leader" at bounding box center [679, 246] width 579 height 38
click at [390, 222] on input "a. Servant leader" at bounding box center [390, 217] width 0 height 12
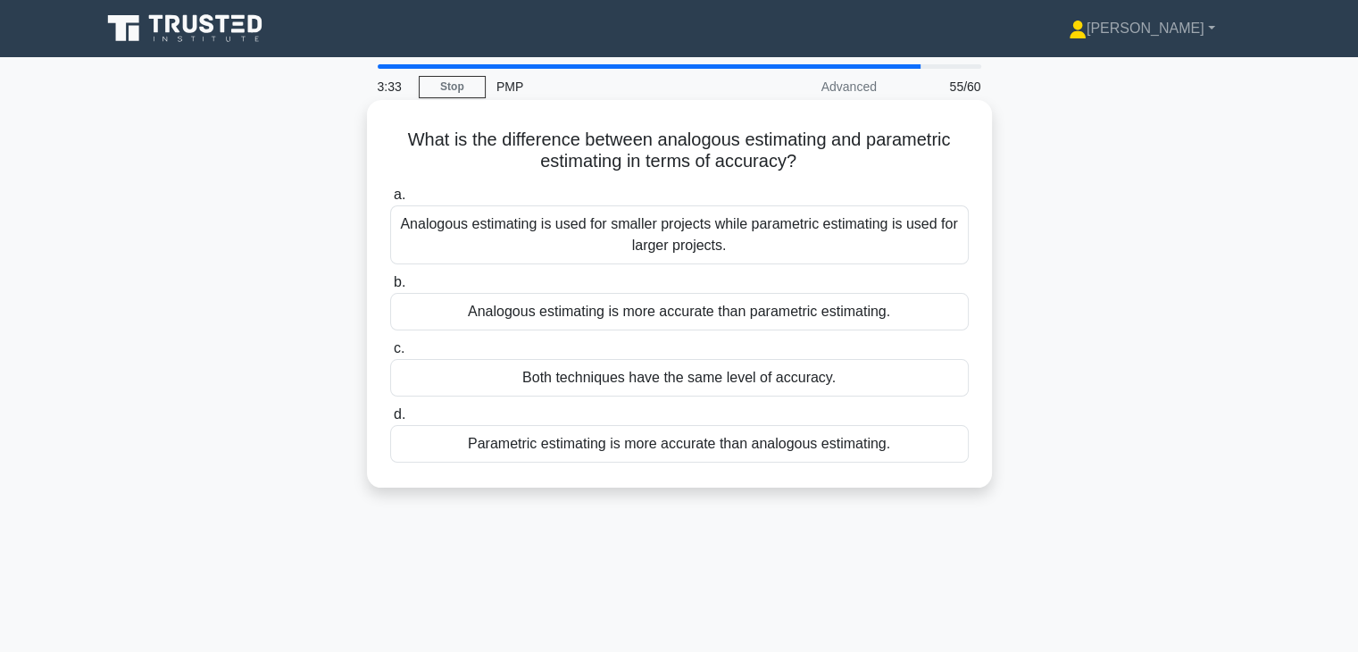
click at [732, 238] on div "Analogous estimating is used for smaller projects while parametric estimating i…" at bounding box center [679, 234] width 579 height 59
click at [390, 201] on input "a. Analogous estimating is used for smaller projects while parametric estimatin…" at bounding box center [390, 195] width 0 height 12
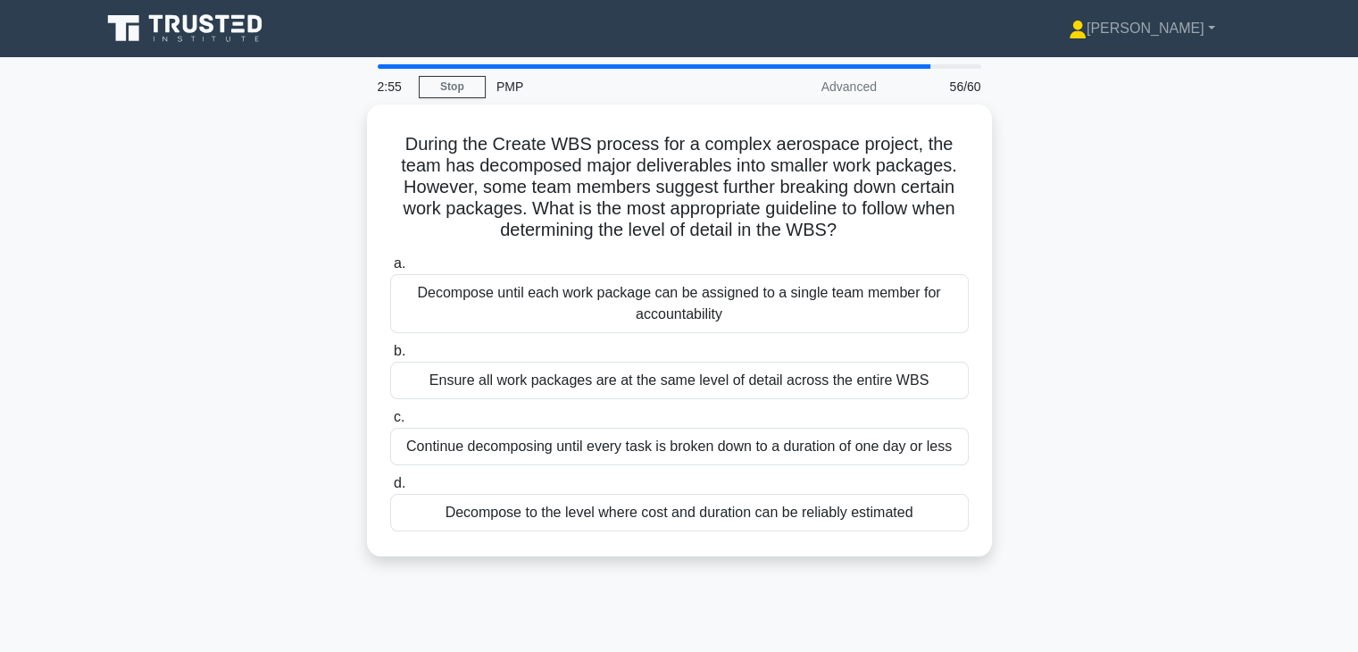
click at [740, 517] on div "Decompose to the level where cost and duration can be reliably estimated" at bounding box center [679, 513] width 579 height 38
click at [390, 489] on input "d. Decompose to the level where cost and duration can be reliably estimated" at bounding box center [390, 484] width 0 height 12
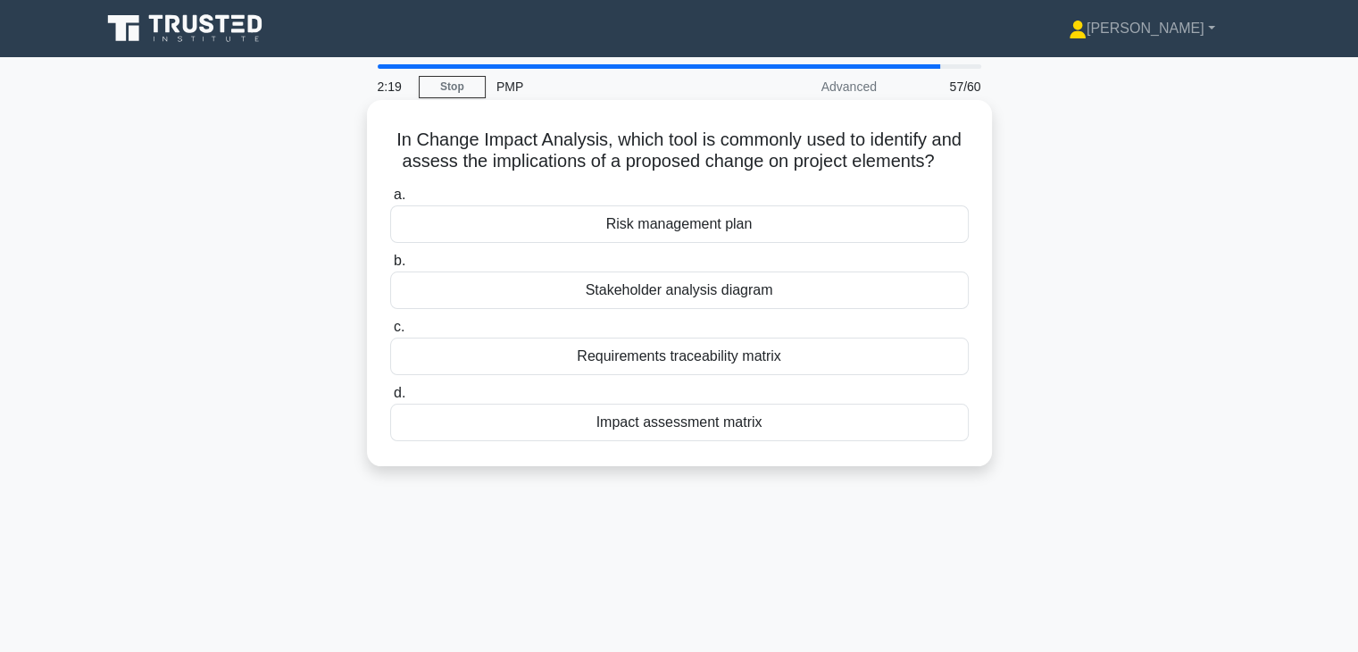
click at [711, 428] on div "Impact assessment matrix" at bounding box center [679, 423] width 579 height 38
click at [390, 399] on input "d. Impact assessment matrix" at bounding box center [390, 394] width 0 height 12
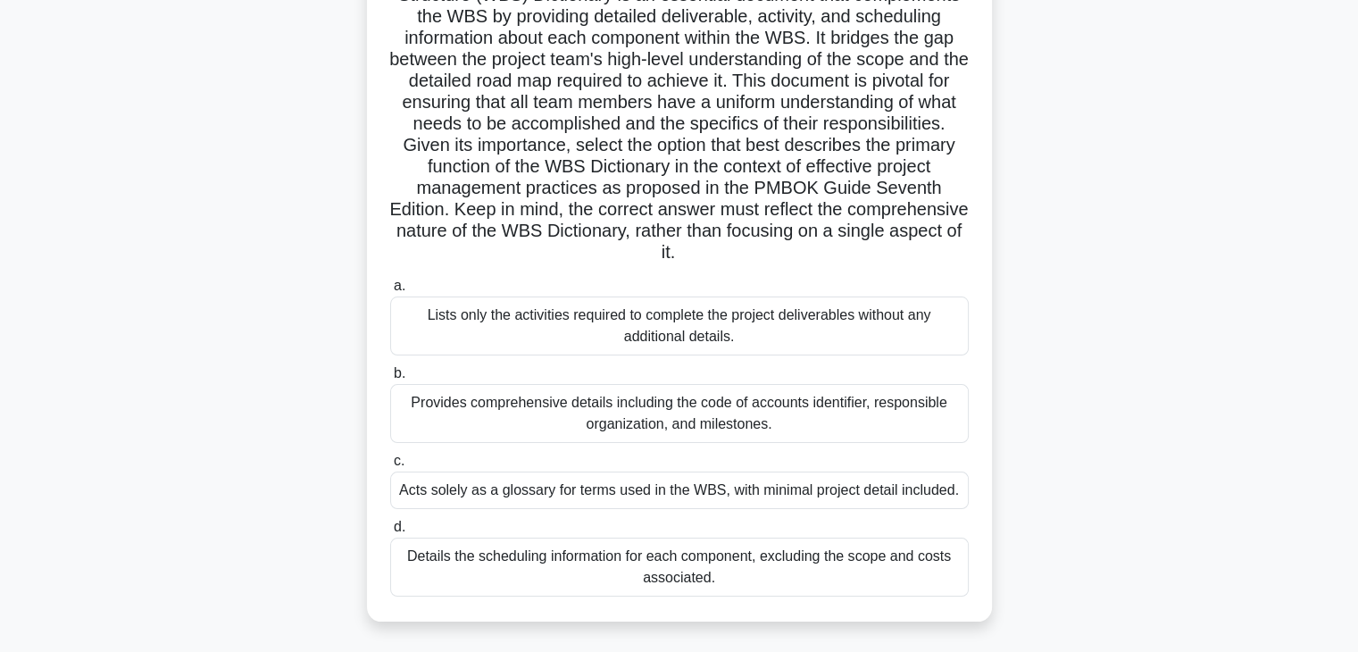
scroll to position [74, 0]
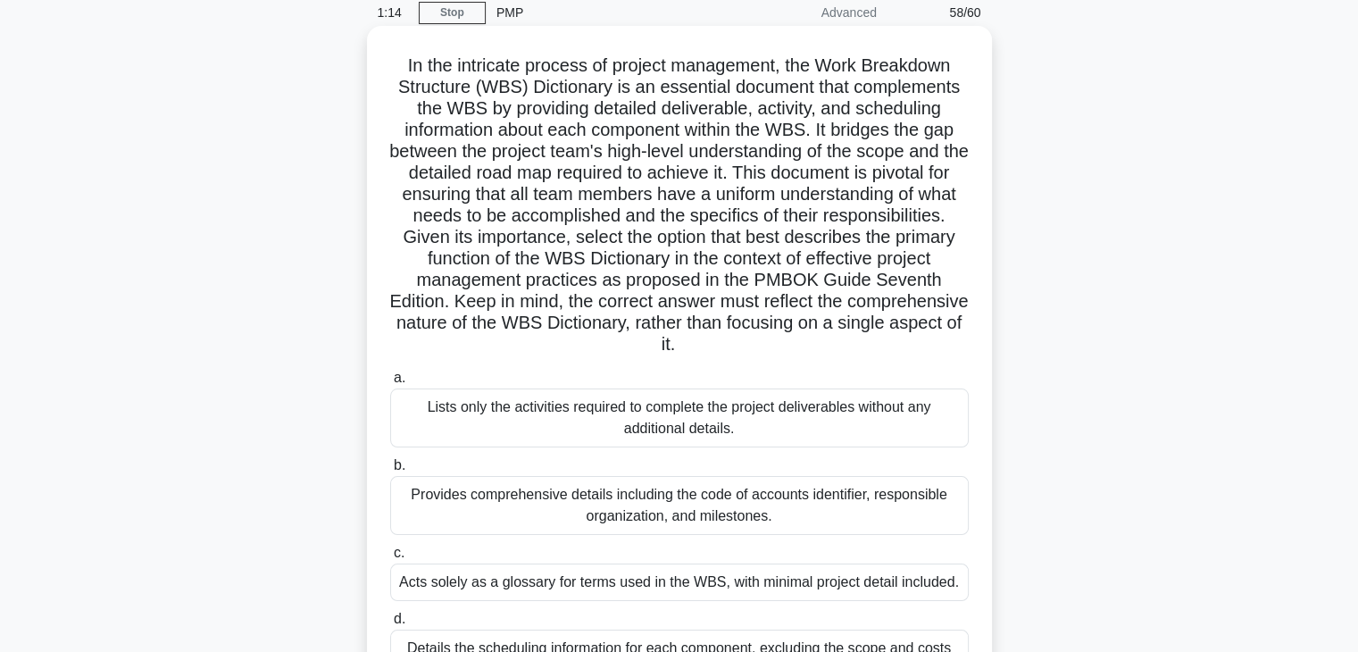
click at [746, 528] on div "Provides comprehensive details including the code of accounts identifier, respo…" at bounding box center [679, 505] width 579 height 59
click at [390, 471] on input "b. Provides comprehensive details including the code of accounts identifier, re…" at bounding box center [390, 466] width 0 height 12
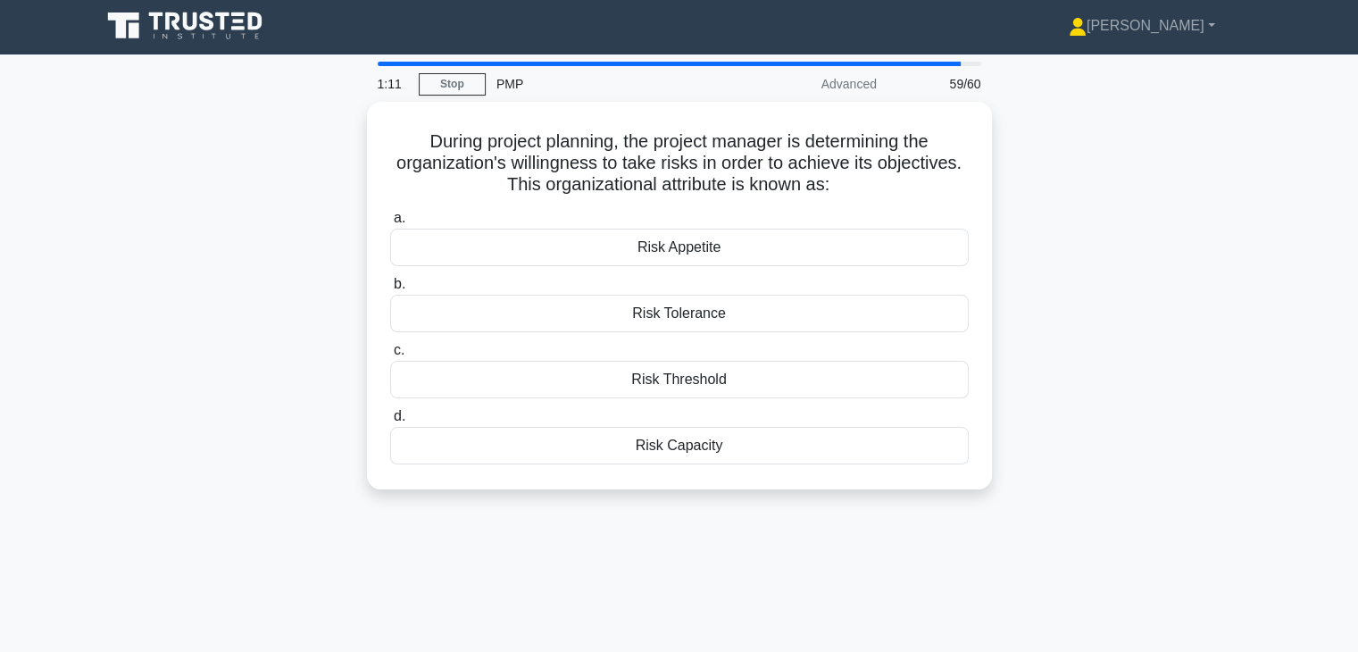
scroll to position [0, 0]
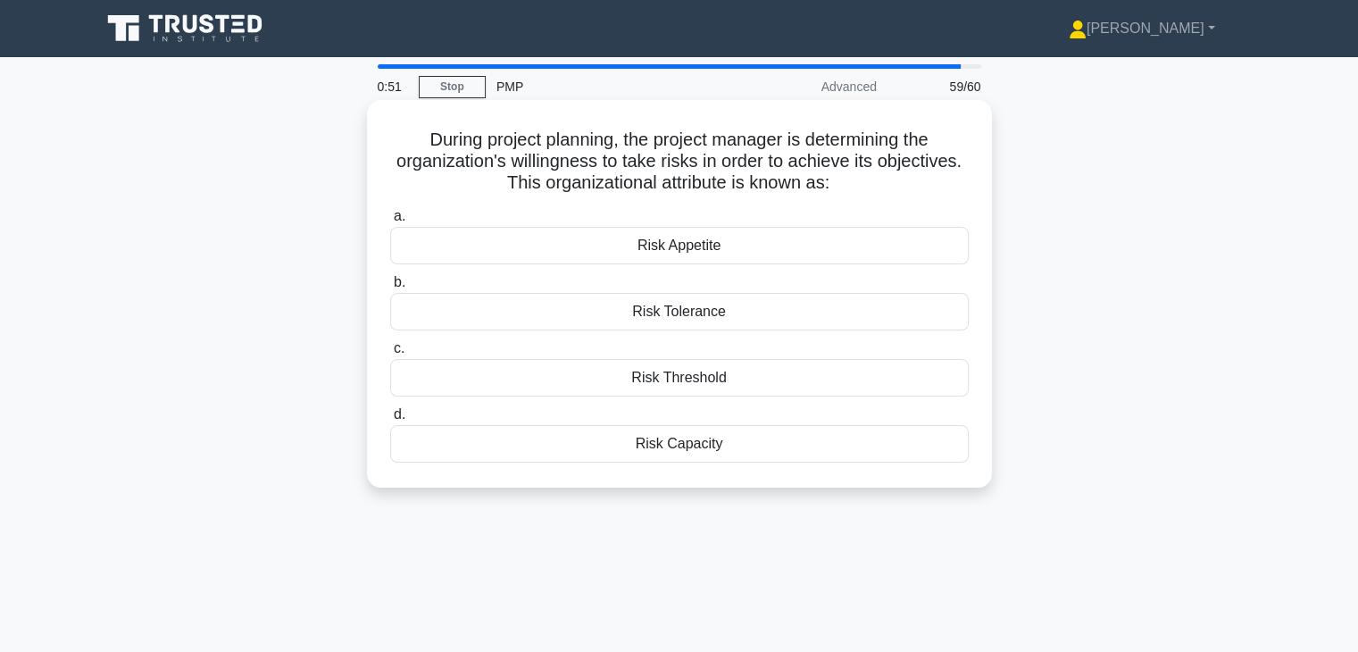
click at [686, 251] on div "Risk Appetite" at bounding box center [679, 246] width 579 height 38
click at [390, 222] on input "a. Risk Appetite" at bounding box center [390, 217] width 0 height 12
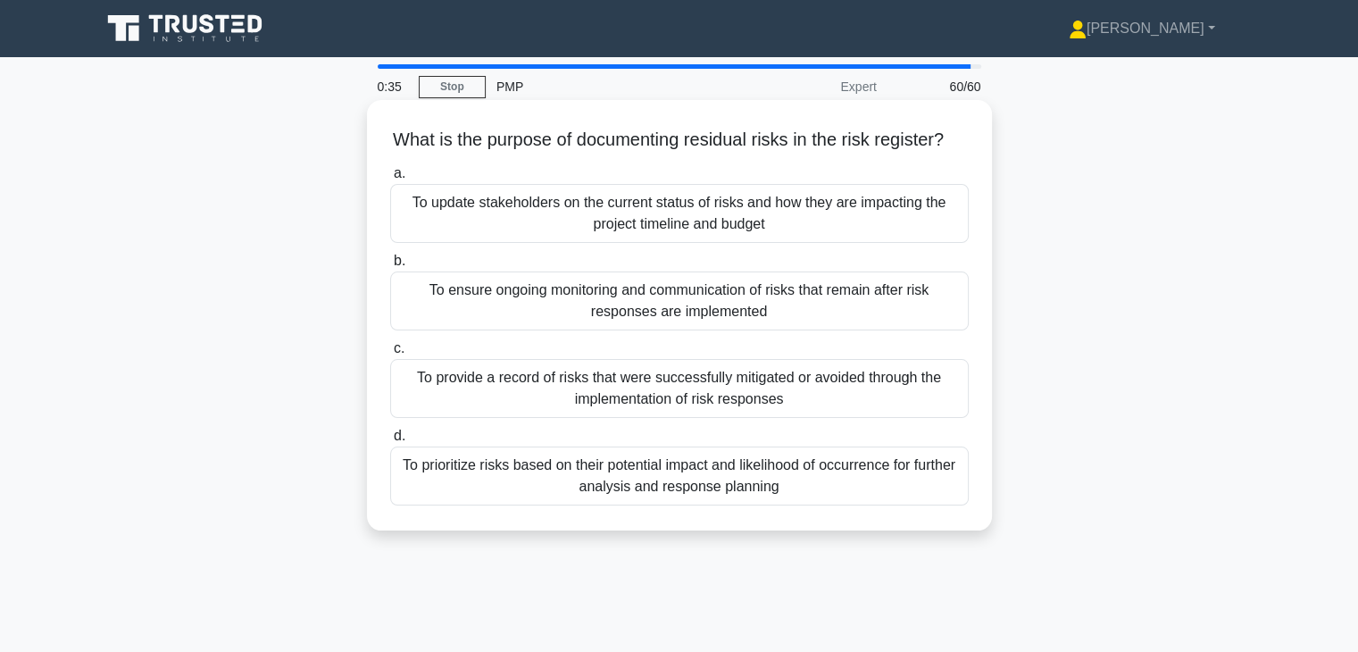
click at [681, 322] on div "To ensure ongoing monitoring and communication of risks that remain after risk …" at bounding box center [679, 300] width 579 height 59
click at [390, 267] on input "b. To ensure ongoing monitoring and communication of risks that remain after ri…" at bounding box center [390, 261] width 0 height 12
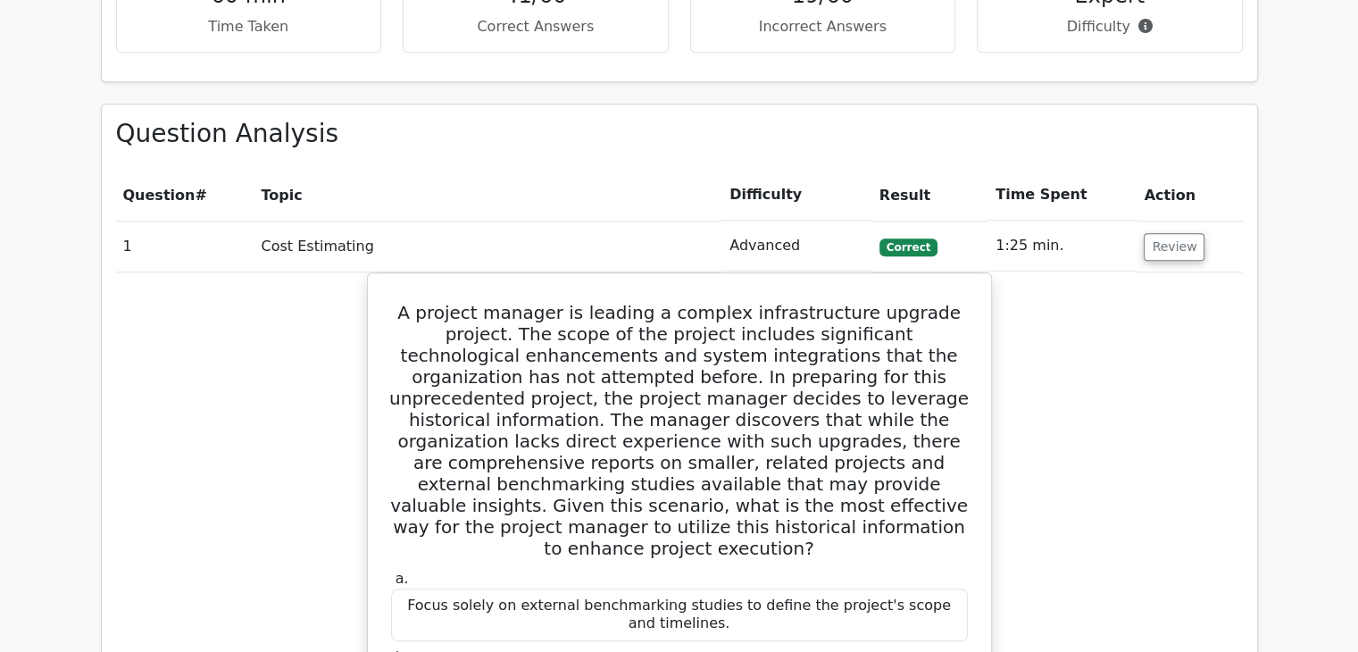
scroll to position [1500, 0]
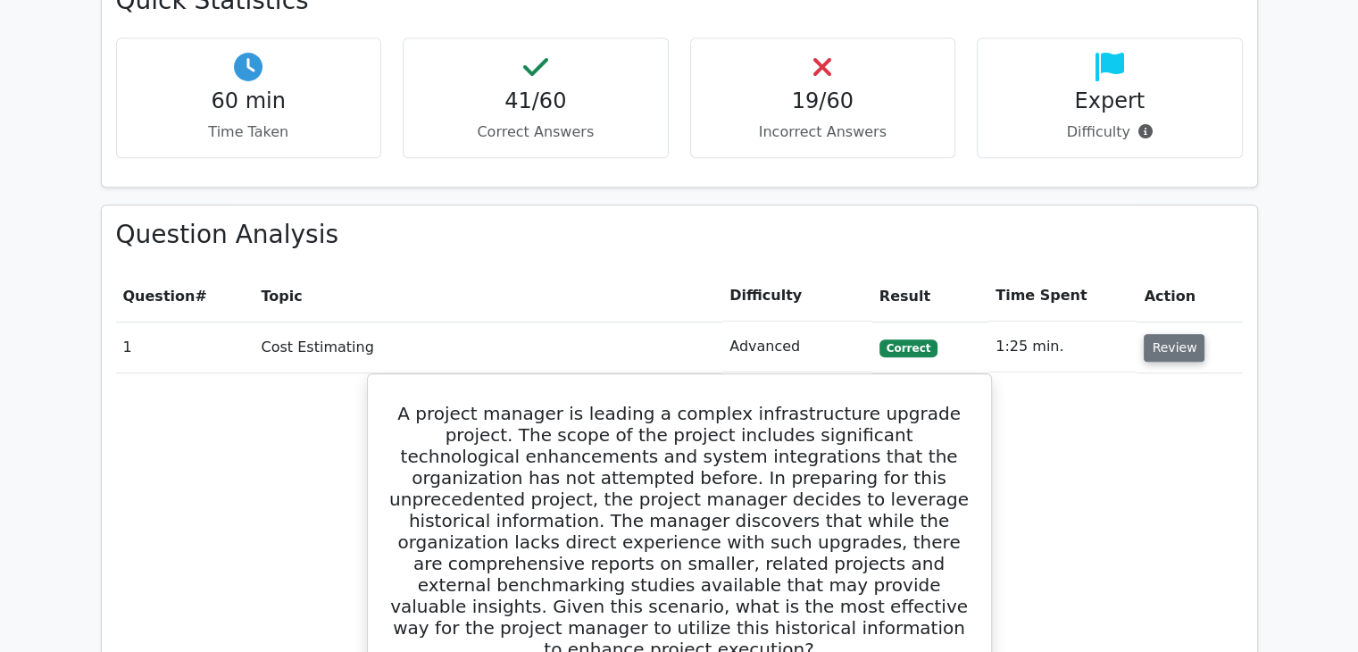
click at [1169, 347] on button "Review" at bounding box center [1174, 348] width 61 height 28
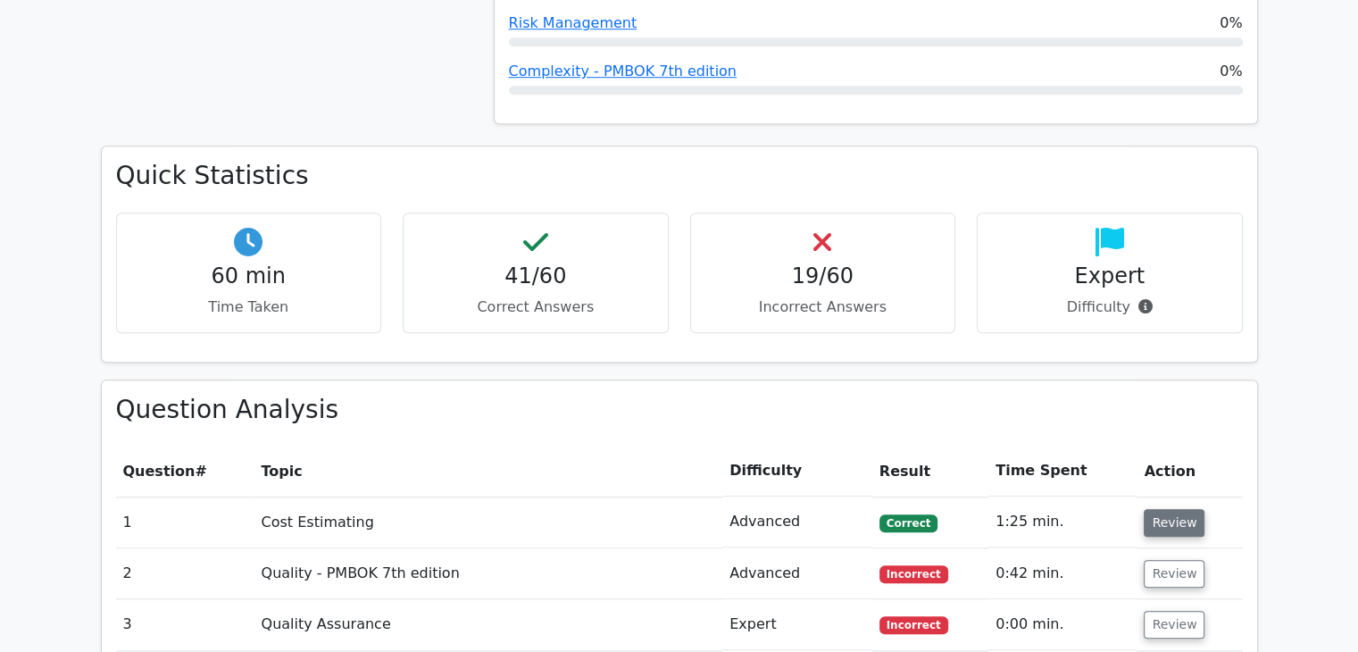
scroll to position [1481, 0]
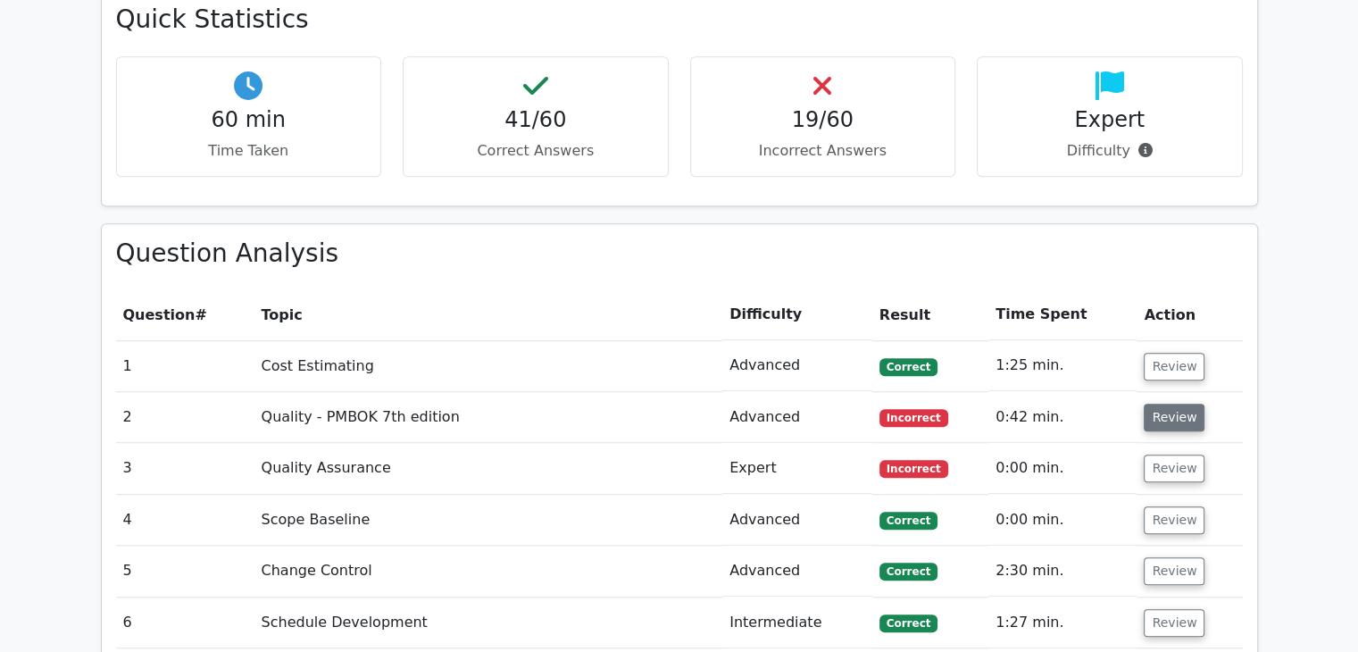
click at [1168, 426] on button "Review" at bounding box center [1174, 418] width 61 height 28
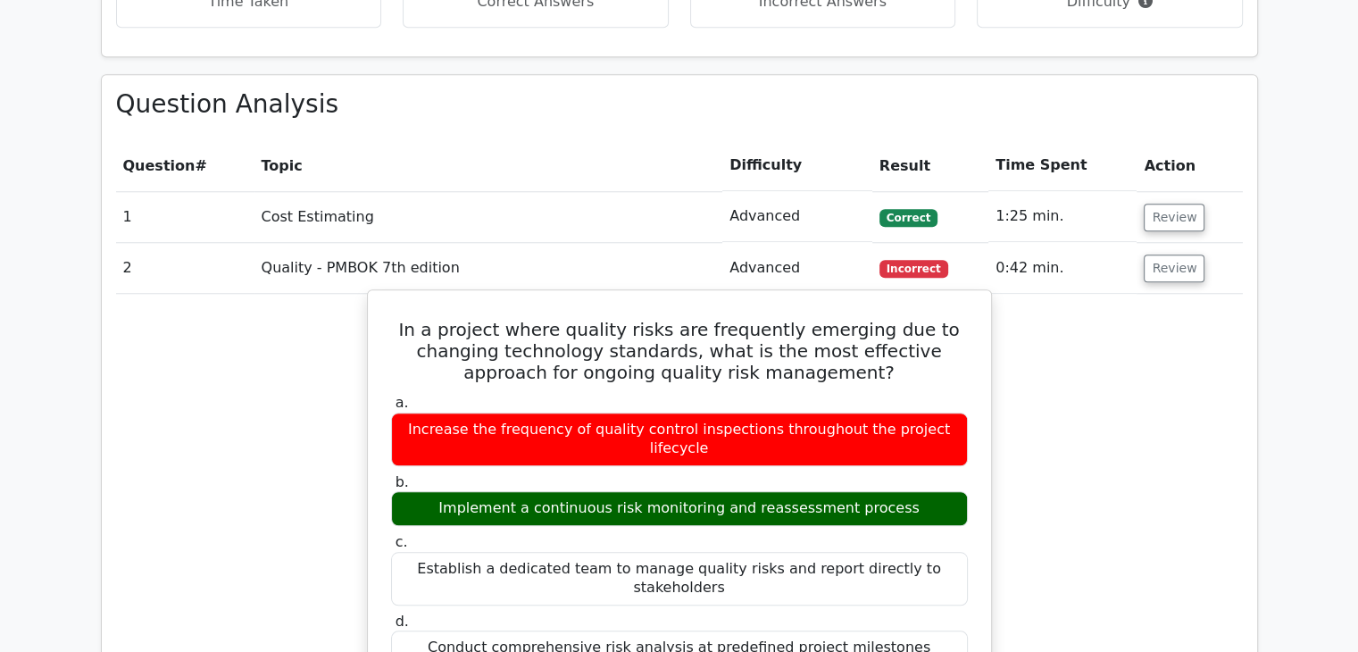
scroll to position [1631, 0]
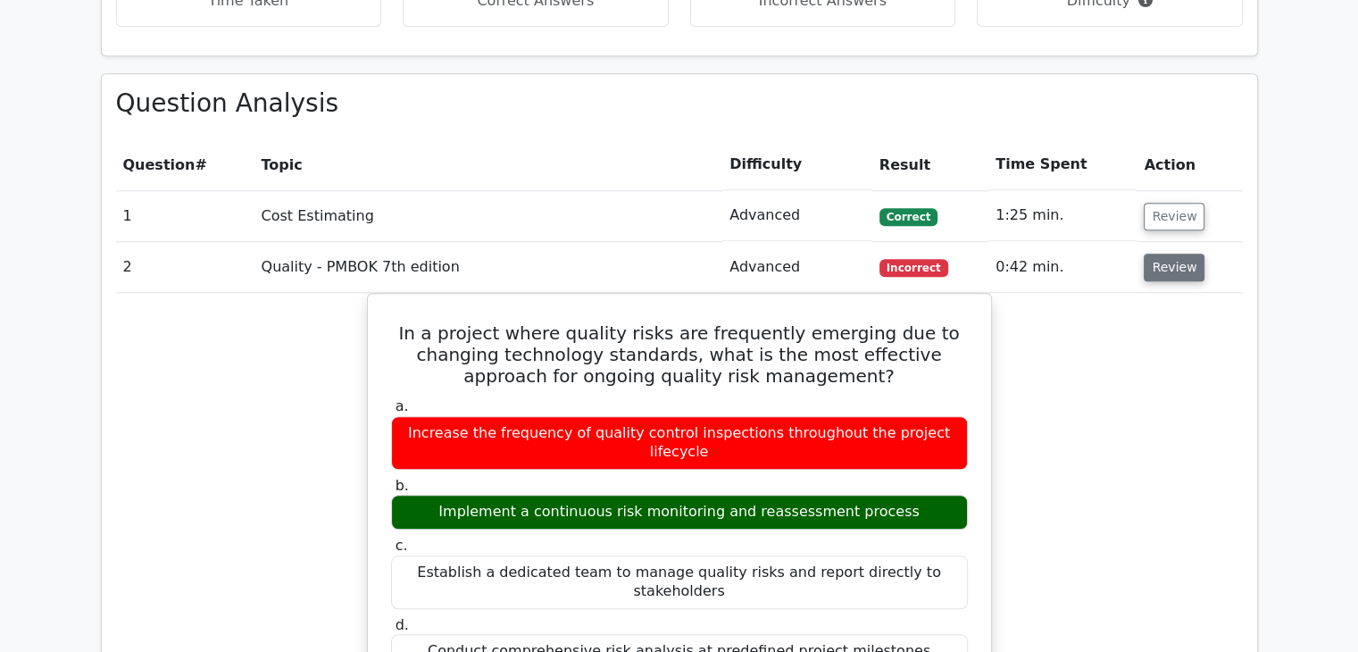
click at [1175, 255] on button "Review" at bounding box center [1174, 268] width 61 height 28
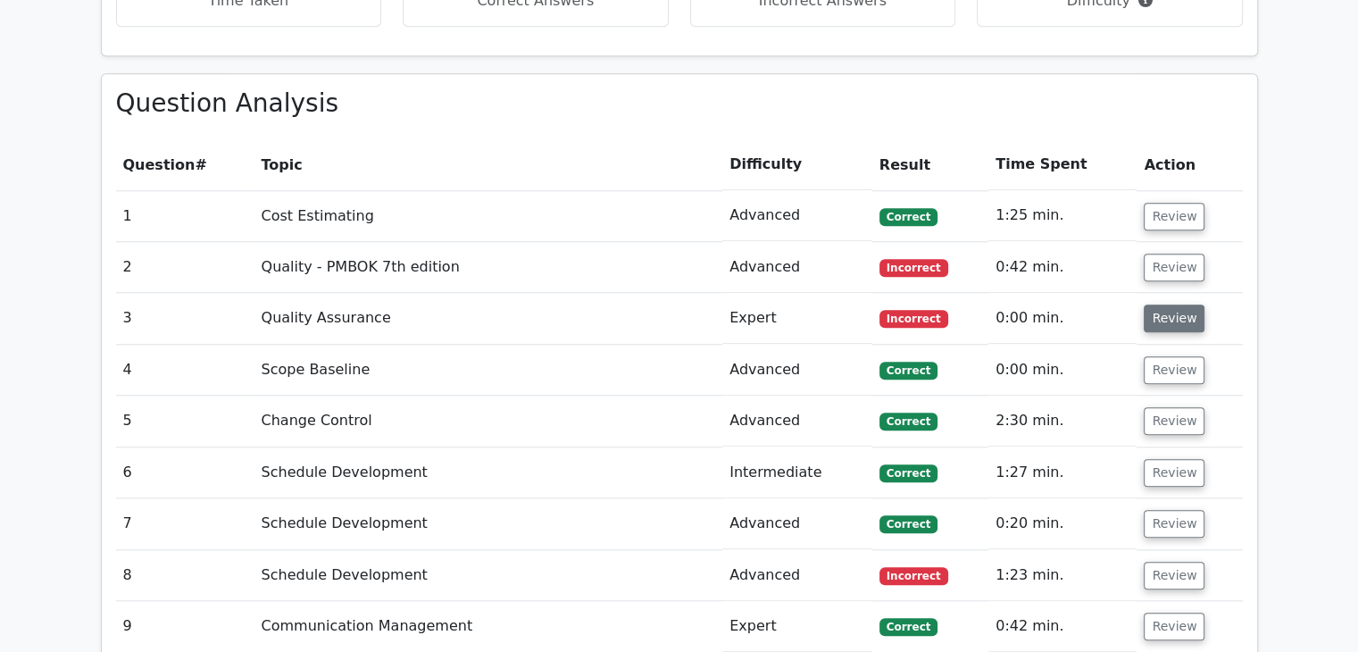
click at [1184, 326] on button "Review" at bounding box center [1174, 319] width 61 height 28
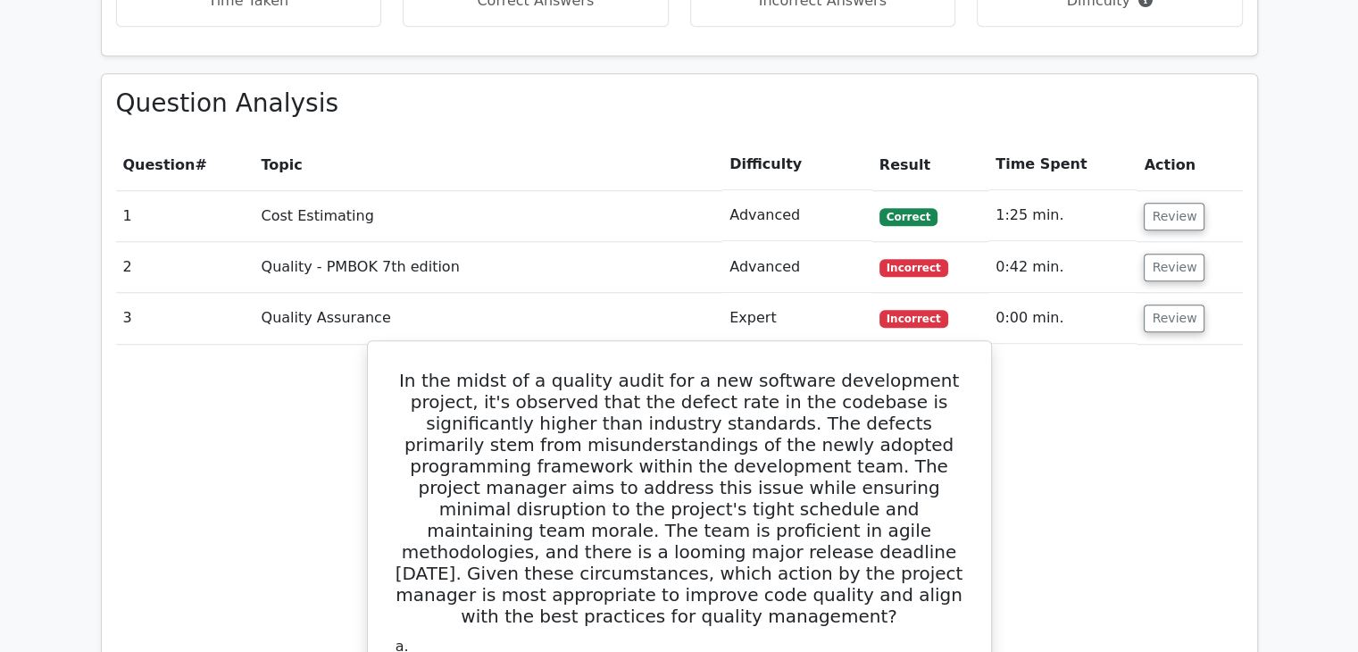
scroll to position [1829, 0]
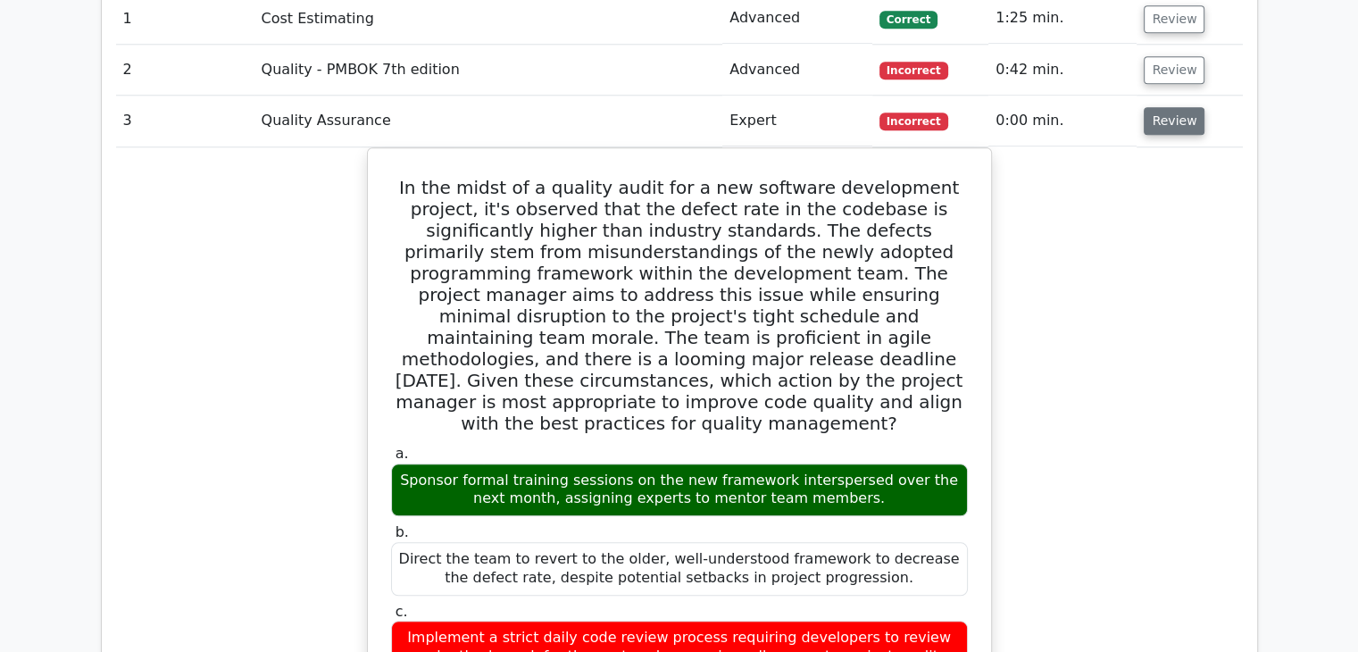
click at [1157, 129] on button "Review" at bounding box center [1174, 121] width 61 height 28
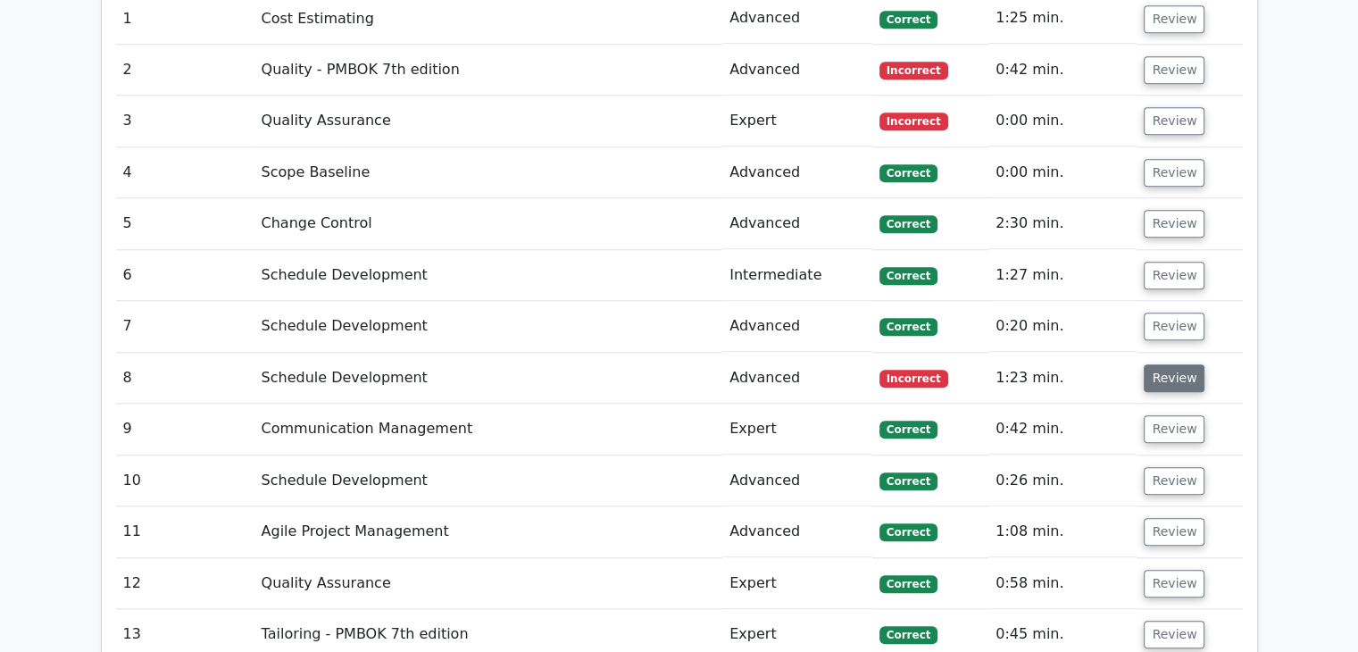
click at [1165, 364] on button "Review" at bounding box center [1174, 378] width 61 height 28
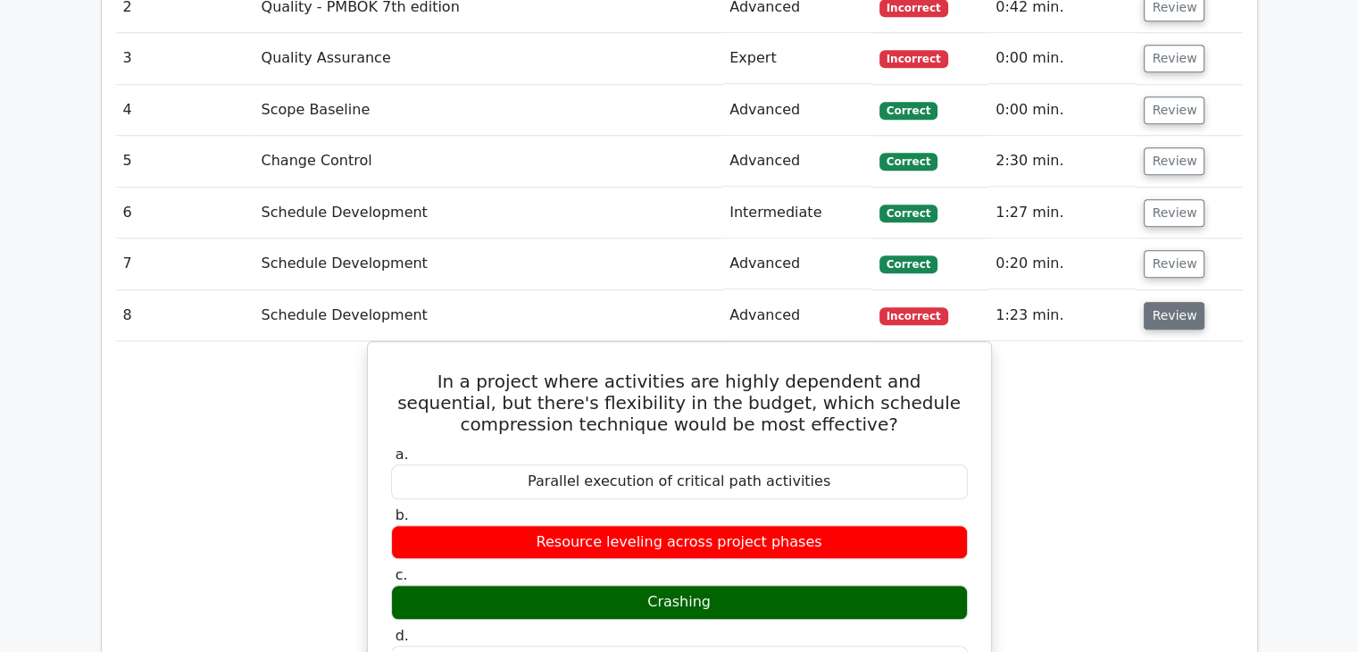
scroll to position [1886, 0]
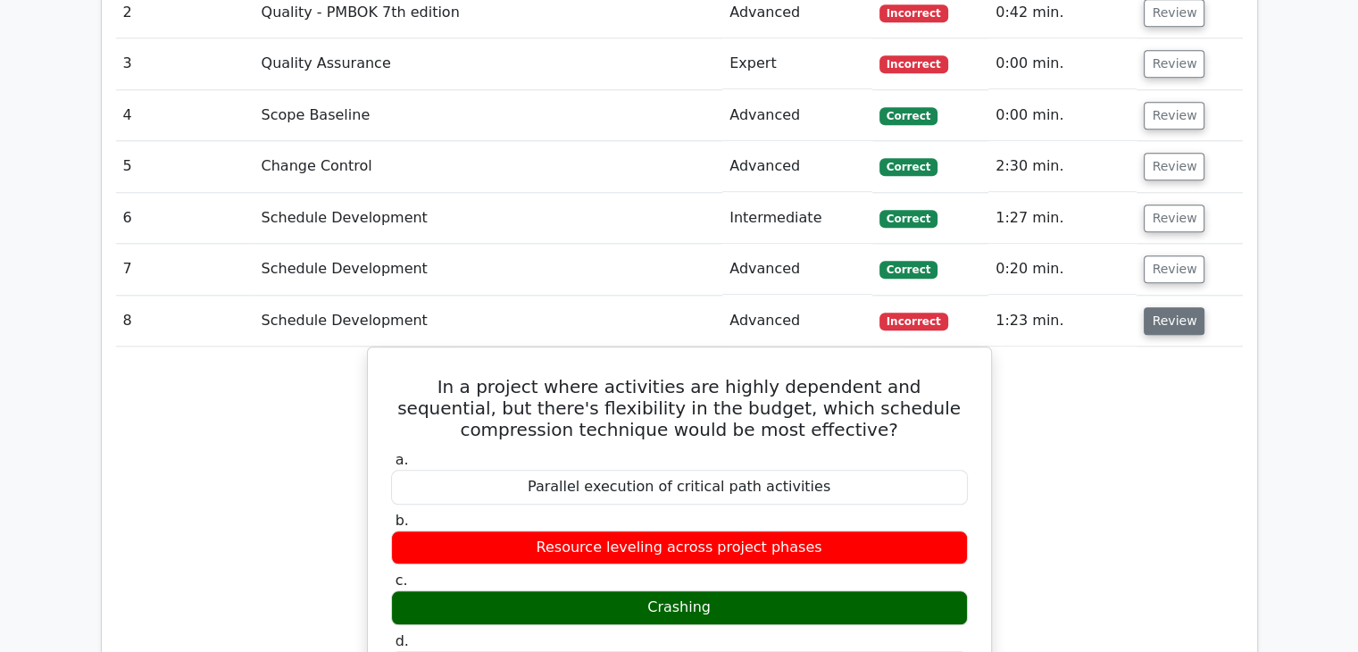
click at [1172, 321] on button "Review" at bounding box center [1174, 321] width 61 height 28
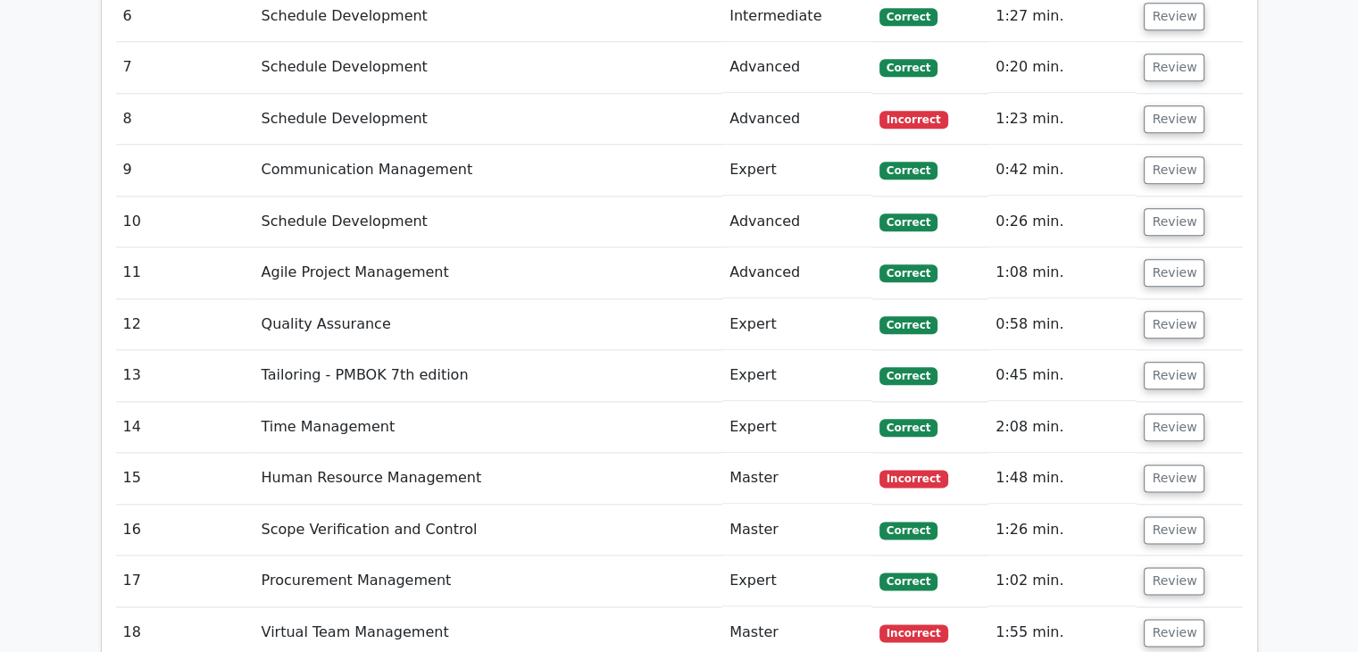
scroll to position [2111, 0]
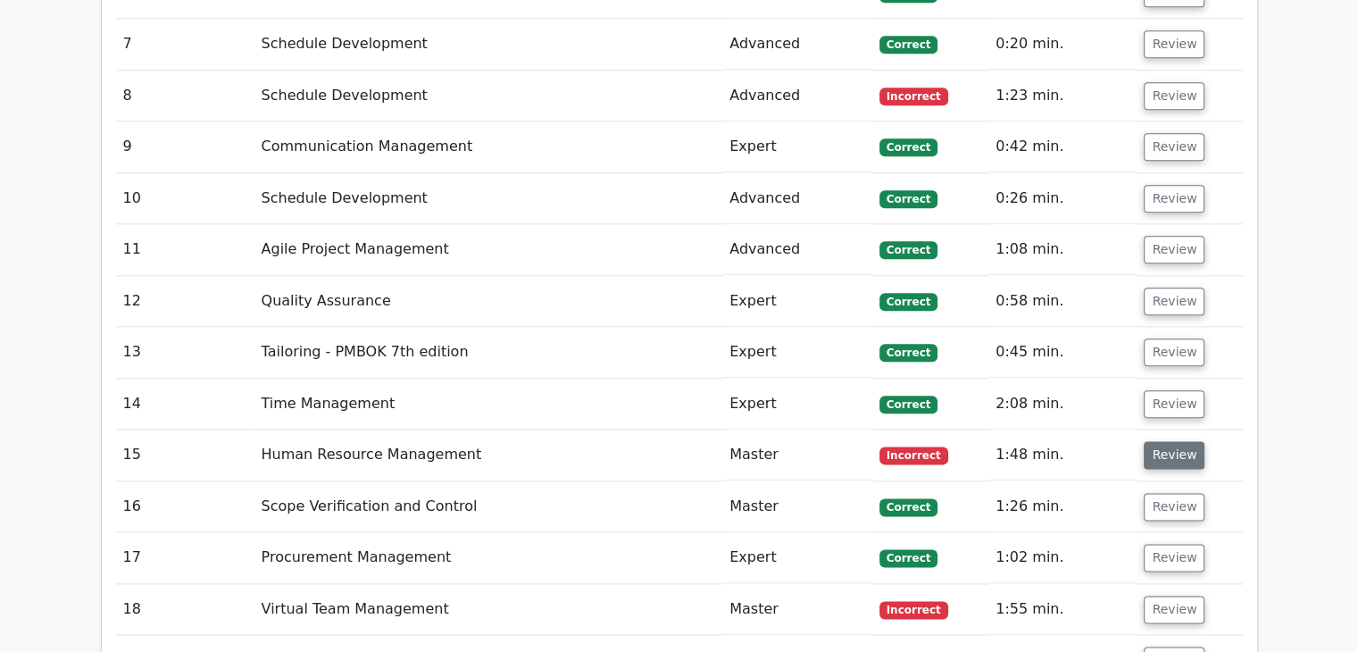
click at [1164, 446] on button "Review" at bounding box center [1174, 455] width 61 height 28
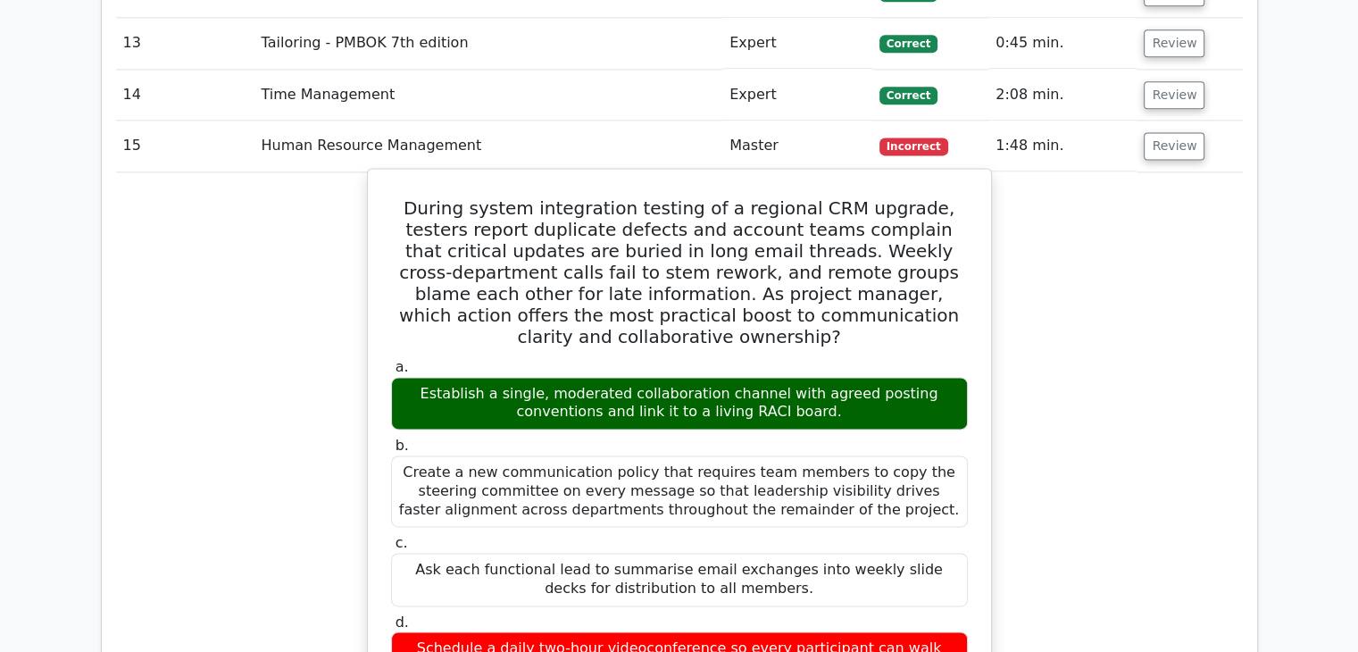
scroll to position [2415, 0]
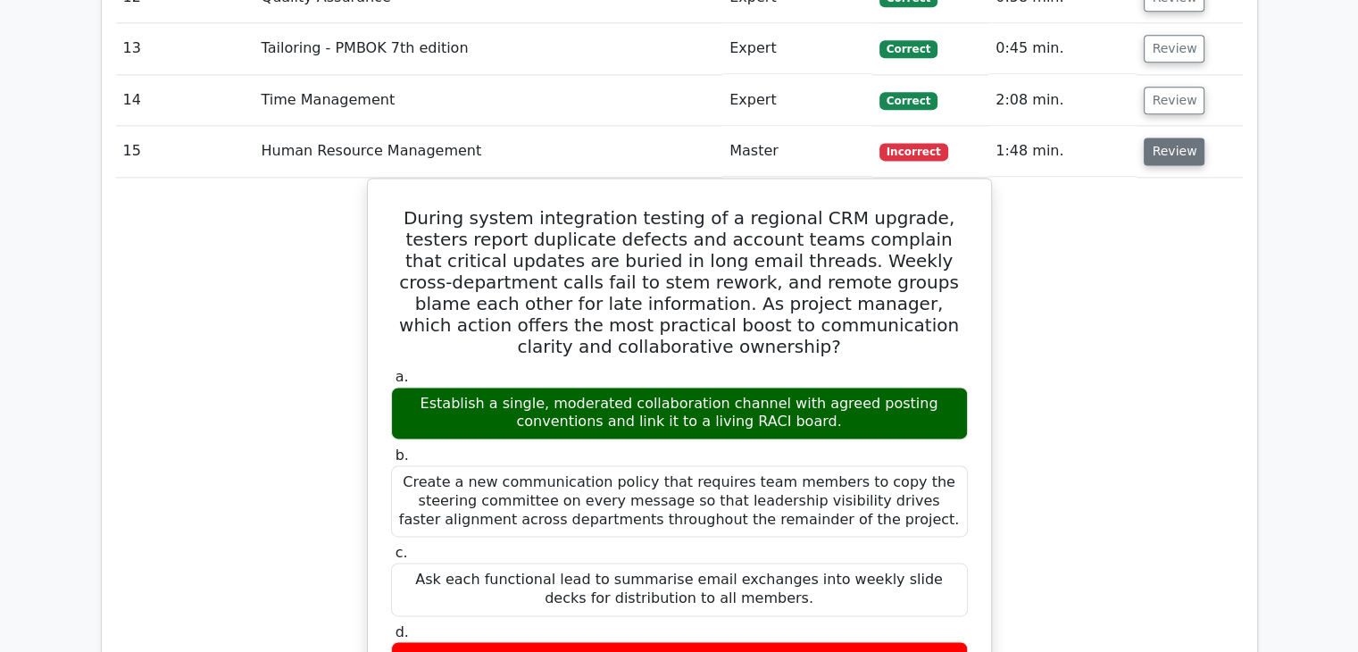
drag, startPoint x: 1144, startPoint y: 165, endPoint x: 1157, endPoint y: 154, distance: 17.2
click at [1157, 154] on td "Review" at bounding box center [1189, 151] width 105 height 51
click at [1157, 154] on button "Review" at bounding box center [1174, 152] width 61 height 28
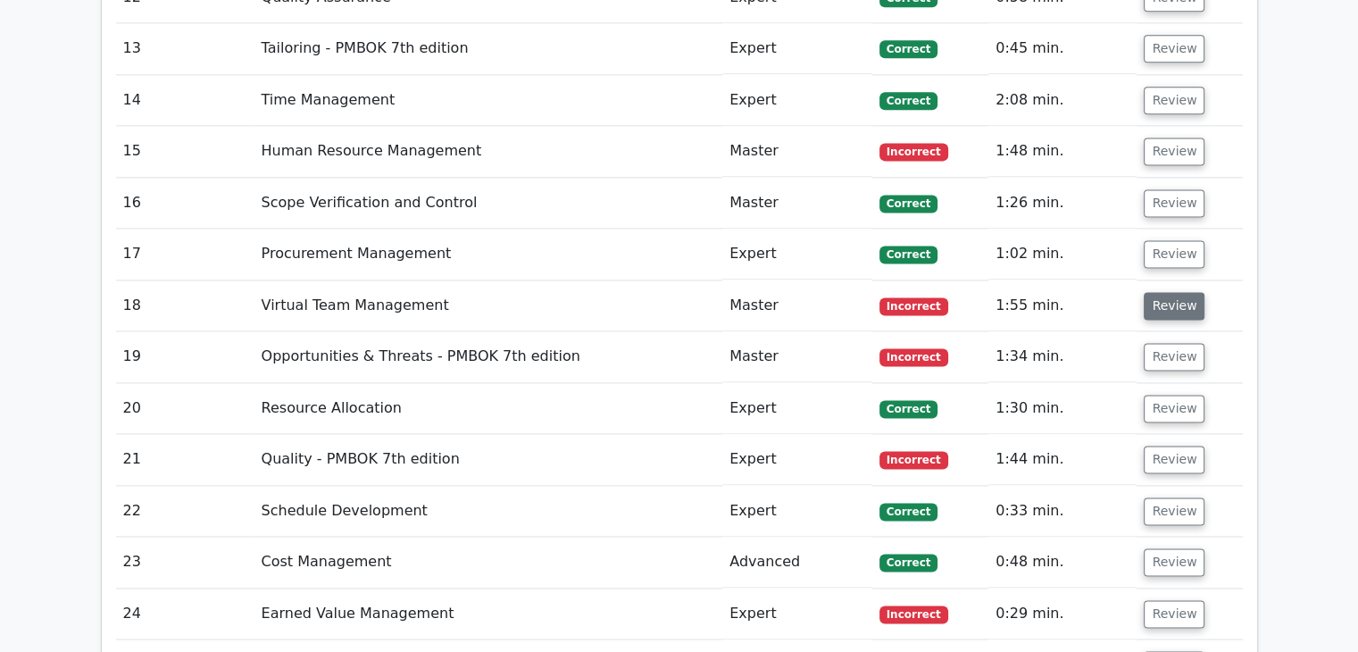
click at [1163, 294] on button "Review" at bounding box center [1174, 306] width 61 height 28
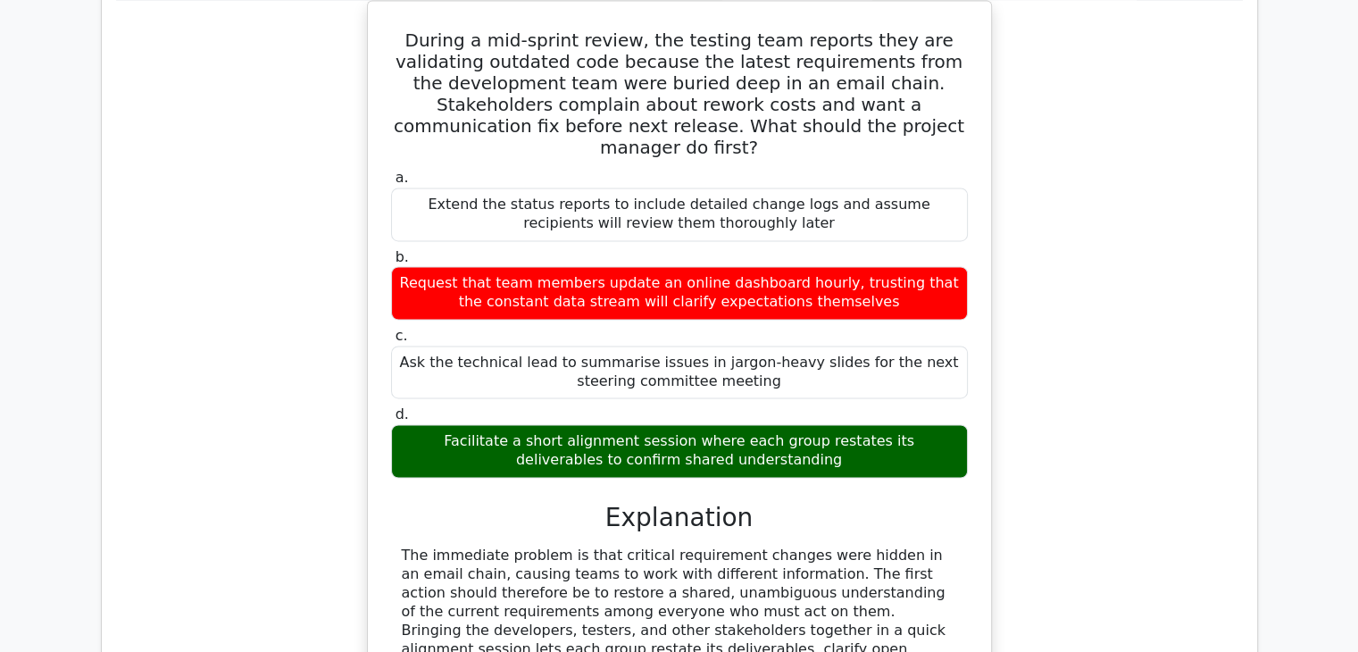
scroll to position [2671, 0]
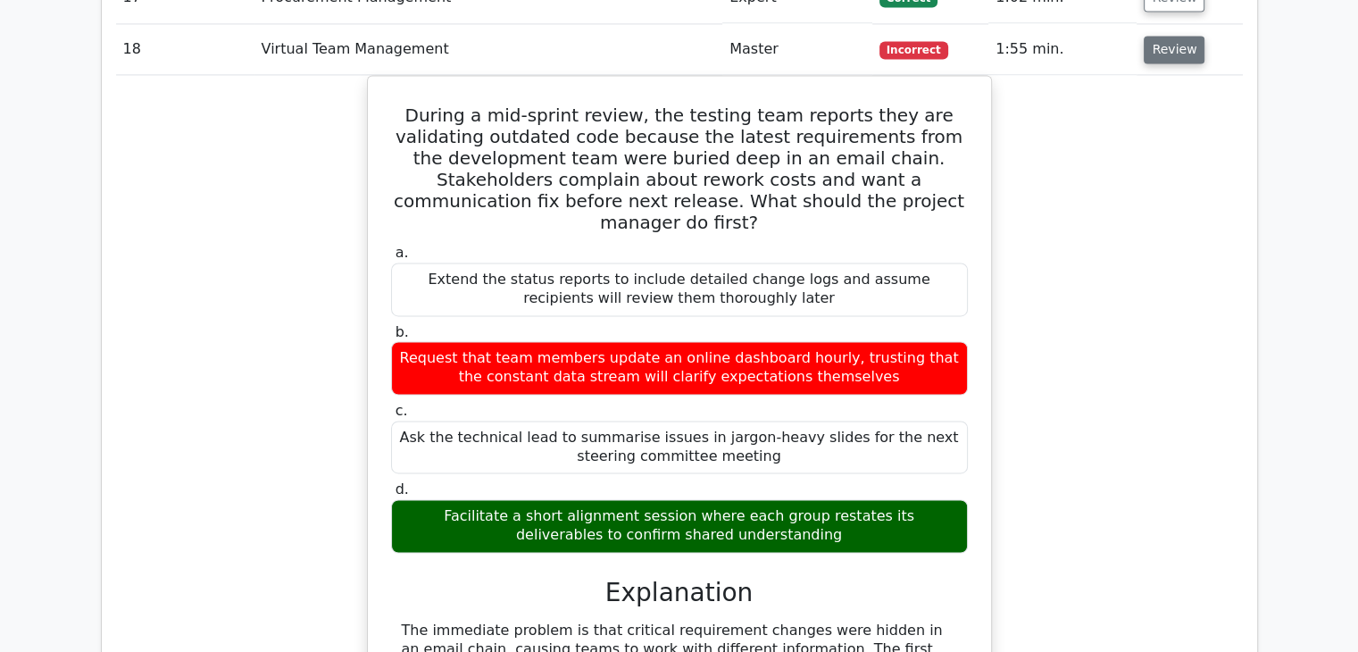
click at [1173, 44] on button "Review" at bounding box center [1174, 50] width 61 height 28
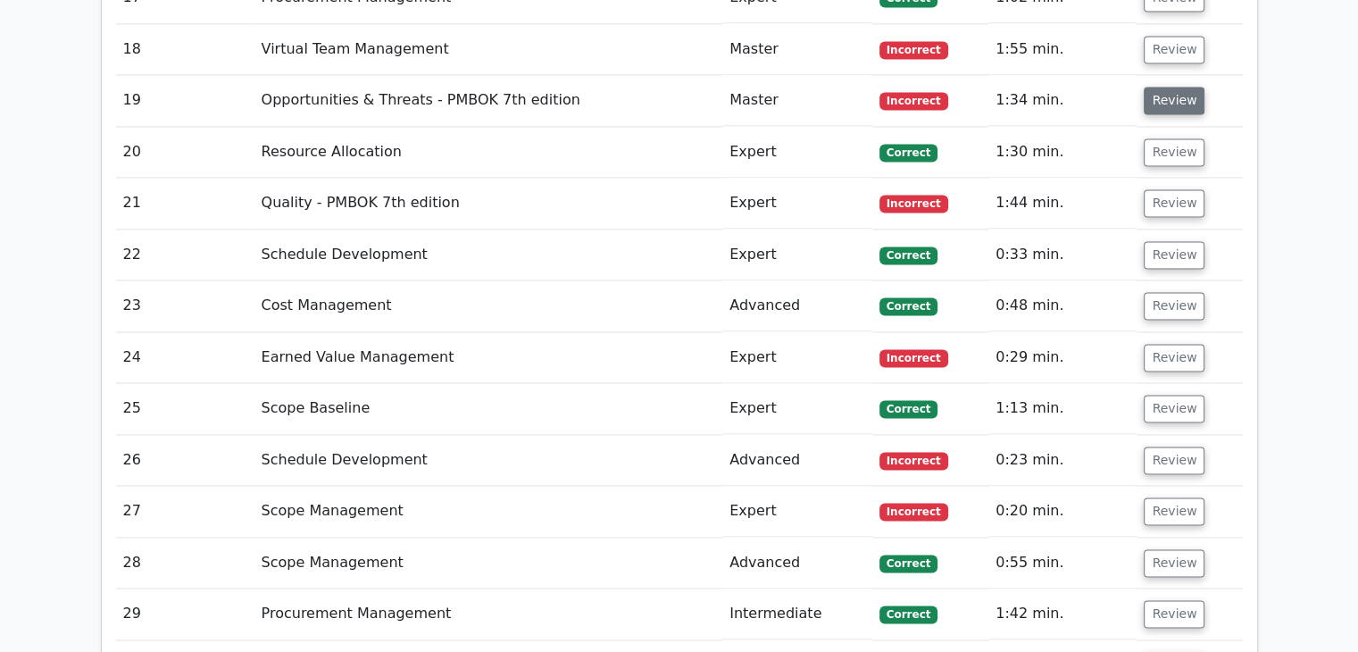
click at [1161, 83] on td "Review" at bounding box center [1189, 100] width 105 height 51
click at [1161, 87] on button "Review" at bounding box center [1174, 101] width 61 height 28
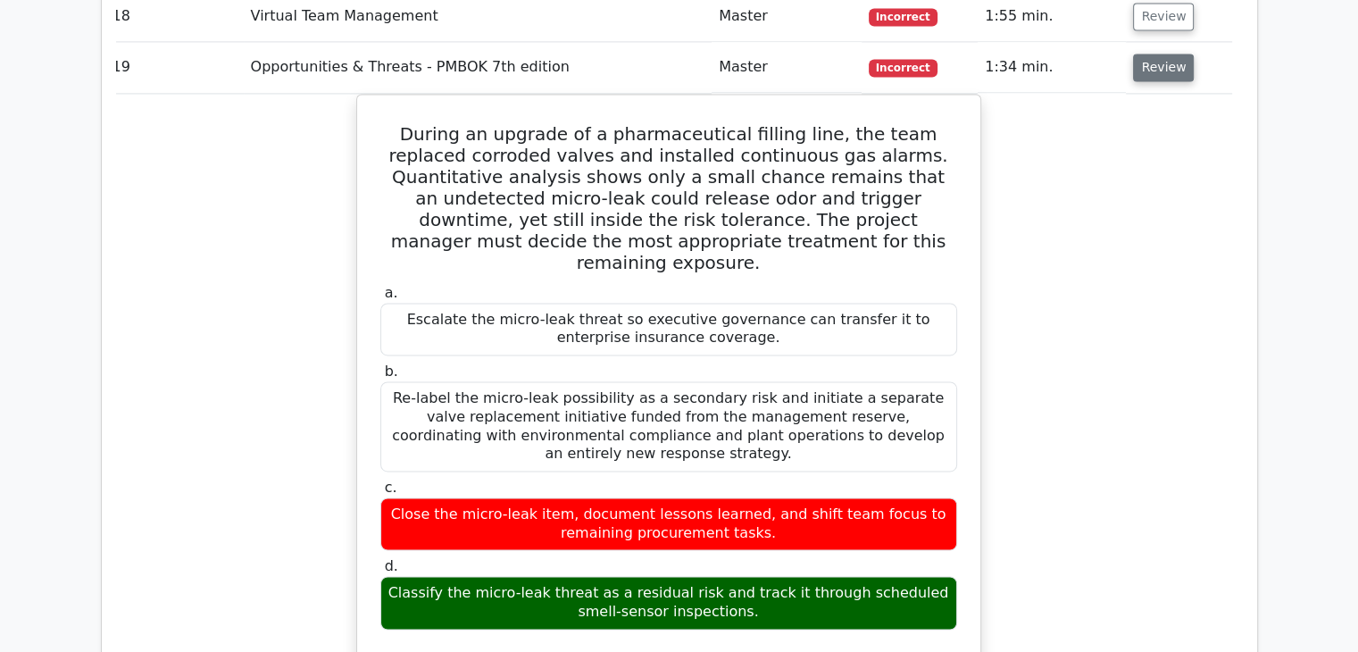
scroll to position [2606, 0]
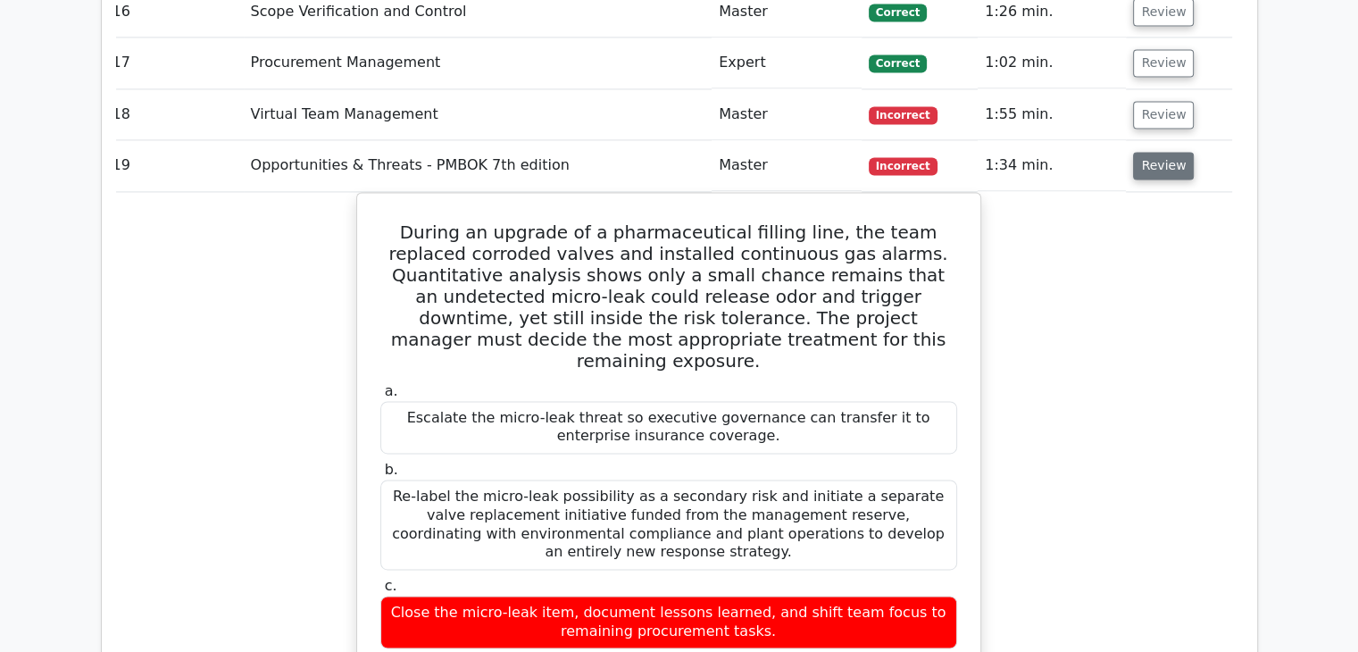
click at [1147, 160] on button "Review" at bounding box center [1163, 166] width 61 height 28
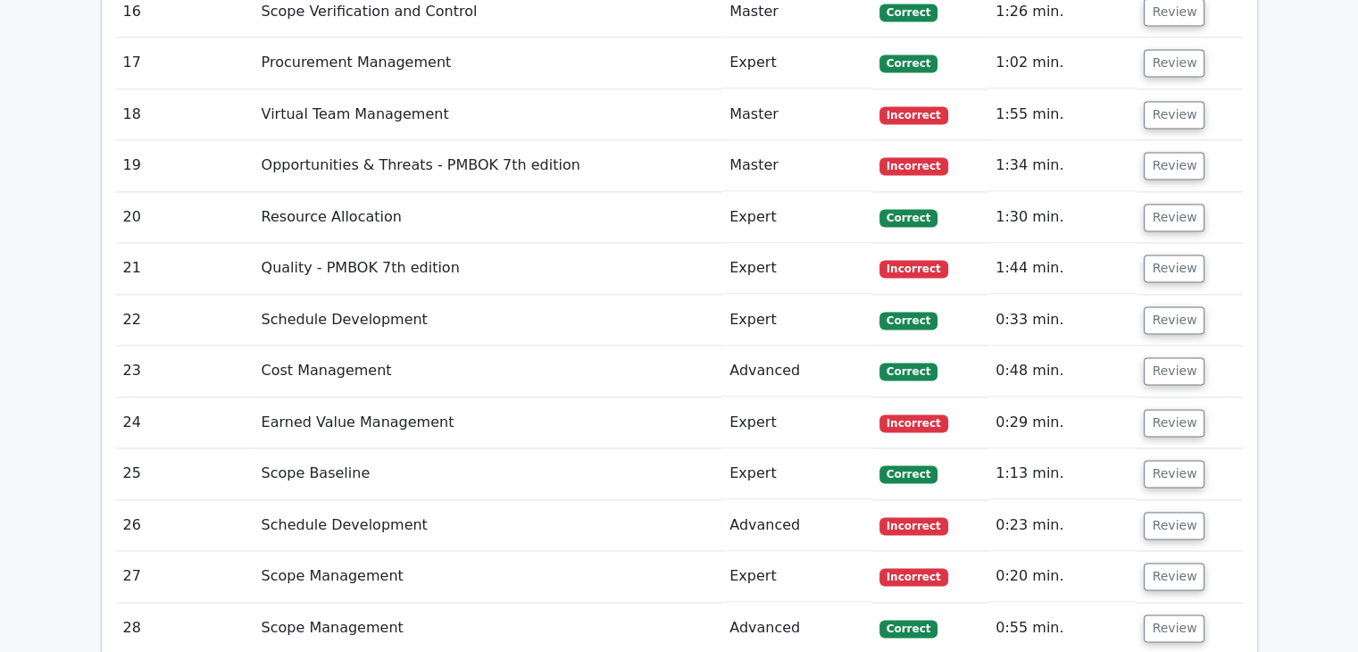
click at [1139, 258] on td "Review" at bounding box center [1189, 268] width 105 height 51
click at [1156, 261] on button "Review" at bounding box center [1174, 269] width 61 height 28
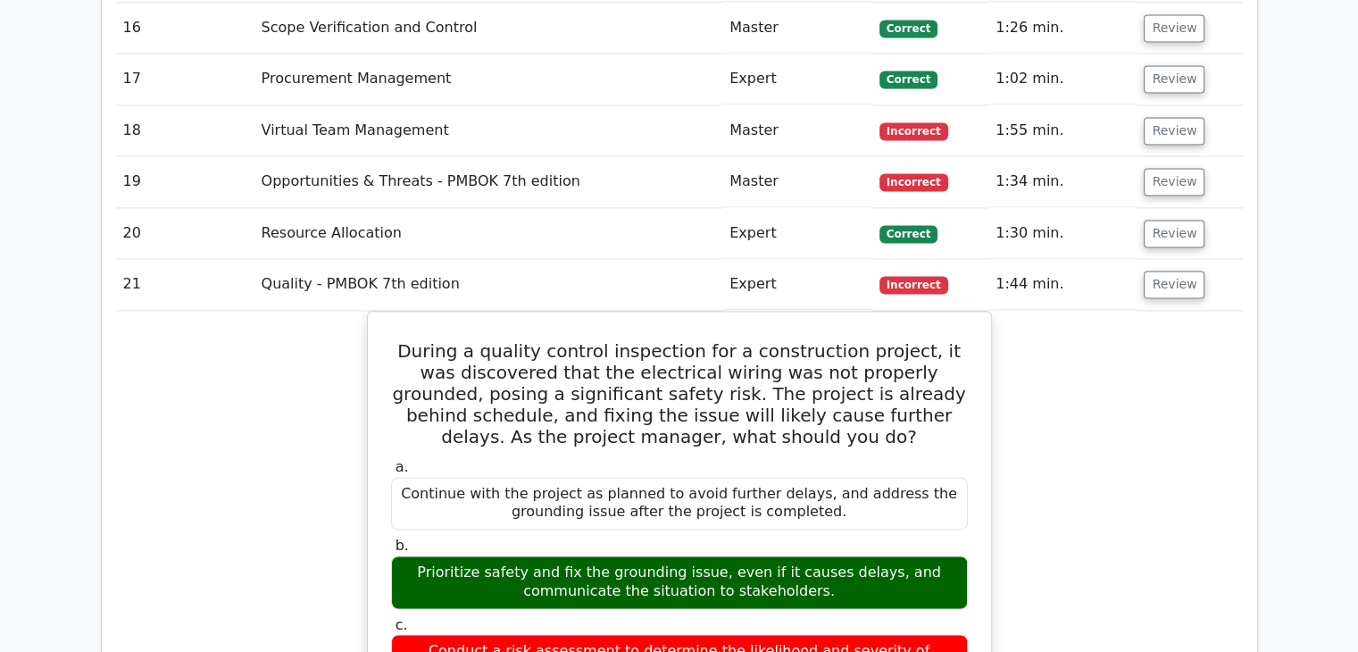
scroll to position [2560, 0]
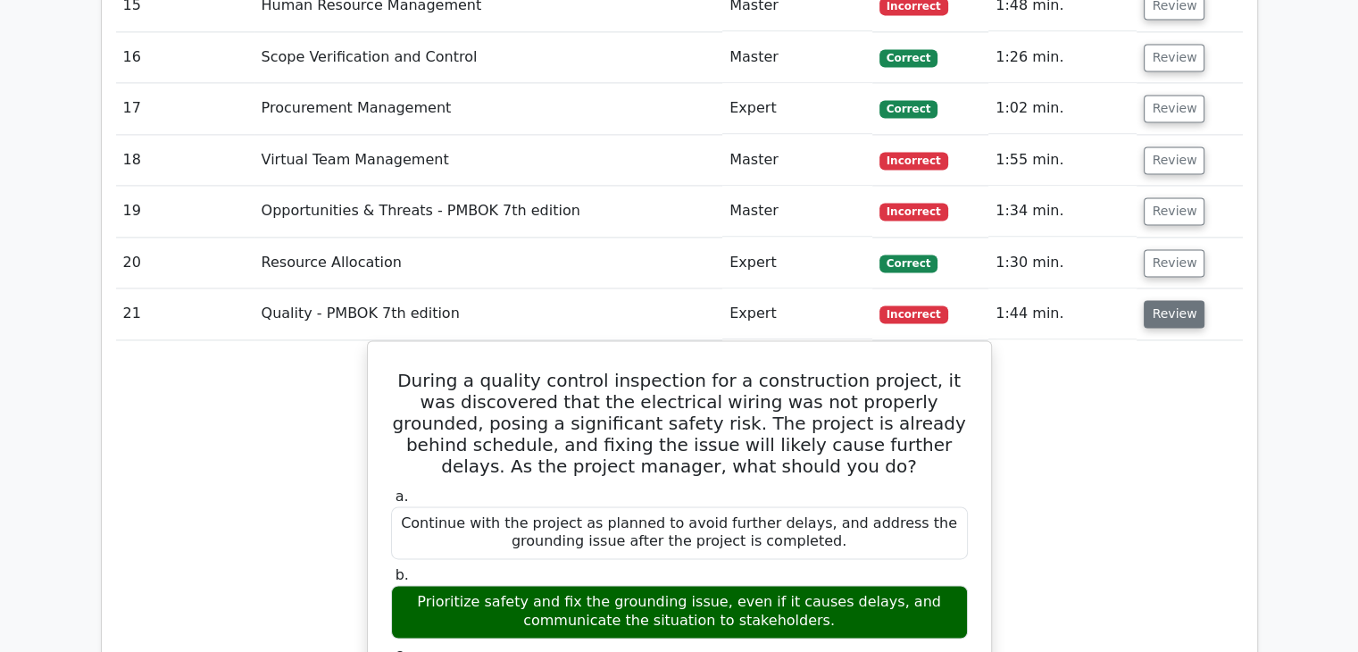
click at [1172, 318] on button "Review" at bounding box center [1174, 314] width 61 height 28
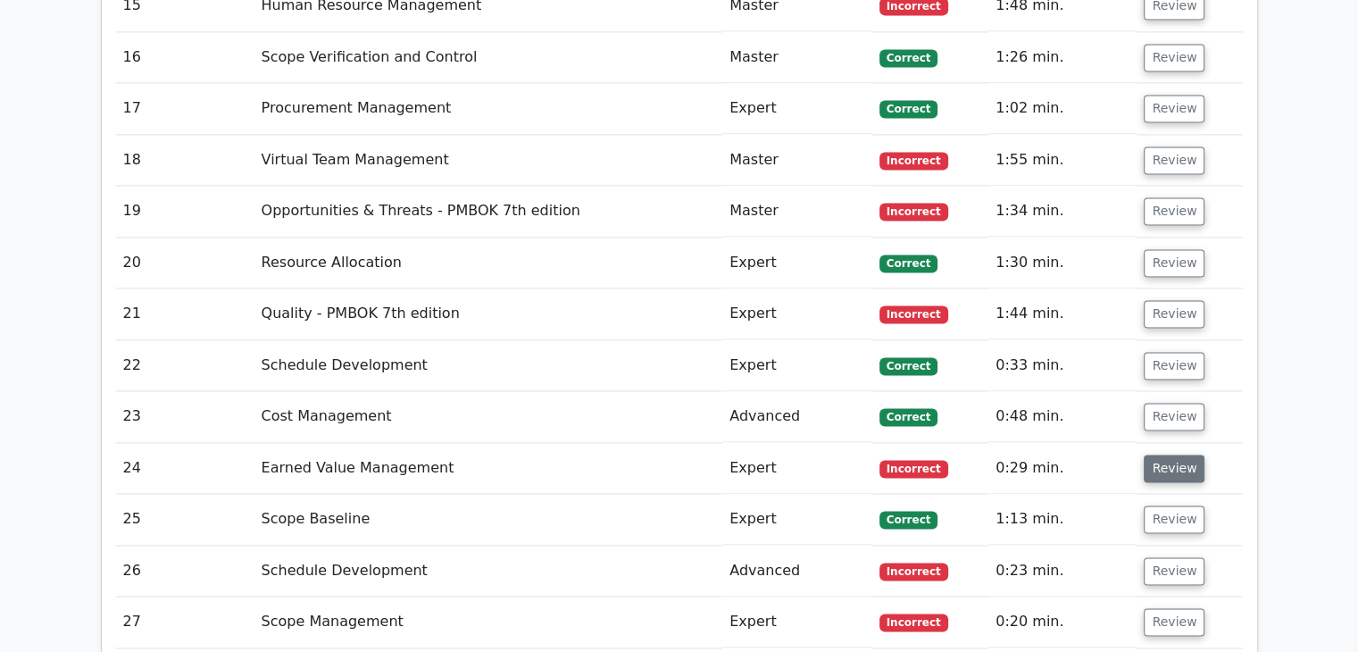
click at [1168, 455] on button "Review" at bounding box center [1174, 469] width 61 height 28
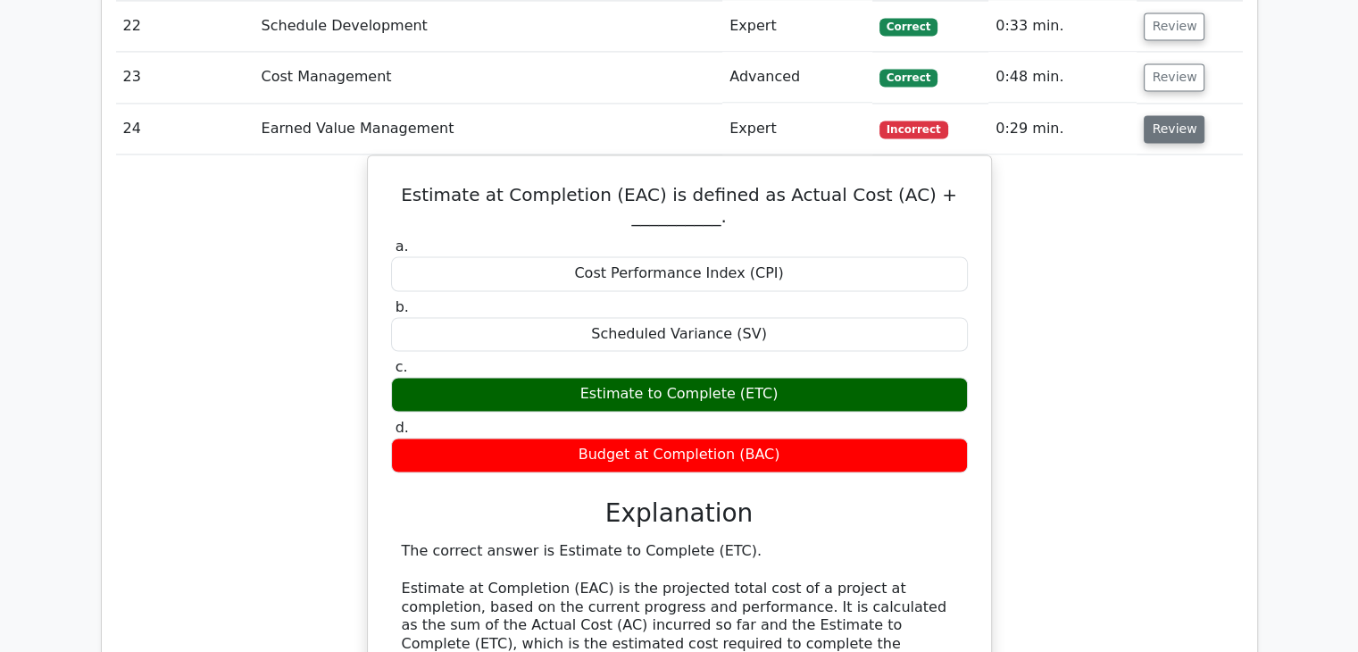
scroll to position [2899, 0]
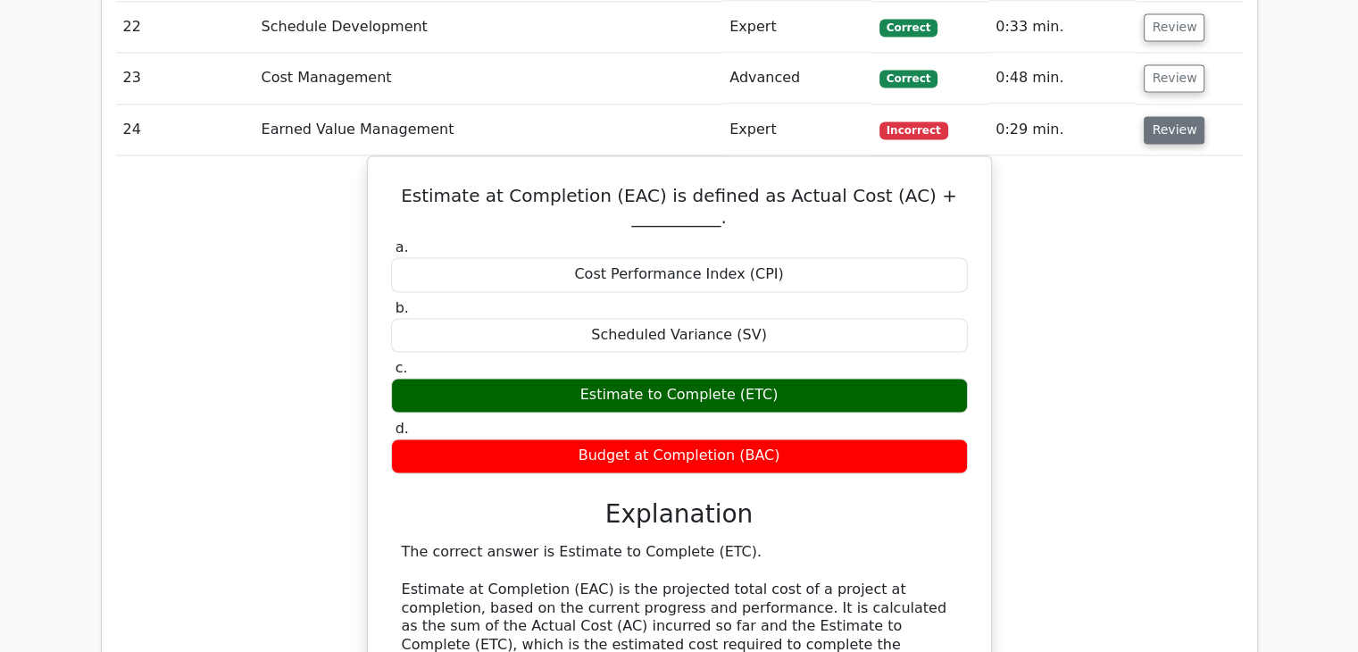
click at [1172, 126] on button "Review" at bounding box center [1174, 130] width 61 height 28
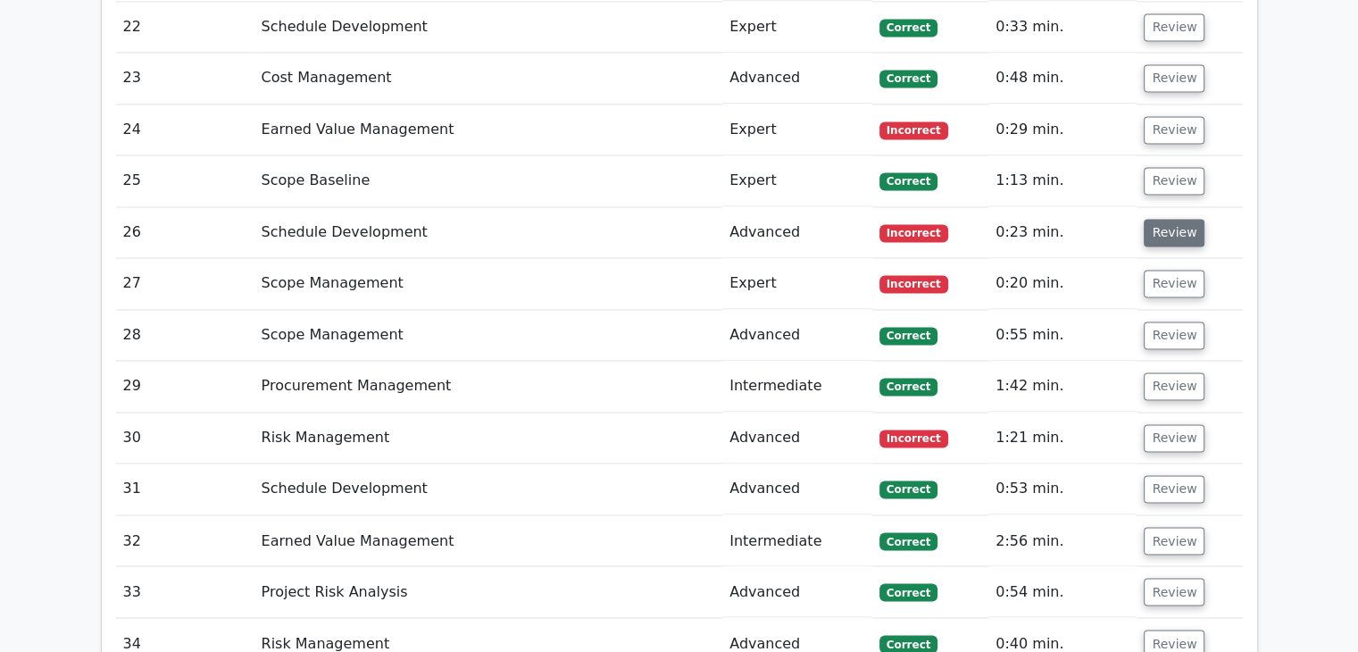
click at [1166, 221] on button "Review" at bounding box center [1174, 233] width 61 height 28
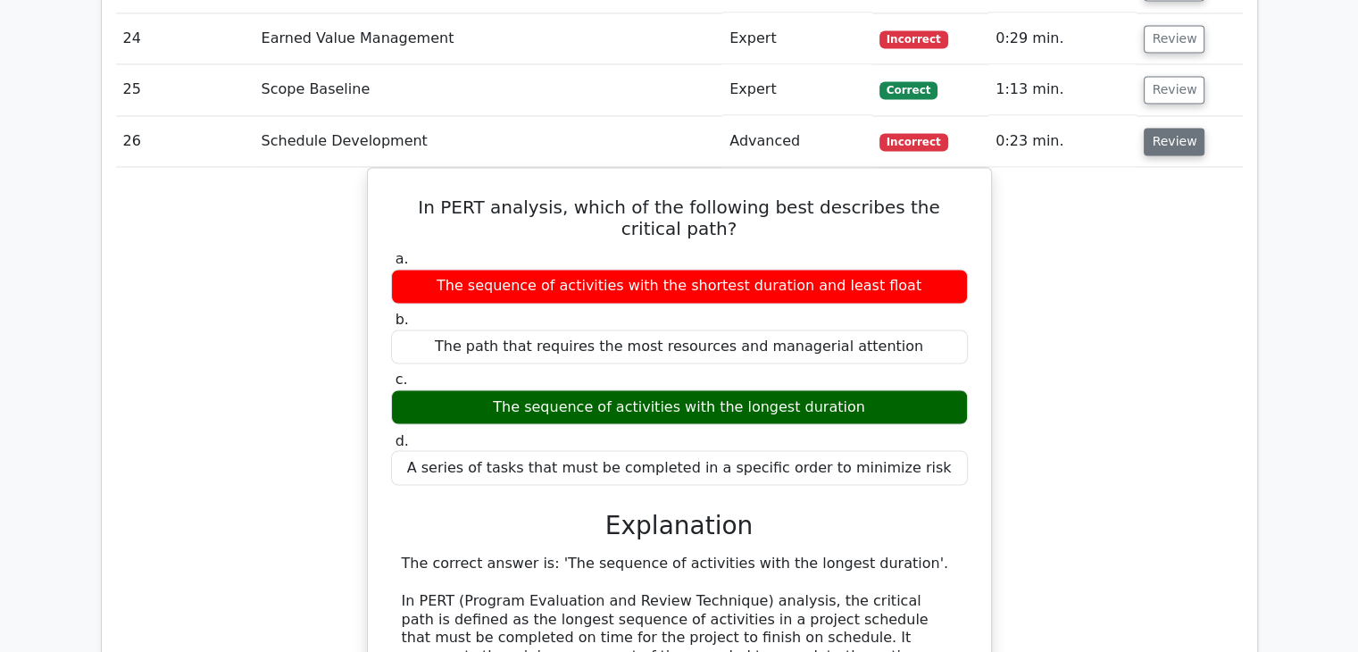
scroll to position [2990, 0]
click at [1167, 141] on button "Review" at bounding box center [1174, 142] width 61 height 28
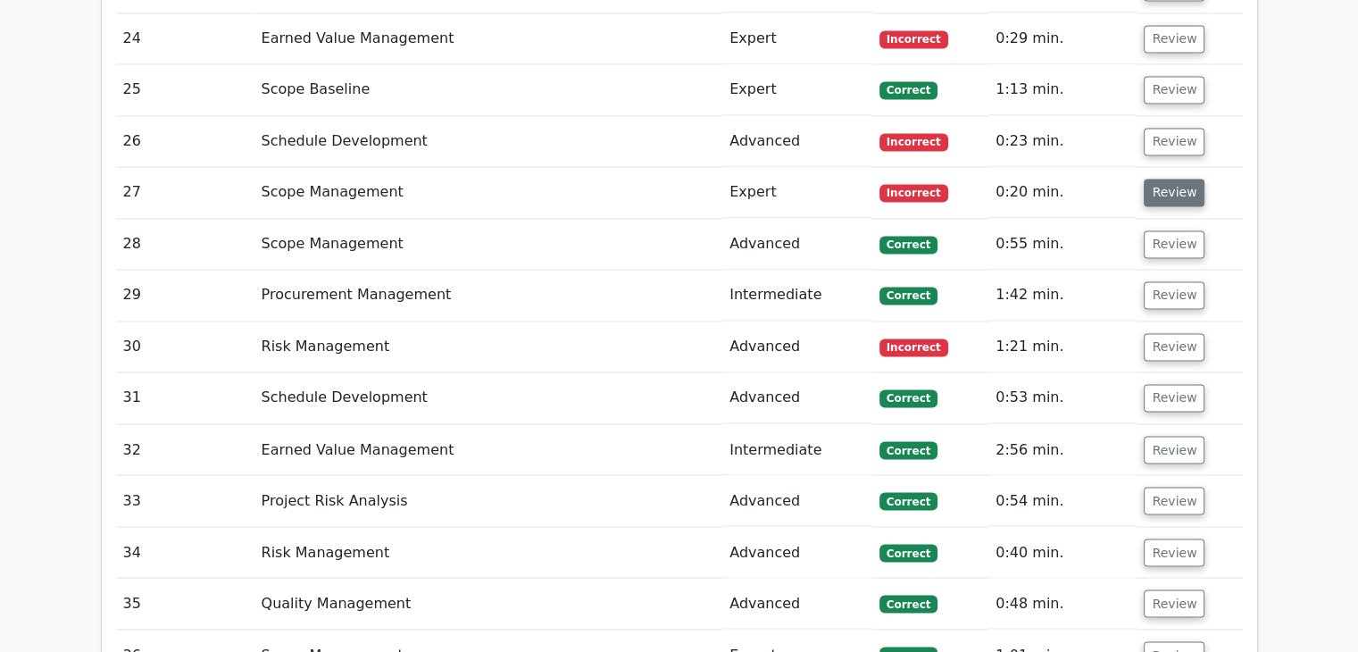
click at [1164, 179] on button "Review" at bounding box center [1174, 193] width 61 height 28
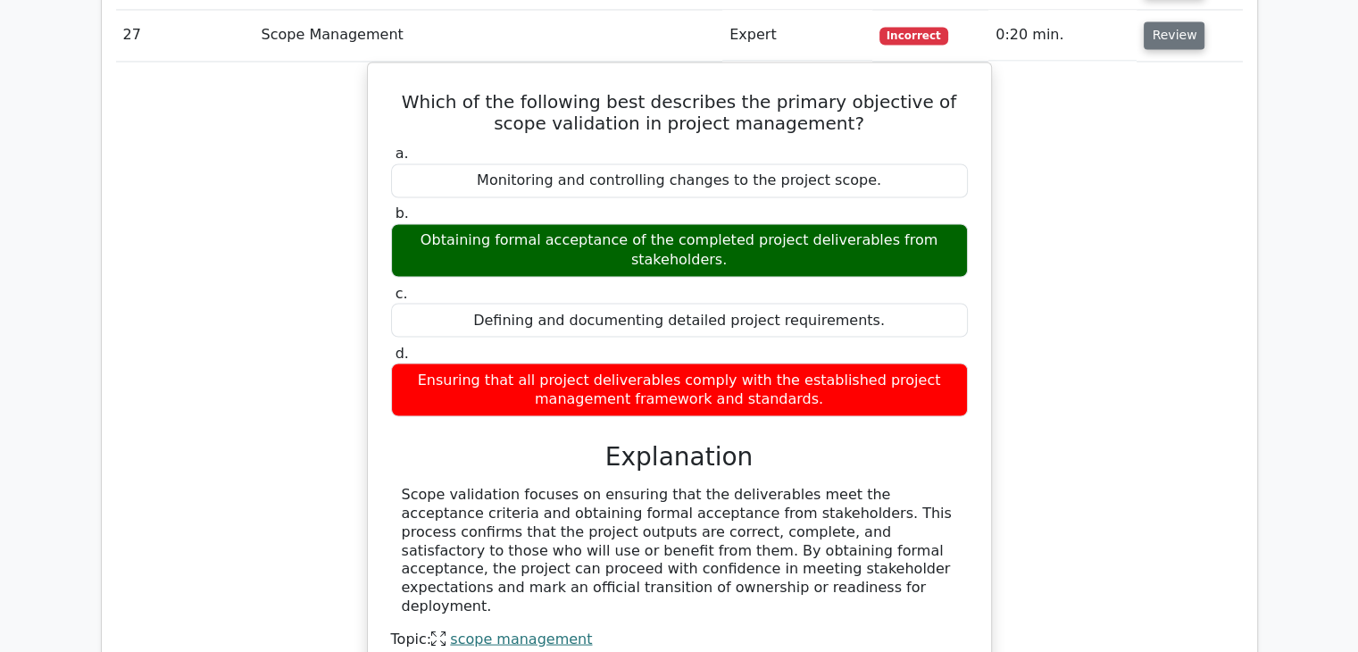
scroll to position [3147, 0]
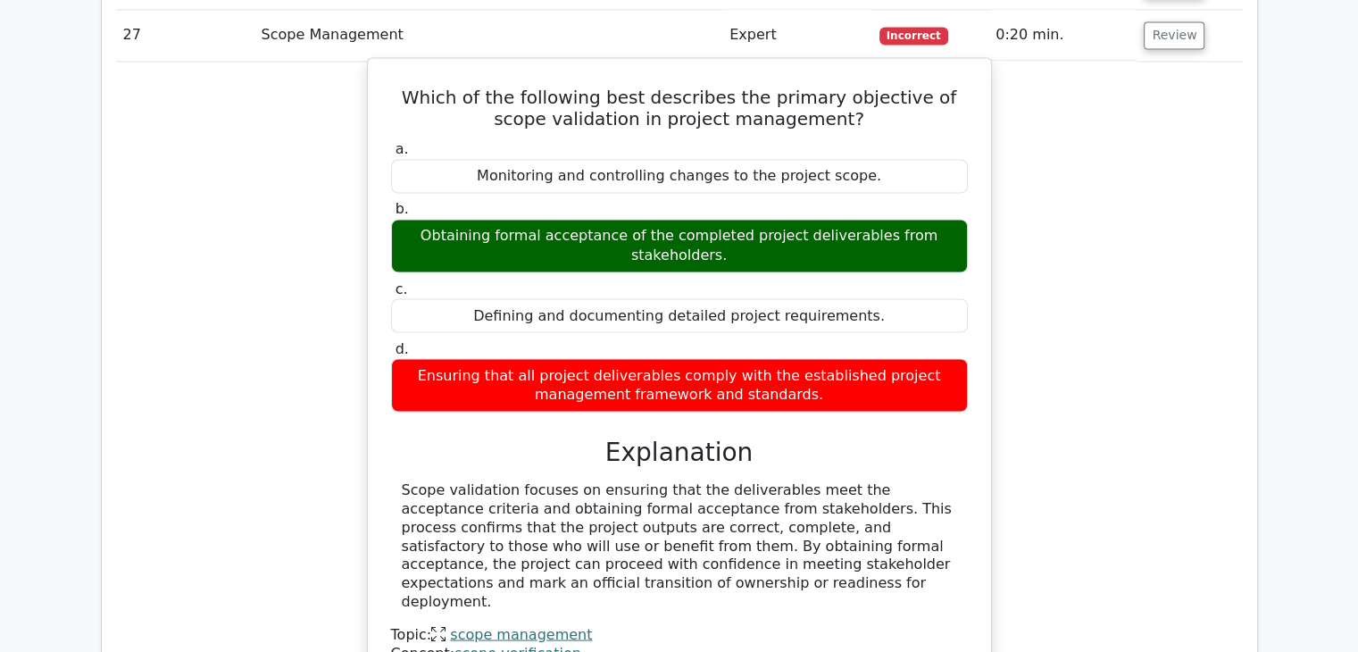
click at [500, 625] on link "scope management" at bounding box center [521, 633] width 142 height 17
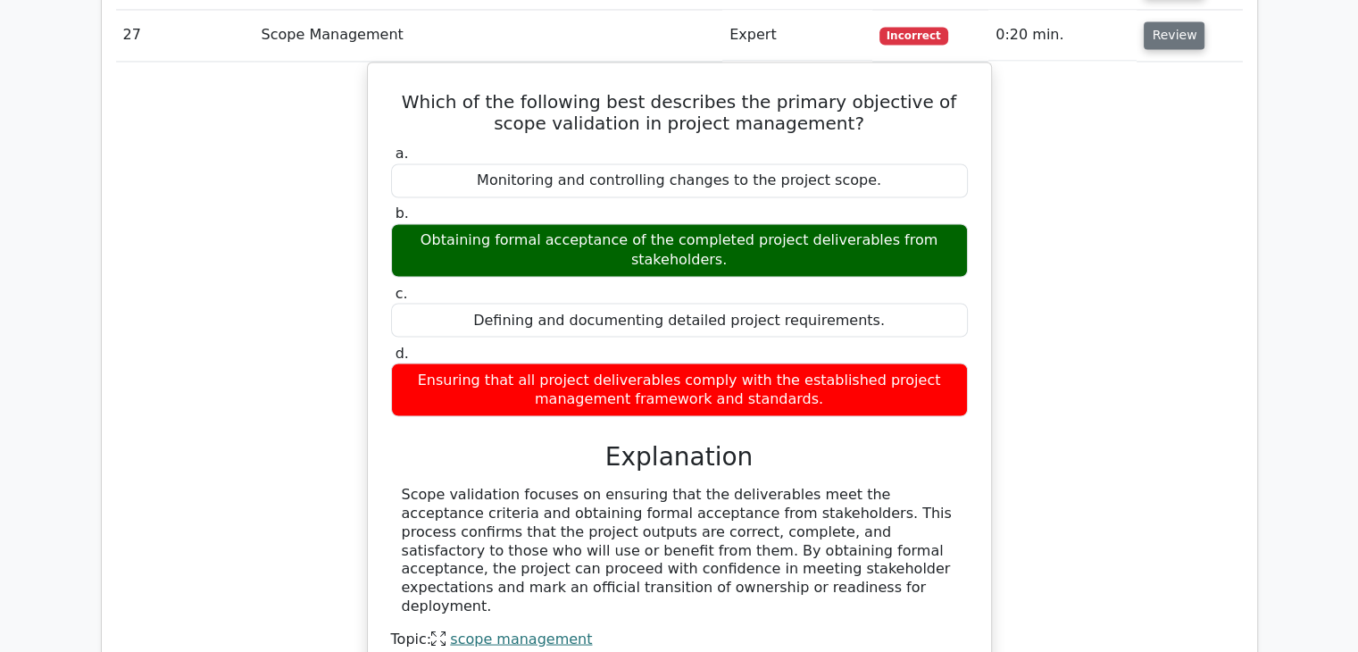
click at [1185, 33] on button "Review" at bounding box center [1174, 35] width 61 height 28
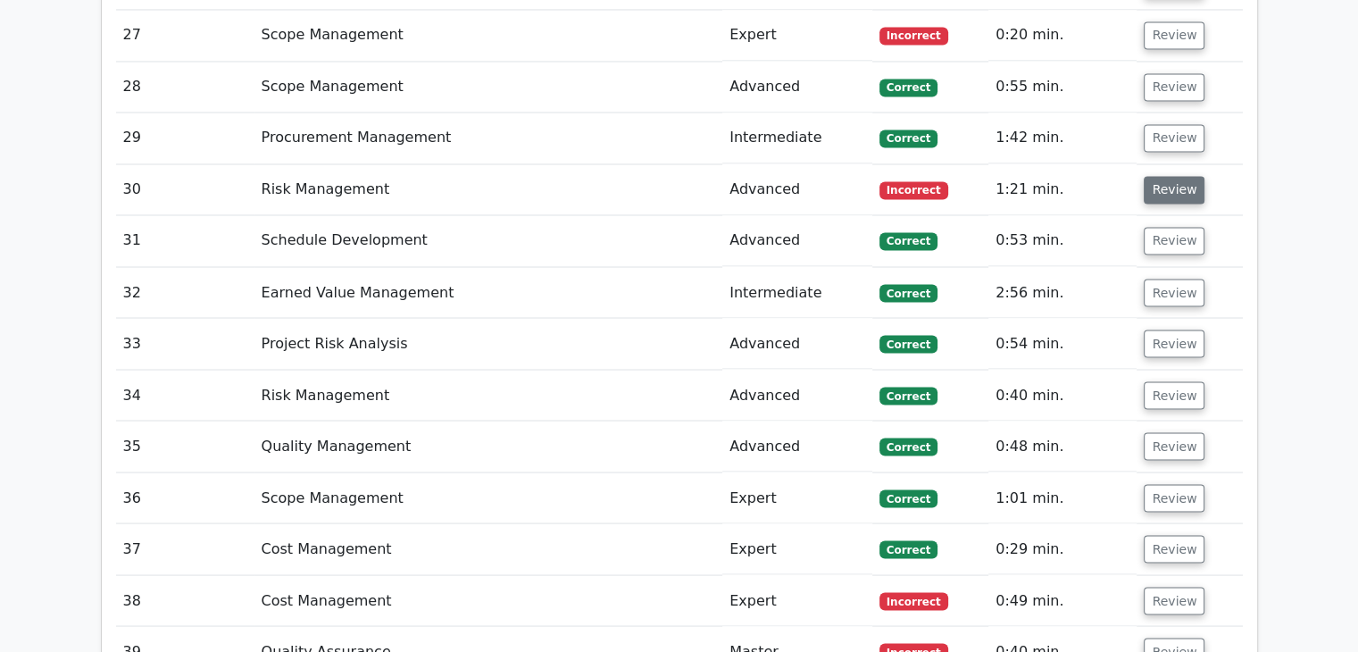
click at [1166, 191] on button "Review" at bounding box center [1174, 190] width 61 height 28
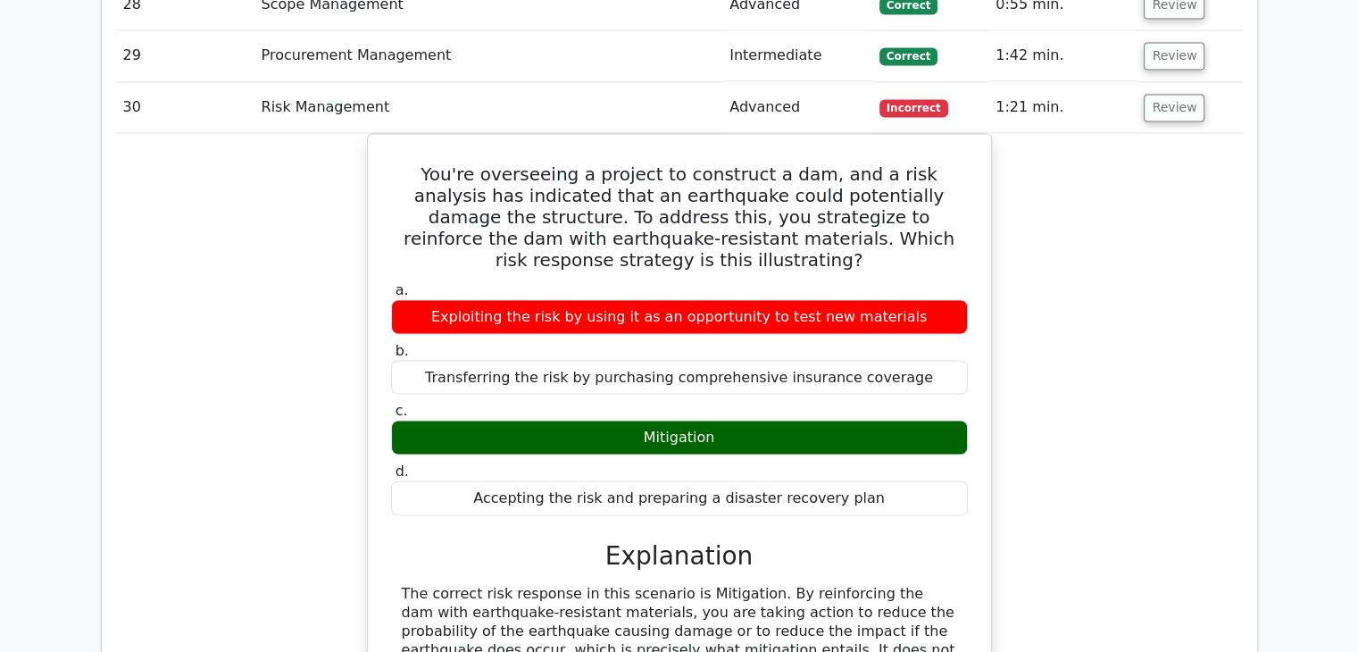
scroll to position [3227, 0]
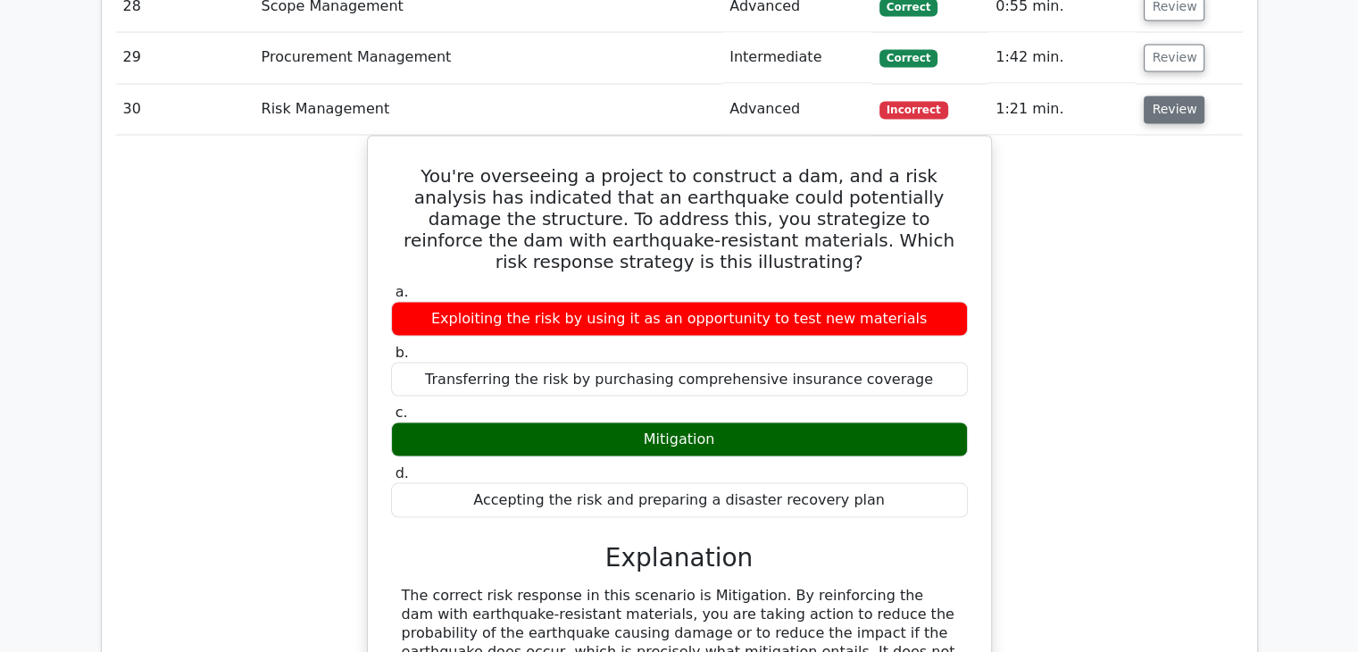
click at [1154, 104] on button "Review" at bounding box center [1174, 110] width 61 height 28
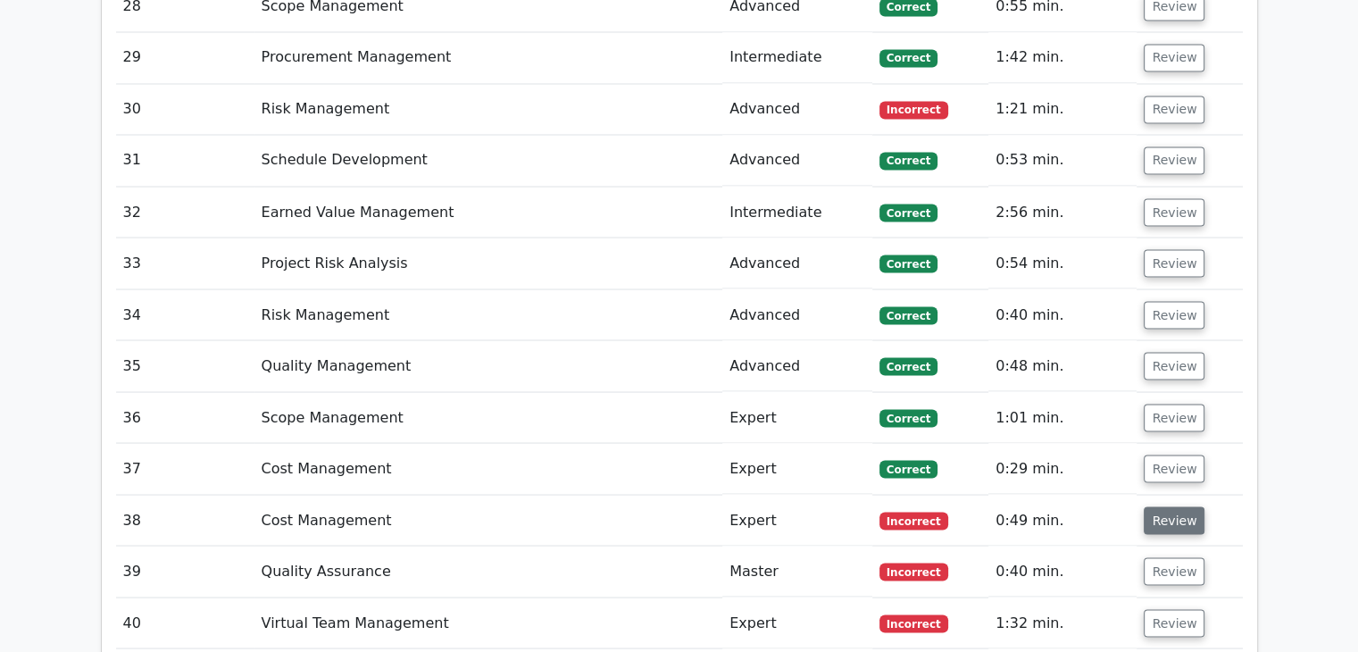
click at [1147, 506] on button "Review" at bounding box center [1174, 520] width 61 height 28
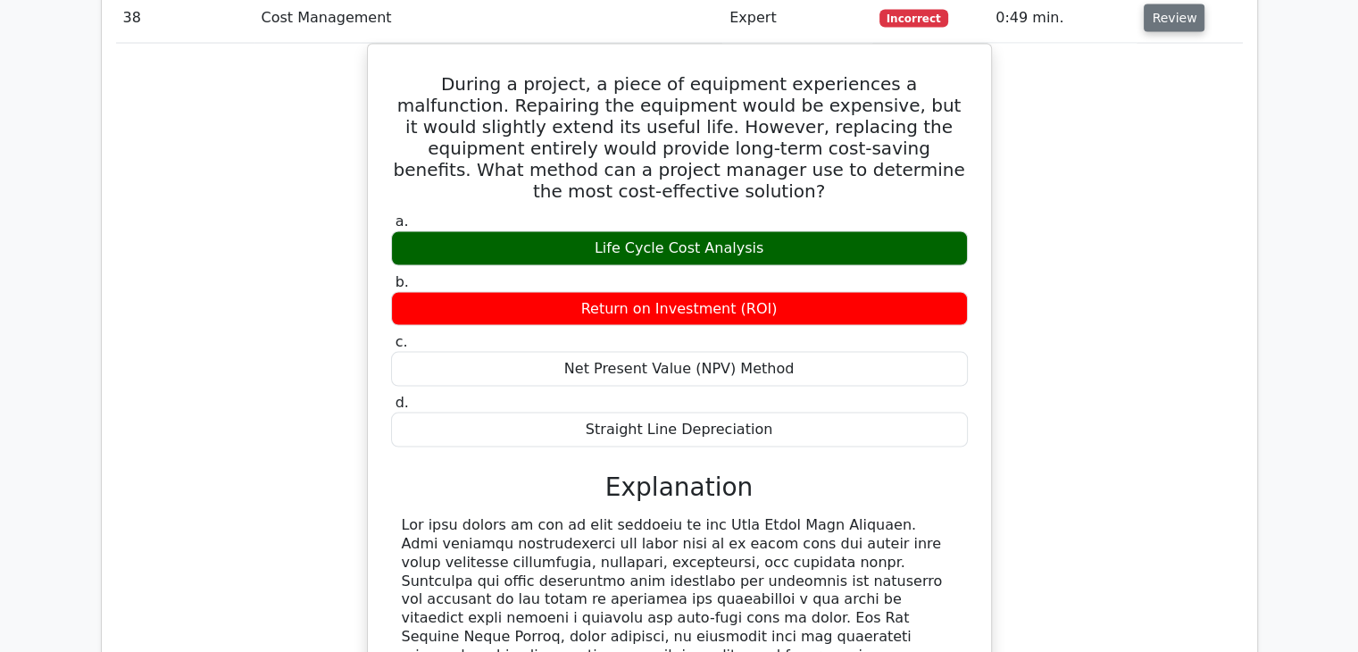
scroll to position [3731, 0]
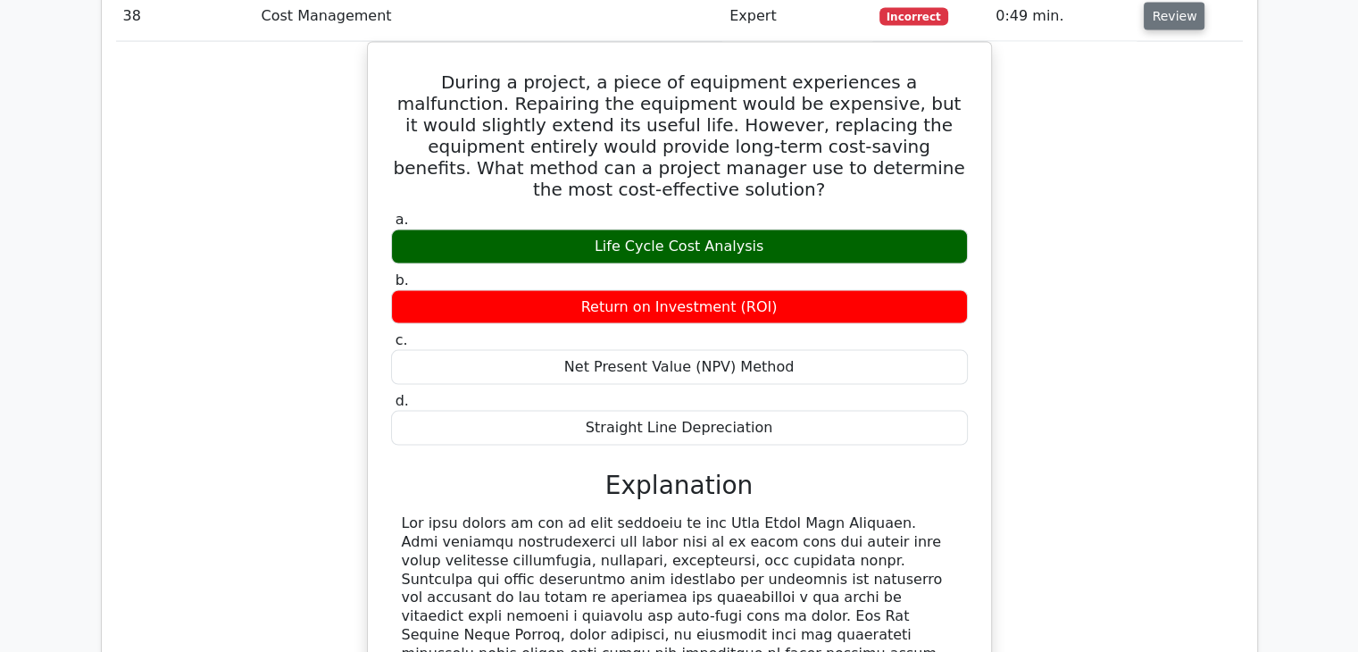
click at [1178, 12] on button "Review" at bounding box center [1174, 17] width 61 height 28
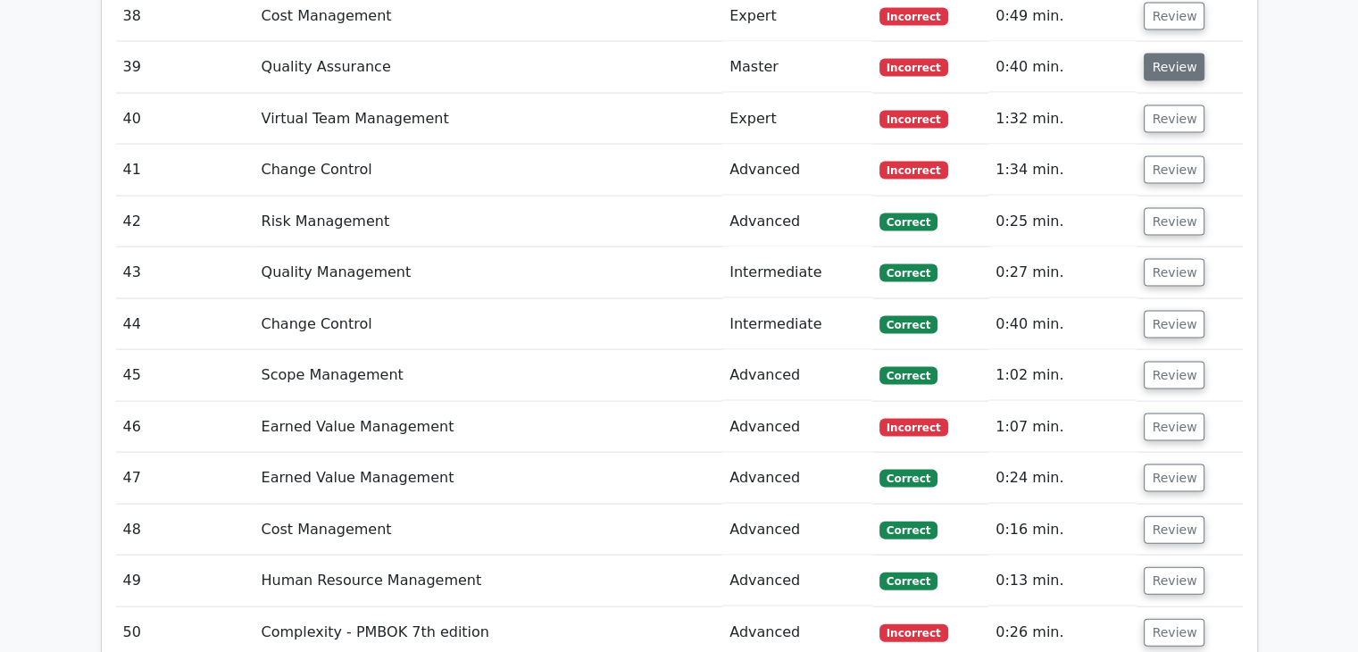
click at [1180, 62] on button "Review" at bounding box center [1174, 68] width 61 height 28
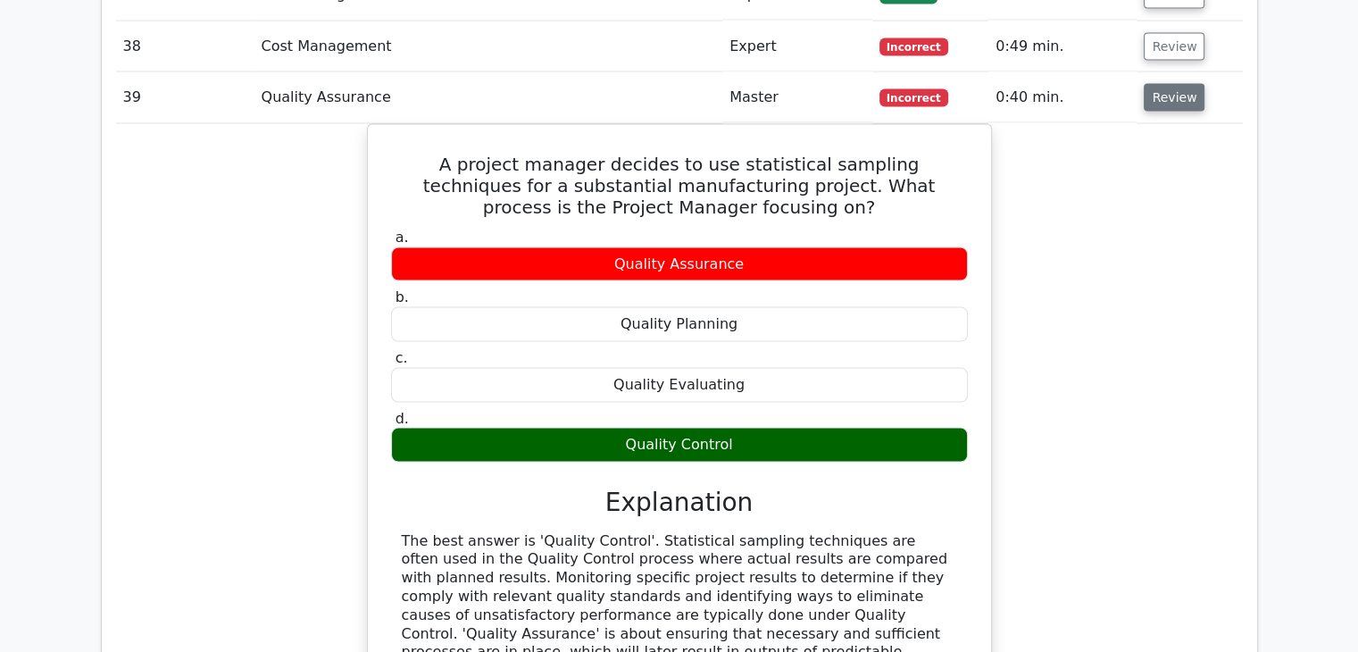
scroll to position [3706, 0]
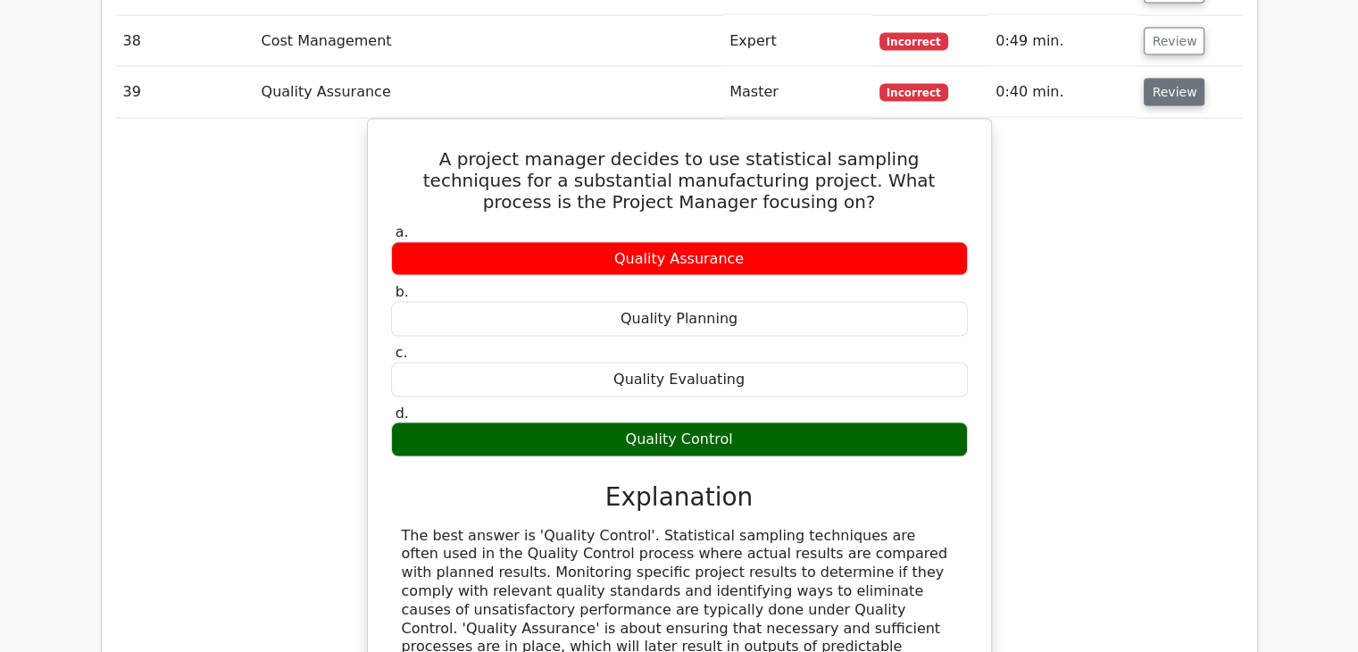
click at [1171, 79] on button "Review" at bounding box center [1174, 93] width 61 height 28
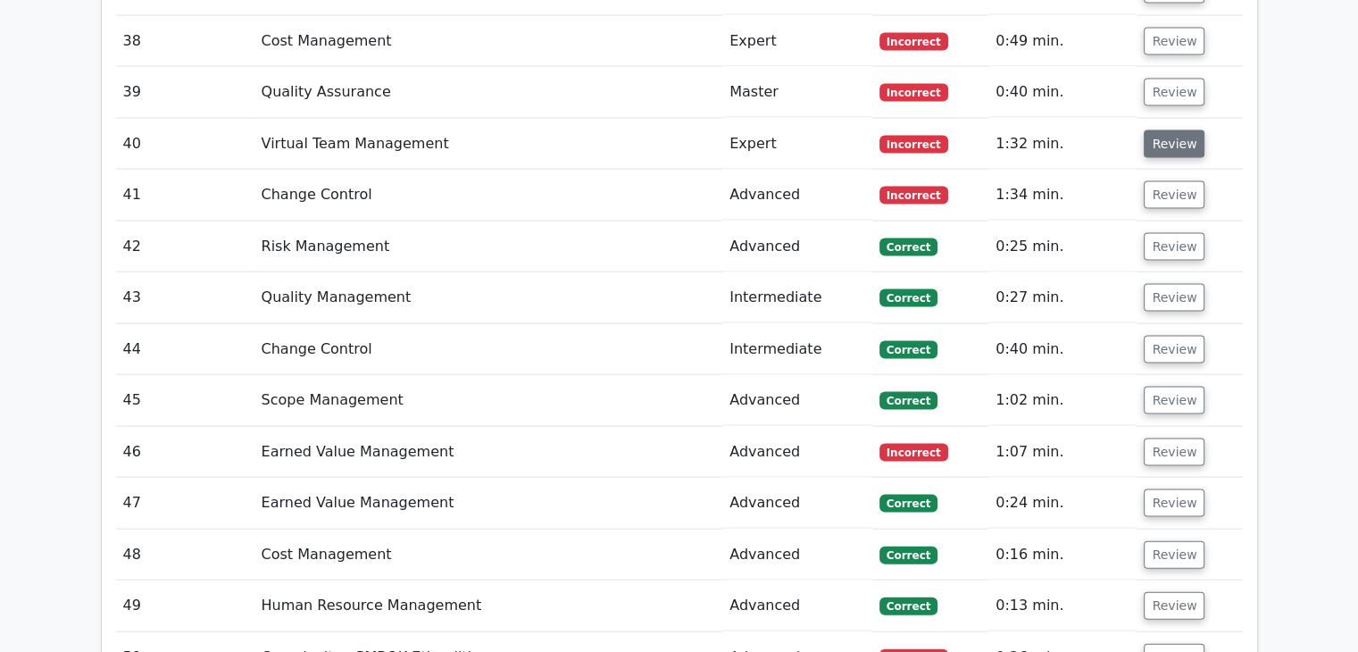
click at [1159, 145] on button "Review" at bounding box center [1174, 144] width 61 height 28
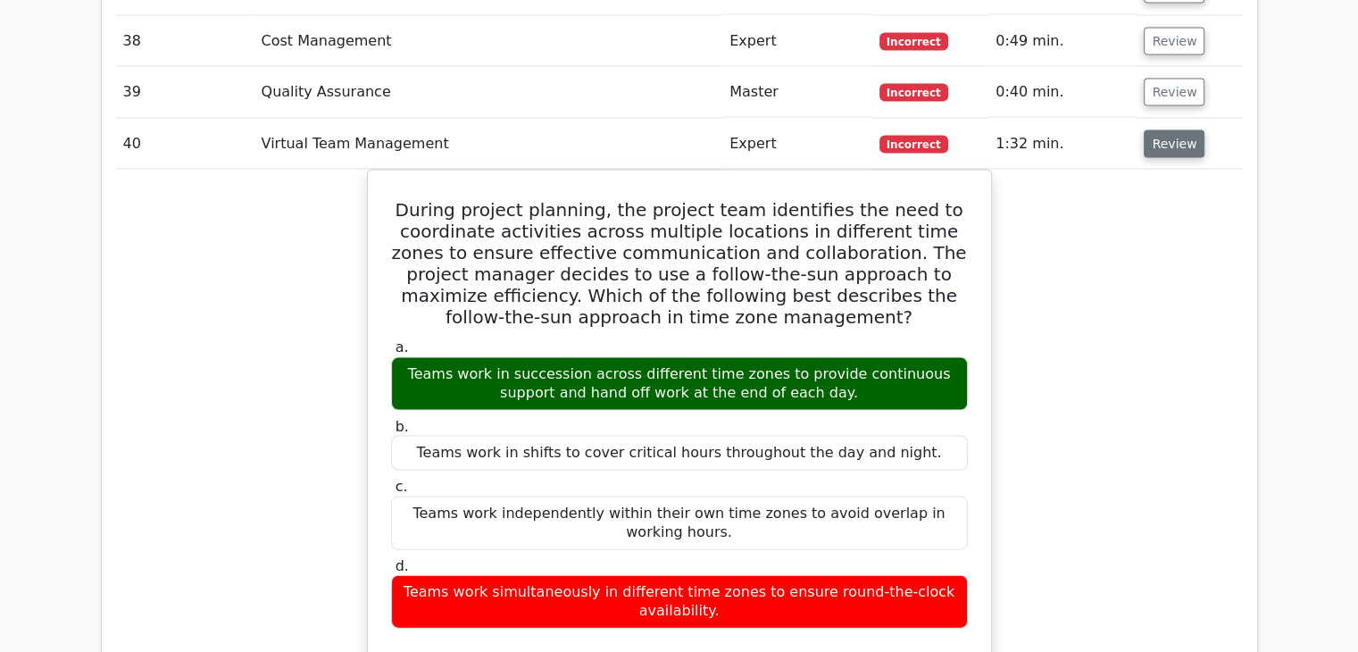
click at [1159, 142] on button "Review" at bounding box center [1174, 144] width 61 height 28
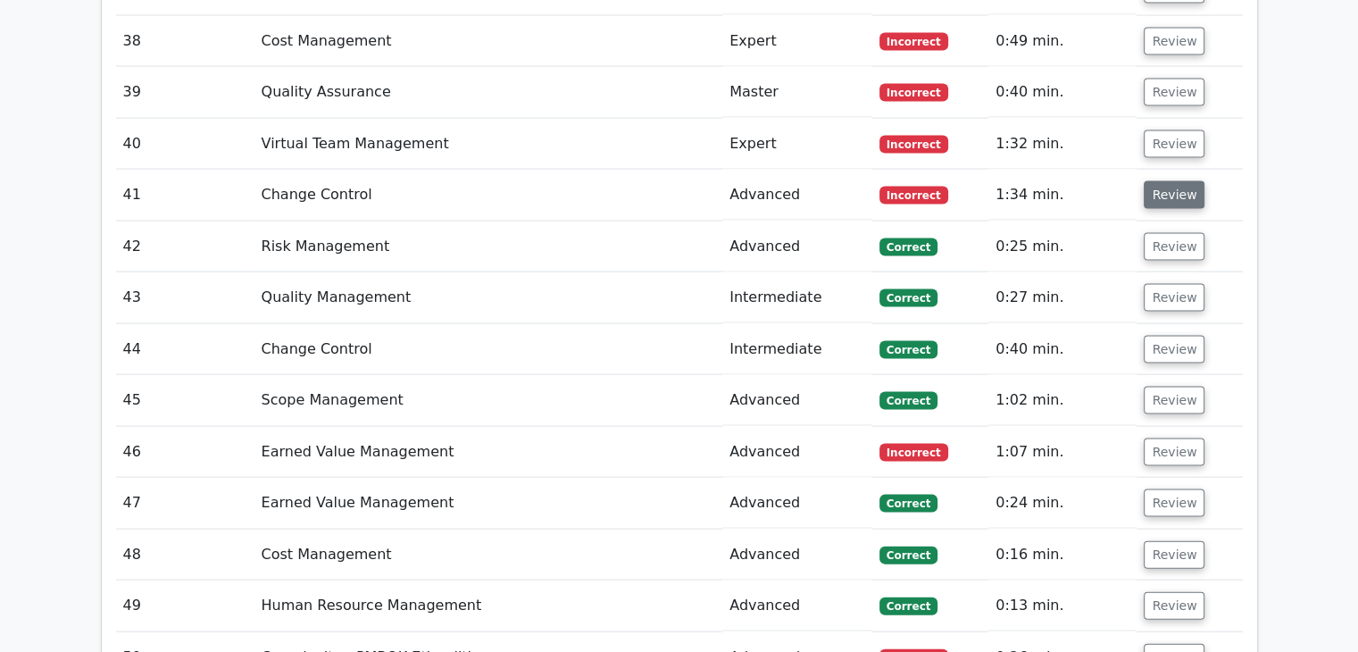
click at [1162, 181] on button "Review" at bounding box center [1174, 195] width 61 height 28
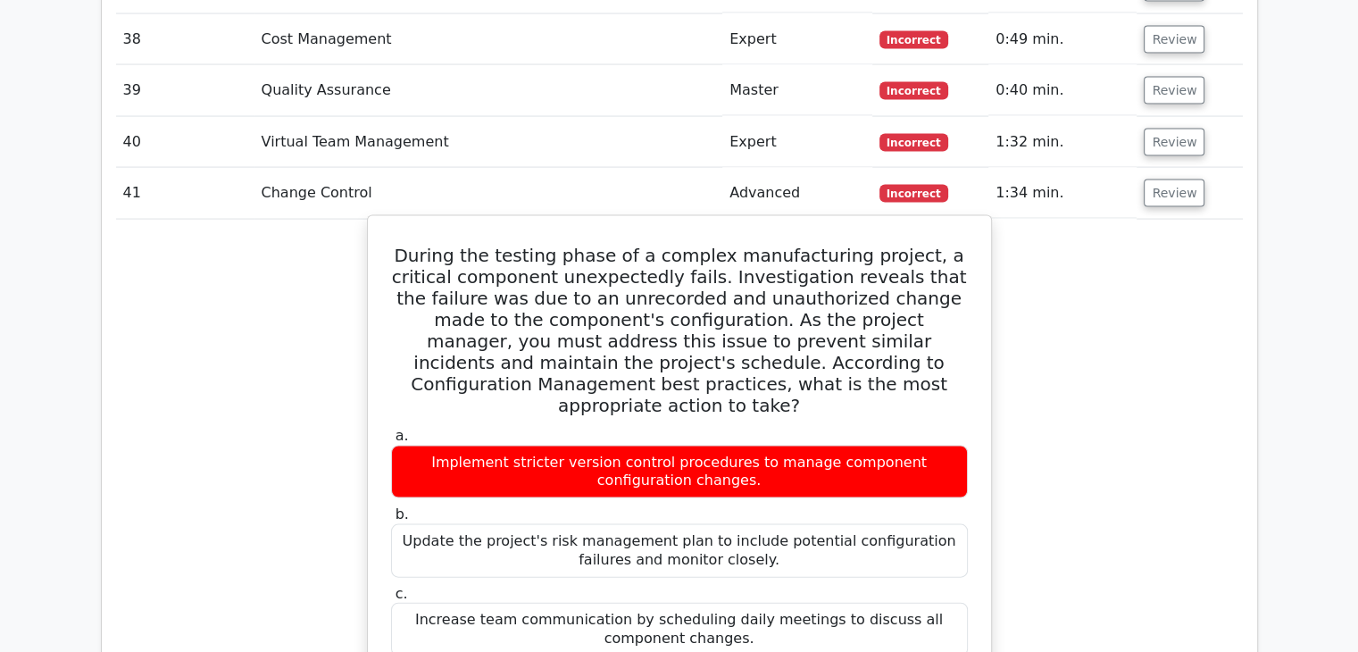
scroll to position [3707, 0]
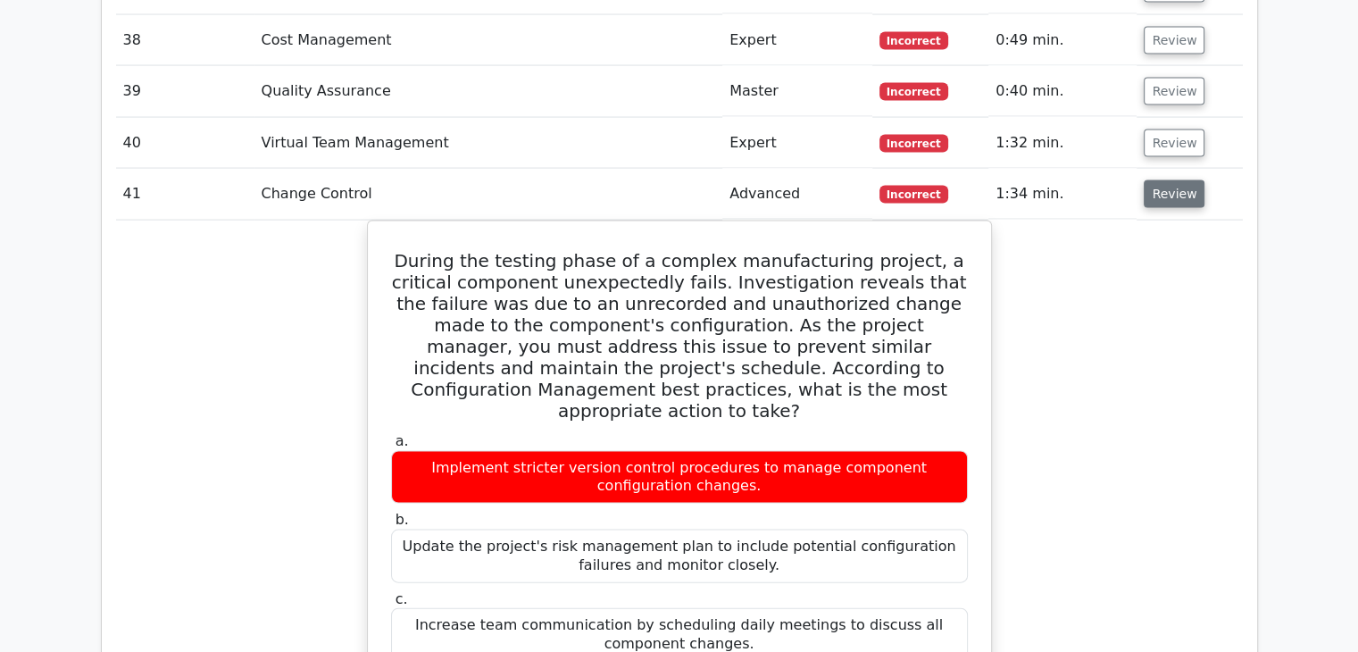
click at [1160, 180] on button "Review" at bounding box center [1174, 194] width 61 height 28
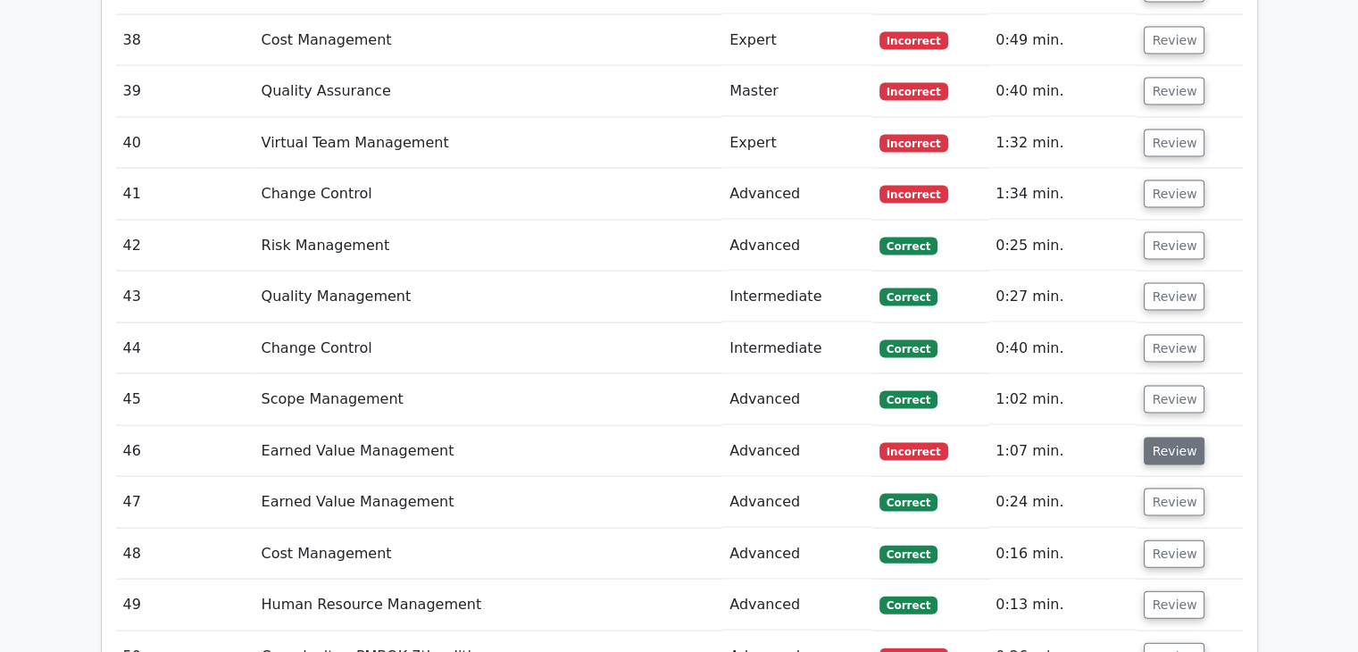
click at [1161, 438] on button "Review" at bounding box center [1174, 452] width 61 height 28
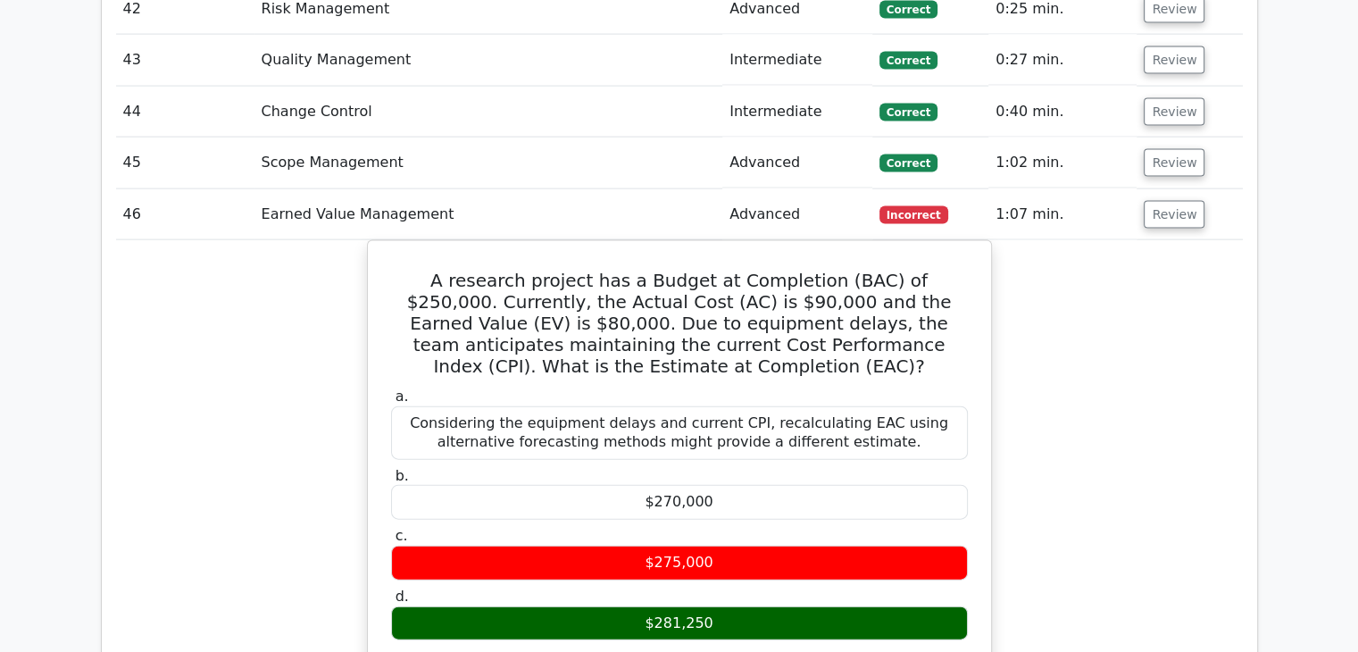
scroll to position [3943, 0]
click at [1186, 215] on button "Review" at bounding box center [1174, 215] width 61 height 28
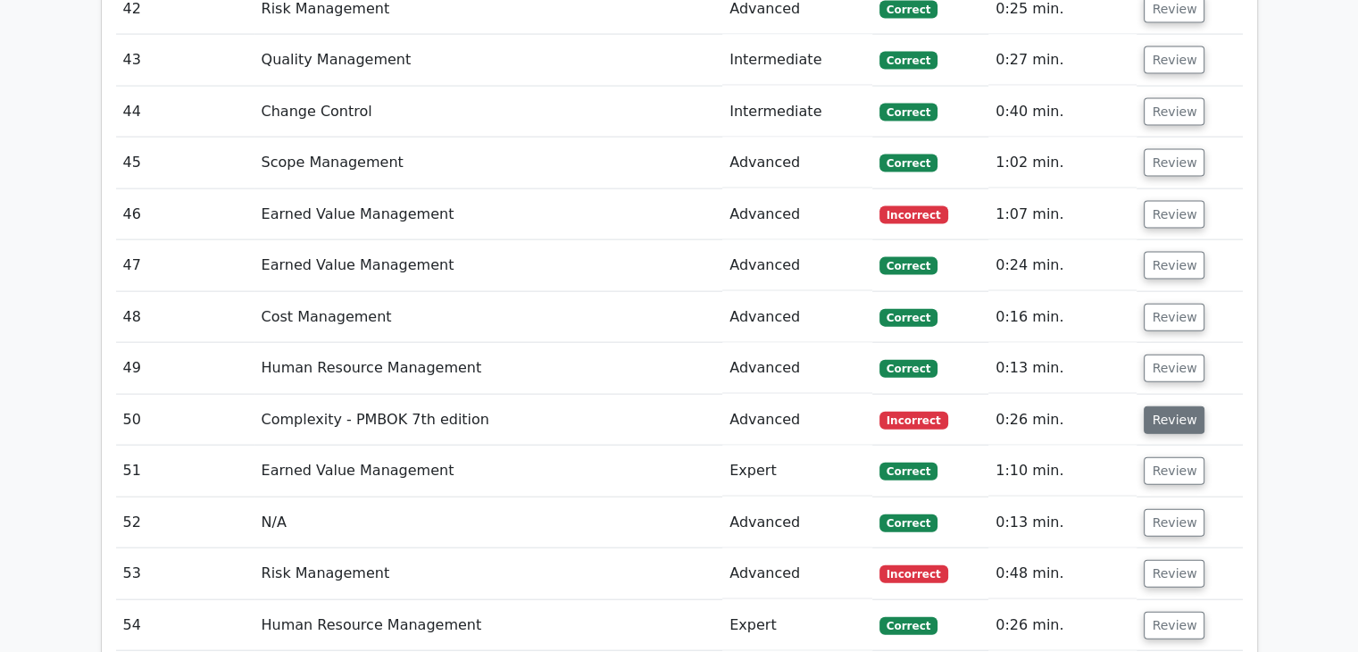
click at [1156, 406] on button "Review" at bounding box center [1174, 420] width 61 height 28
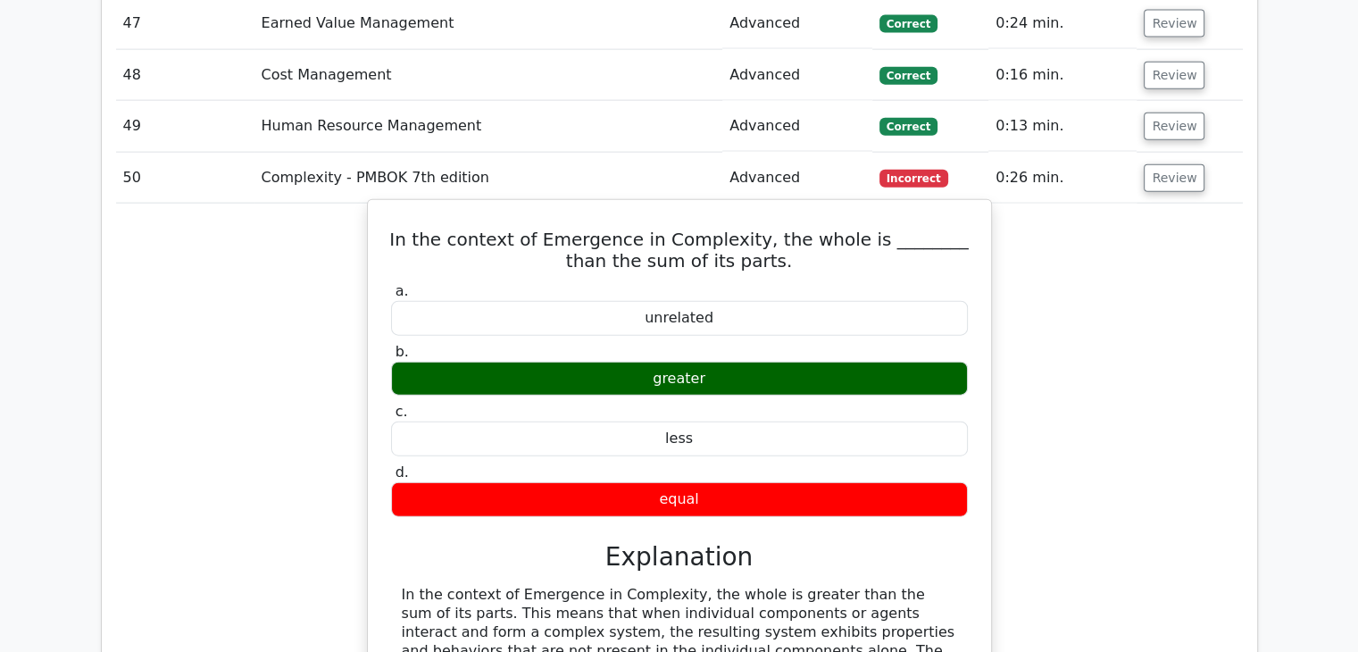
scroll to position [4193, 0]
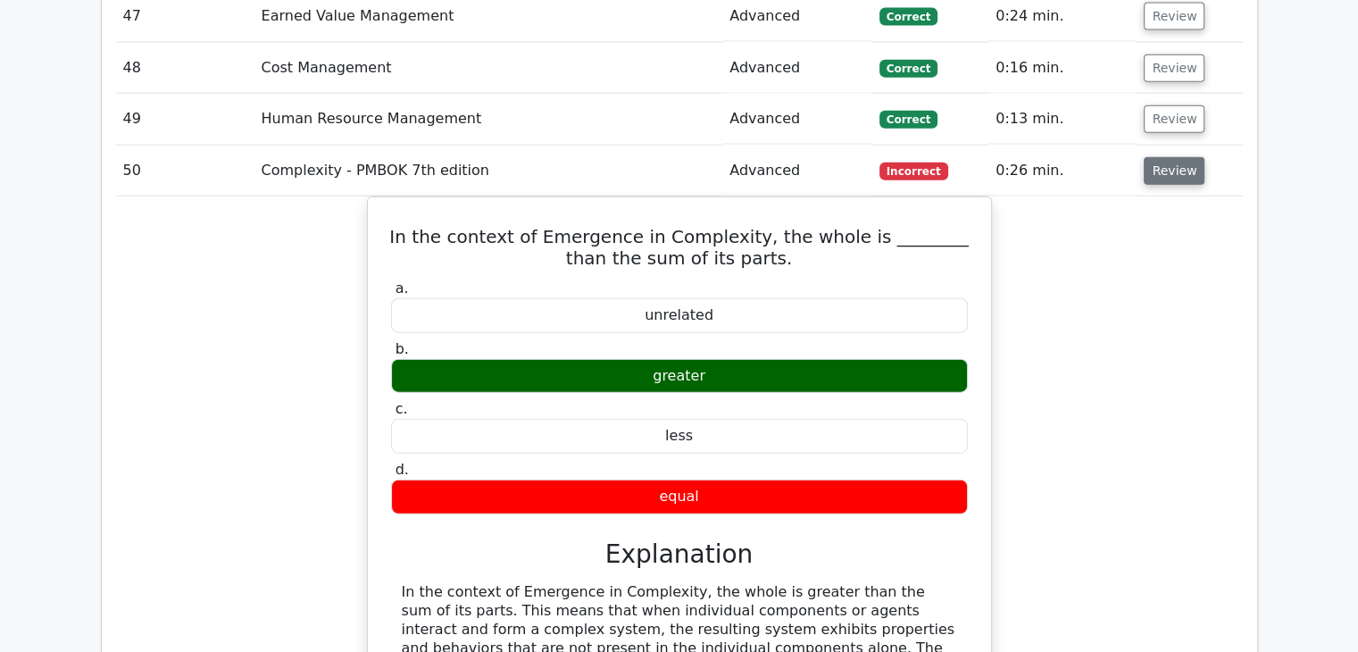
click at [1177, 166] on button "Review" at bounding box center [1174, 171] width 61 height 28
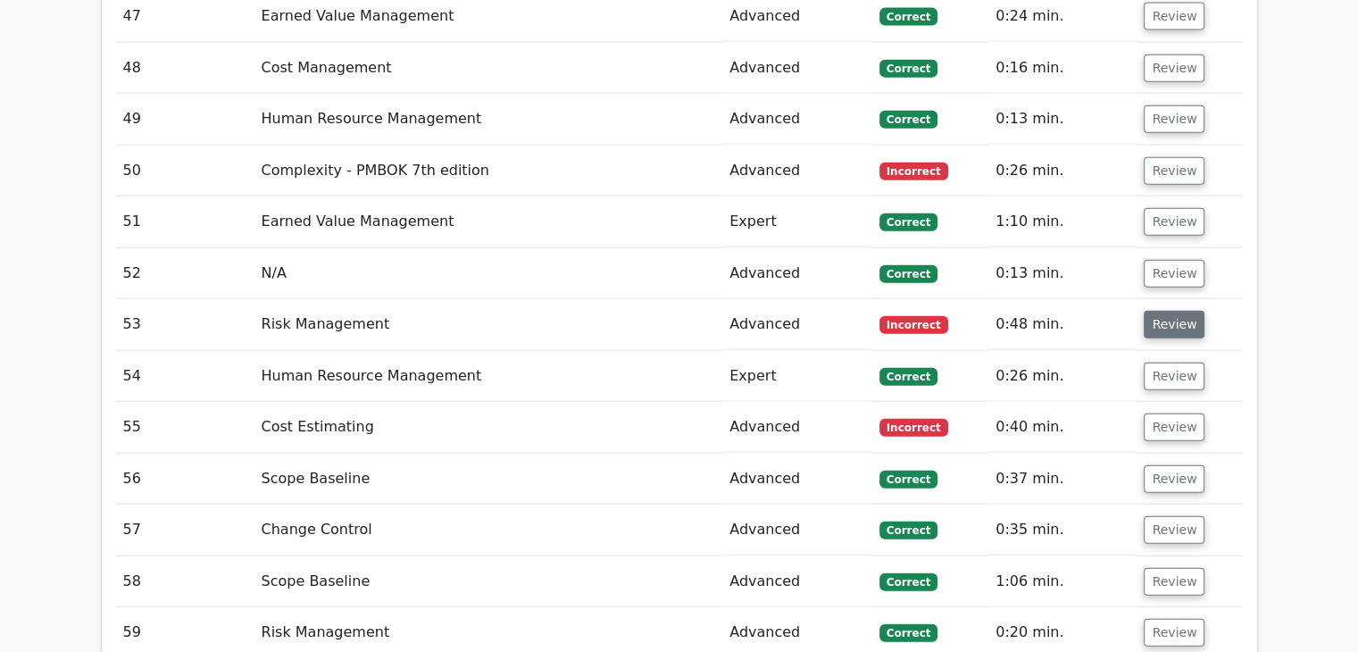
click at [1164, 320] on button "Review" at bounding box center [1174, 325] width 61 height 28
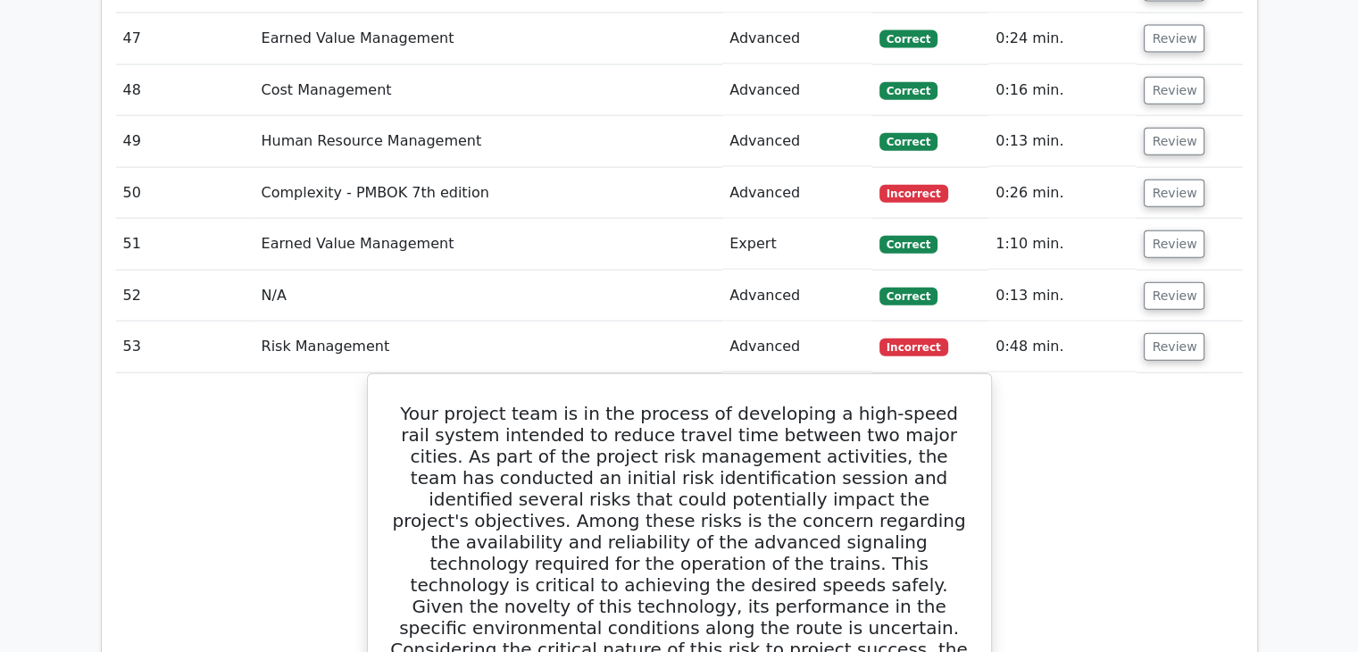
scroll to position [4171, 0]
click at [1164, 332] on button "Review" at bounding box center [1174, 346] width 61 height 28
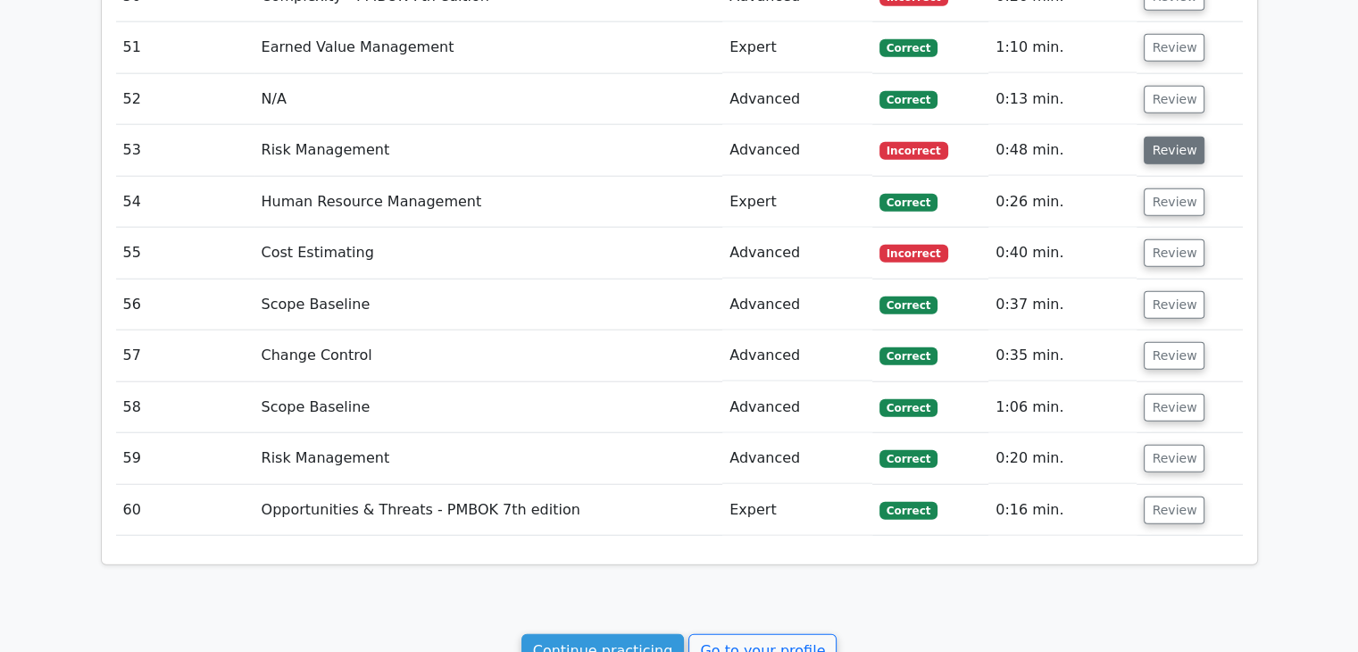
scroll to position [4371, 0]
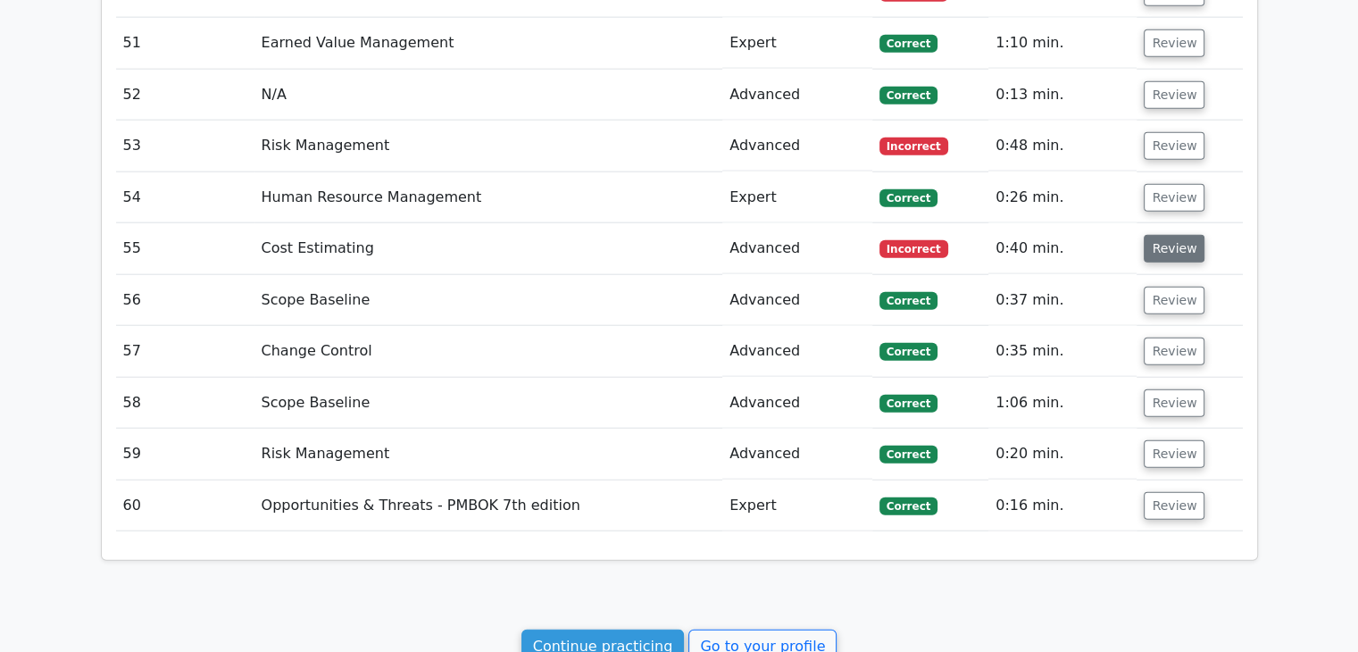
click at [1181, 240] on button "Review" at bounding box center [1174, 249] width 61 height 28
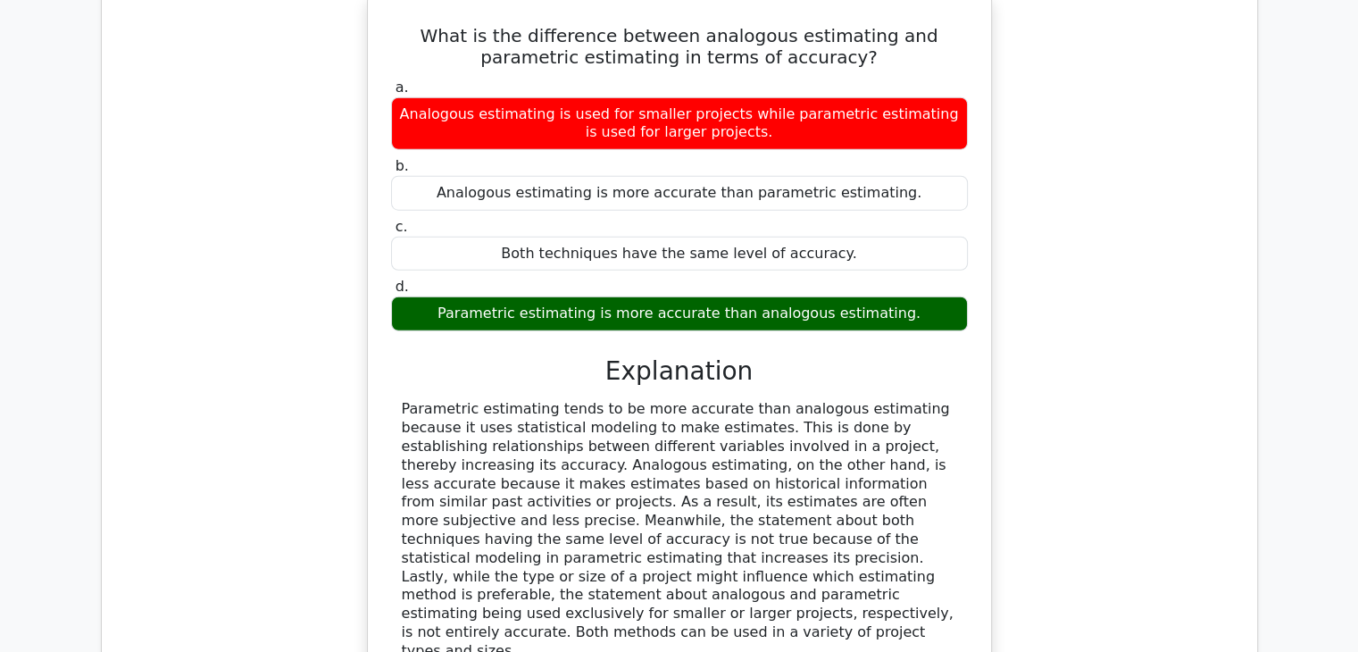
scroll to position [4499, 0]
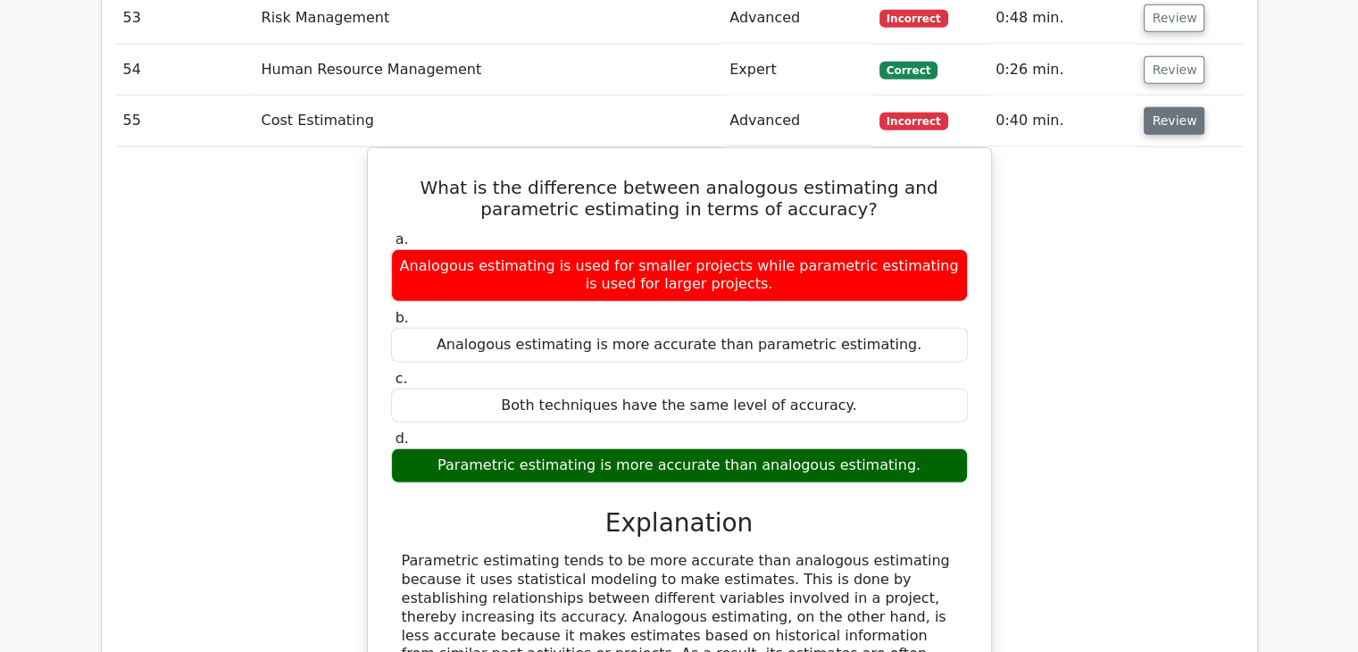
click at [1183, 107] on button "Review" at bounding box center [1174, 121] width 61 height 28
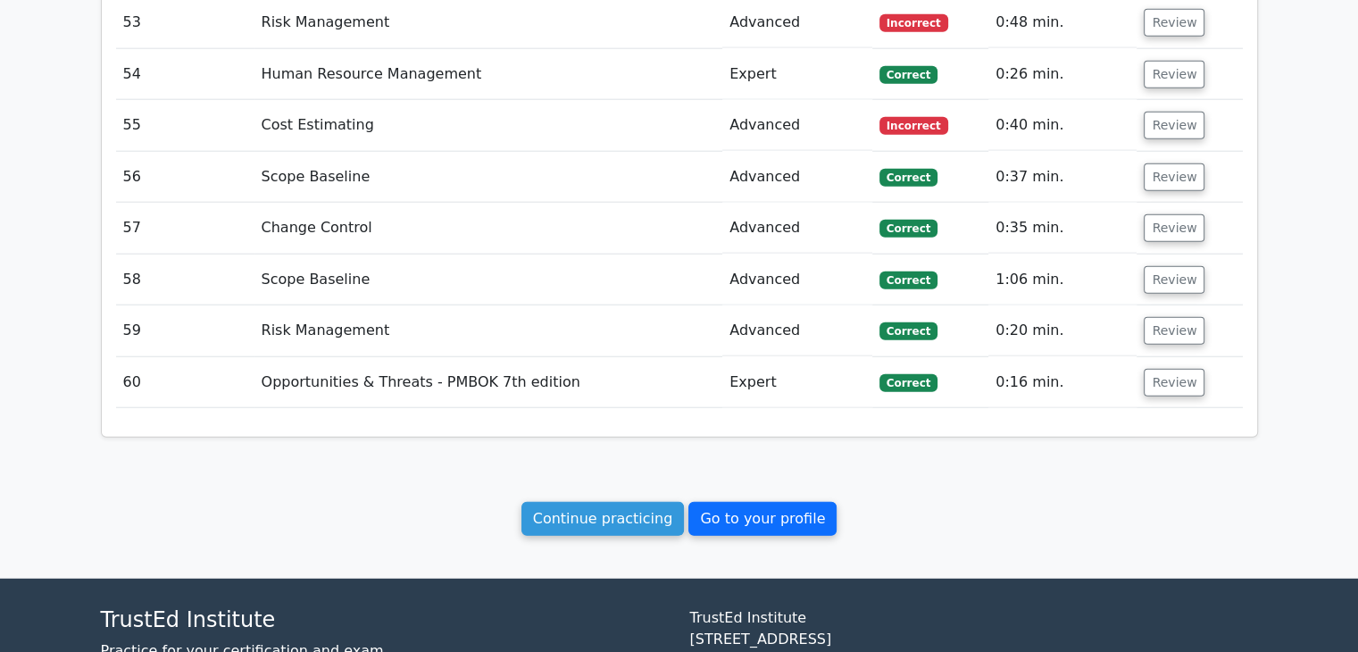
click at [740, 502] on link "Go to your profile" at bounding box center [762, 519] width 148 height 34
